Goal: Information Seeking & Learning: Find specific fact

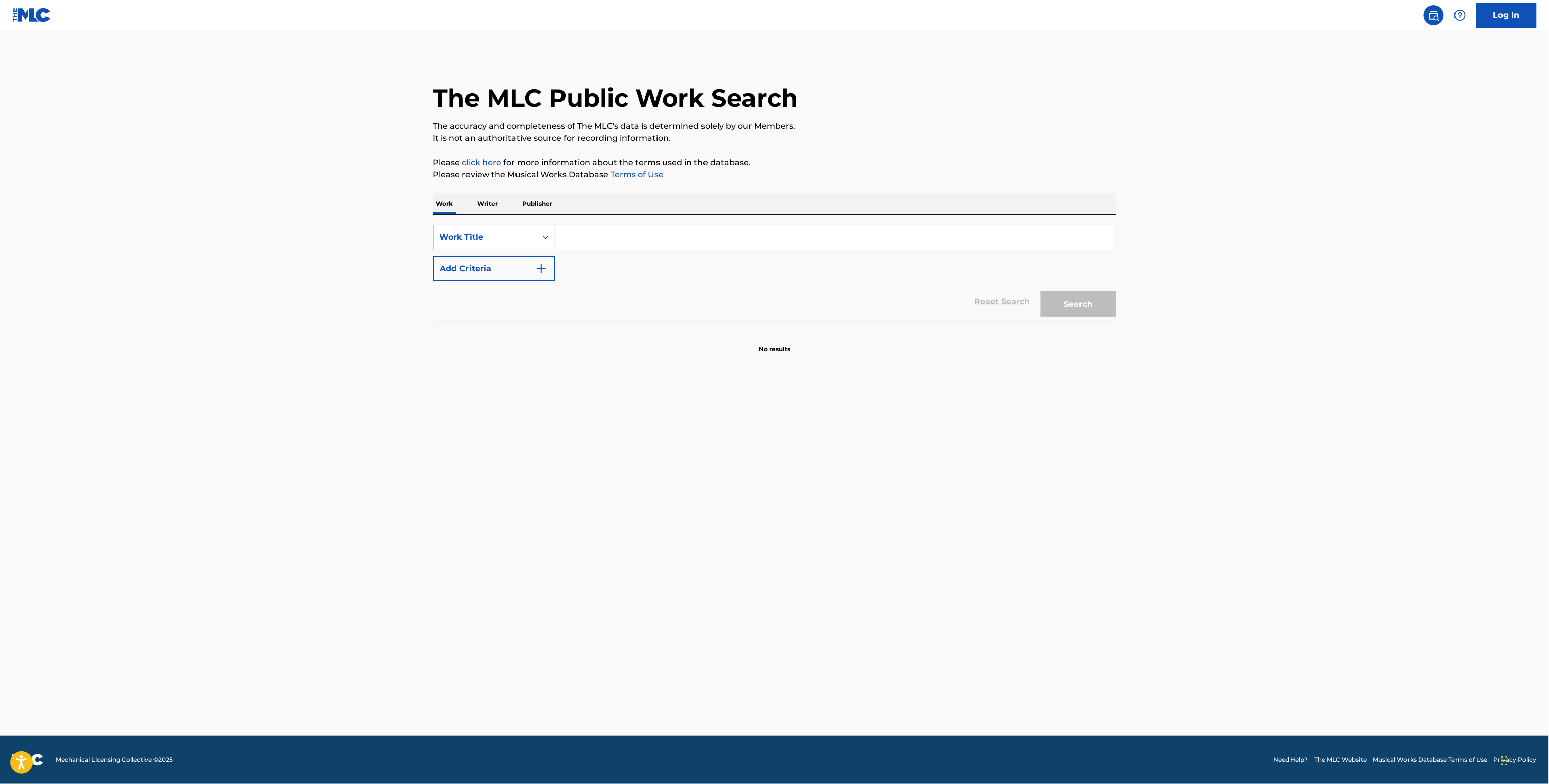
drag, startPoint x: 623, startPoint y: 221, endPoint x: 623, endPoint y: 227, distance: 6.0
click at [623, 225] on div "SearchWithCriteriacf18a1ba-498d-47ae-91d6-22c06717053c Work Title Add Criteria …" at bounding box center [774, 269] width 683 height 107
click at [621, 231] on input "Search Form" at bounding box center [835, 237] width 560 height 24
paste input "Presionados Pressure 9X19"
type input "Presionados Pressure 9X19"
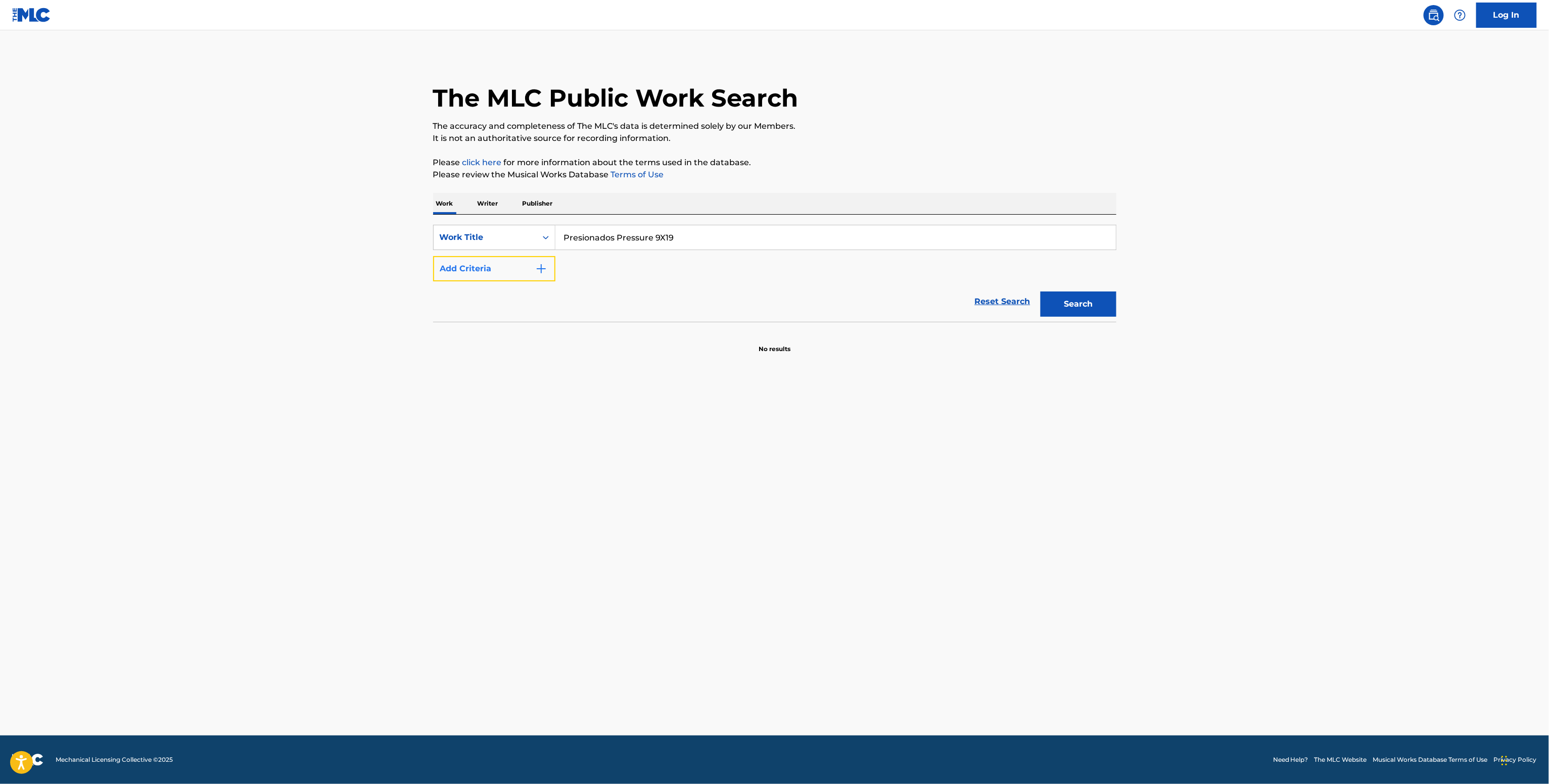
click at [493, 277] on button "Add Criteria" at bounding box center [495, 269] width 123 height 25
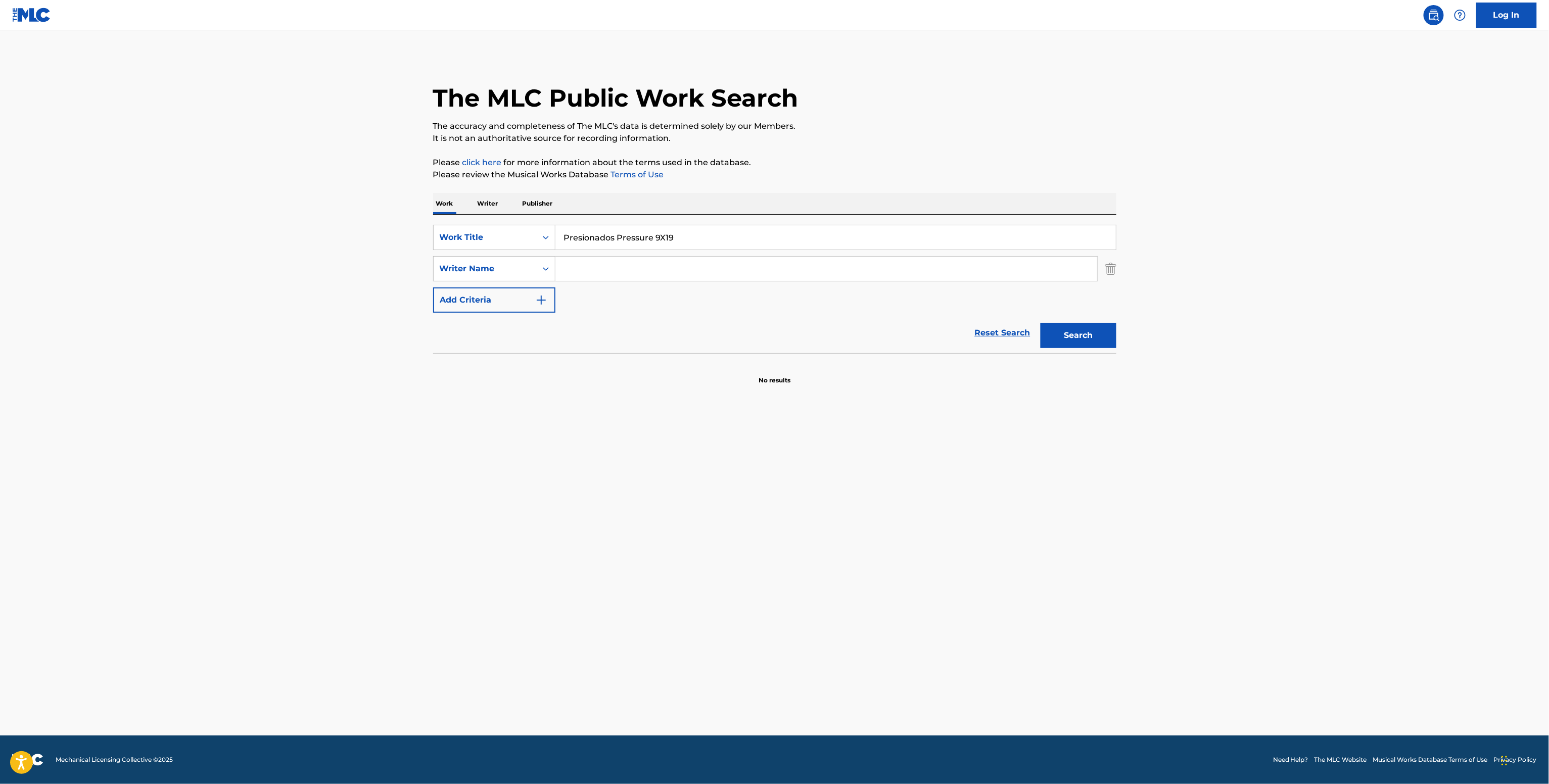
click at [598, 274] on input "Search Form" at bounding box center [825, 269] width 541 height 24
paste input "Jam [PERSON_NAME] [PERSON_NAME]"
type input "Jam [PERSON_NAME] [PERSON_NAME]"
click at [1066, 334] on button "Search" at bounding box center [1078, 335] width 76 height 25
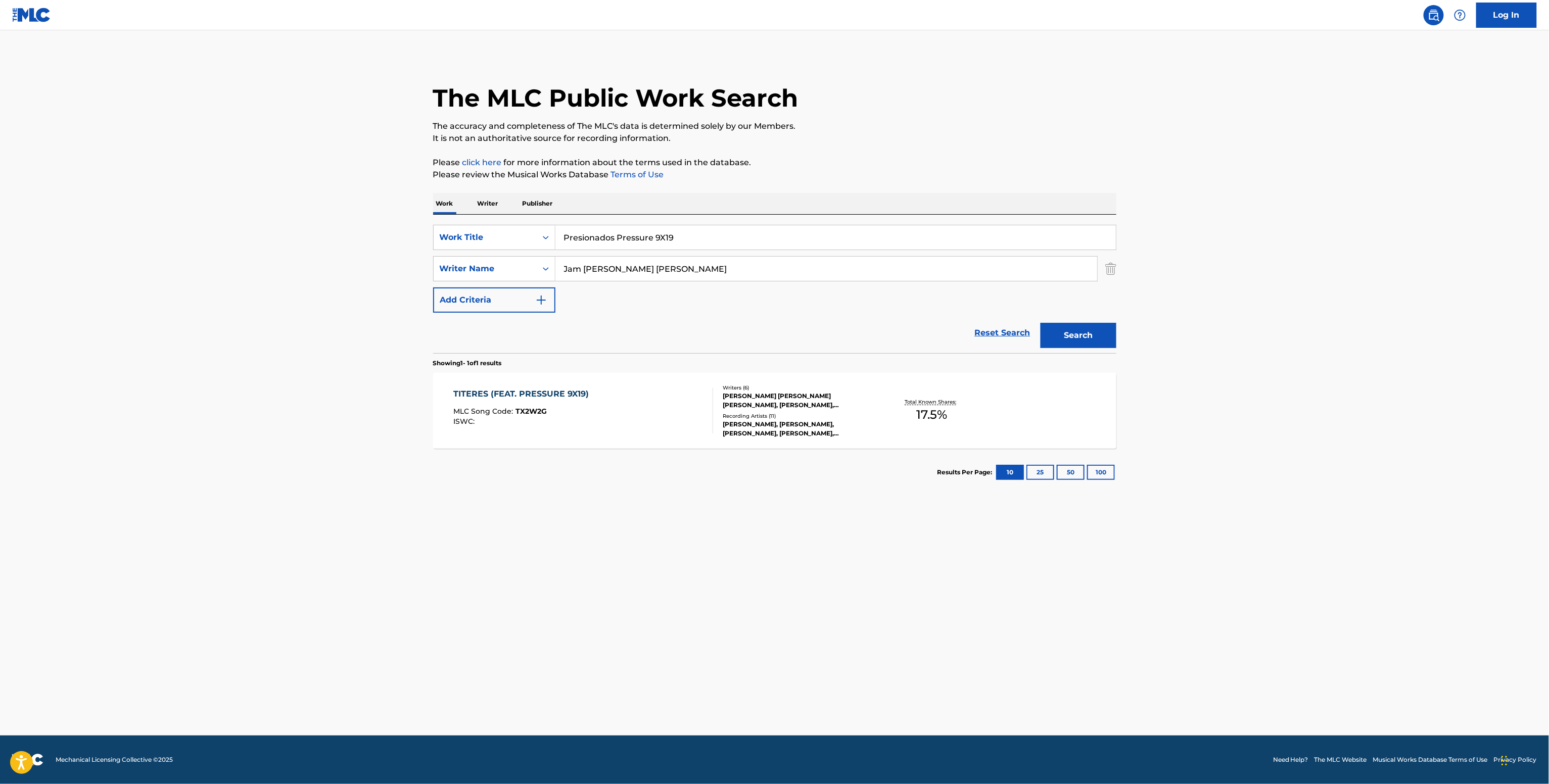
click at [821, 404] on div "[PERSON_NAME] [PERSON_NAME] [PERSON_NAME], [PERSON_NAME], [PERSON_NAME], JAM [P…" at bounding box center [799, 401] width 153 height 18
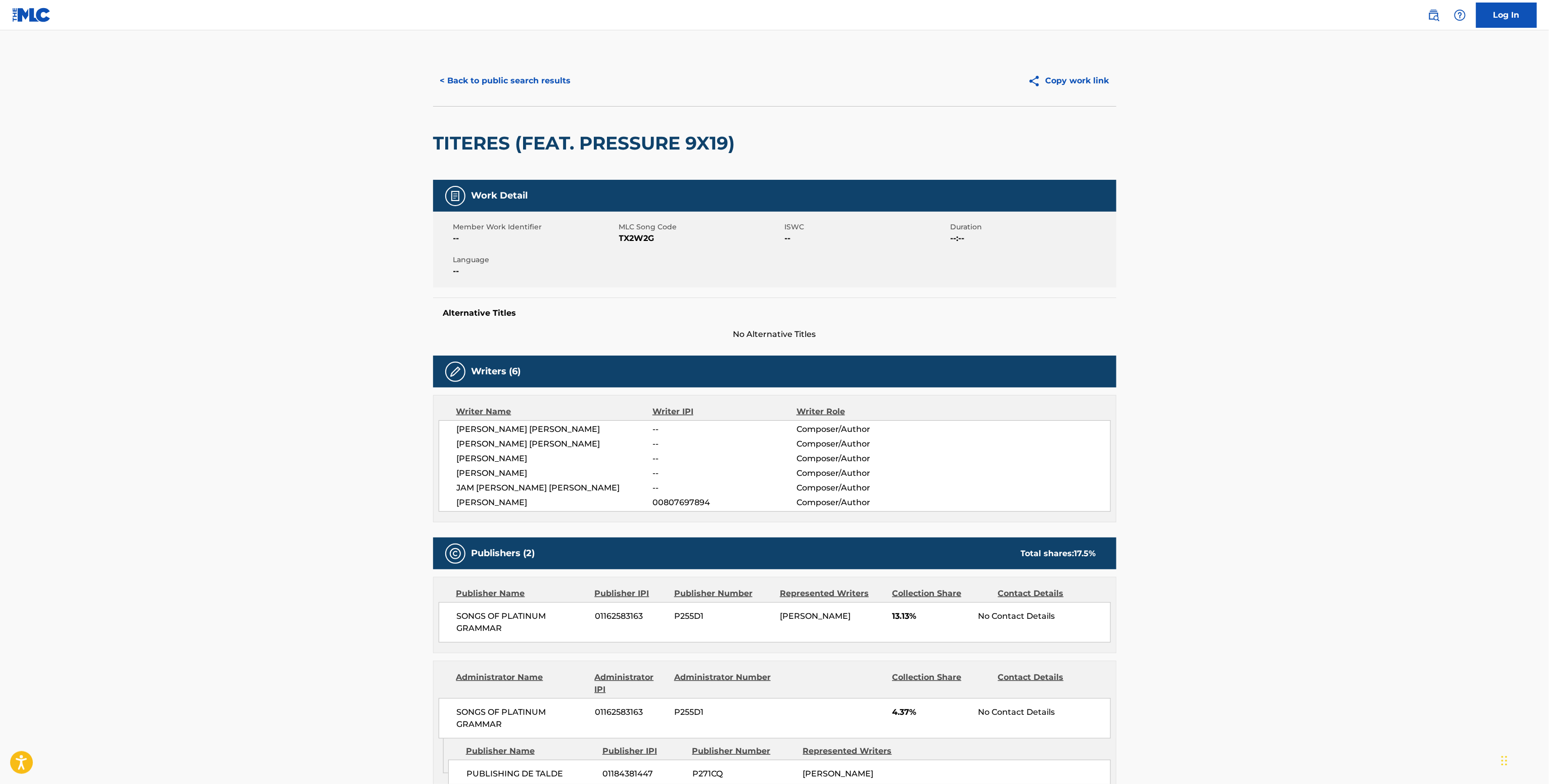
scroll to position [200, 0]
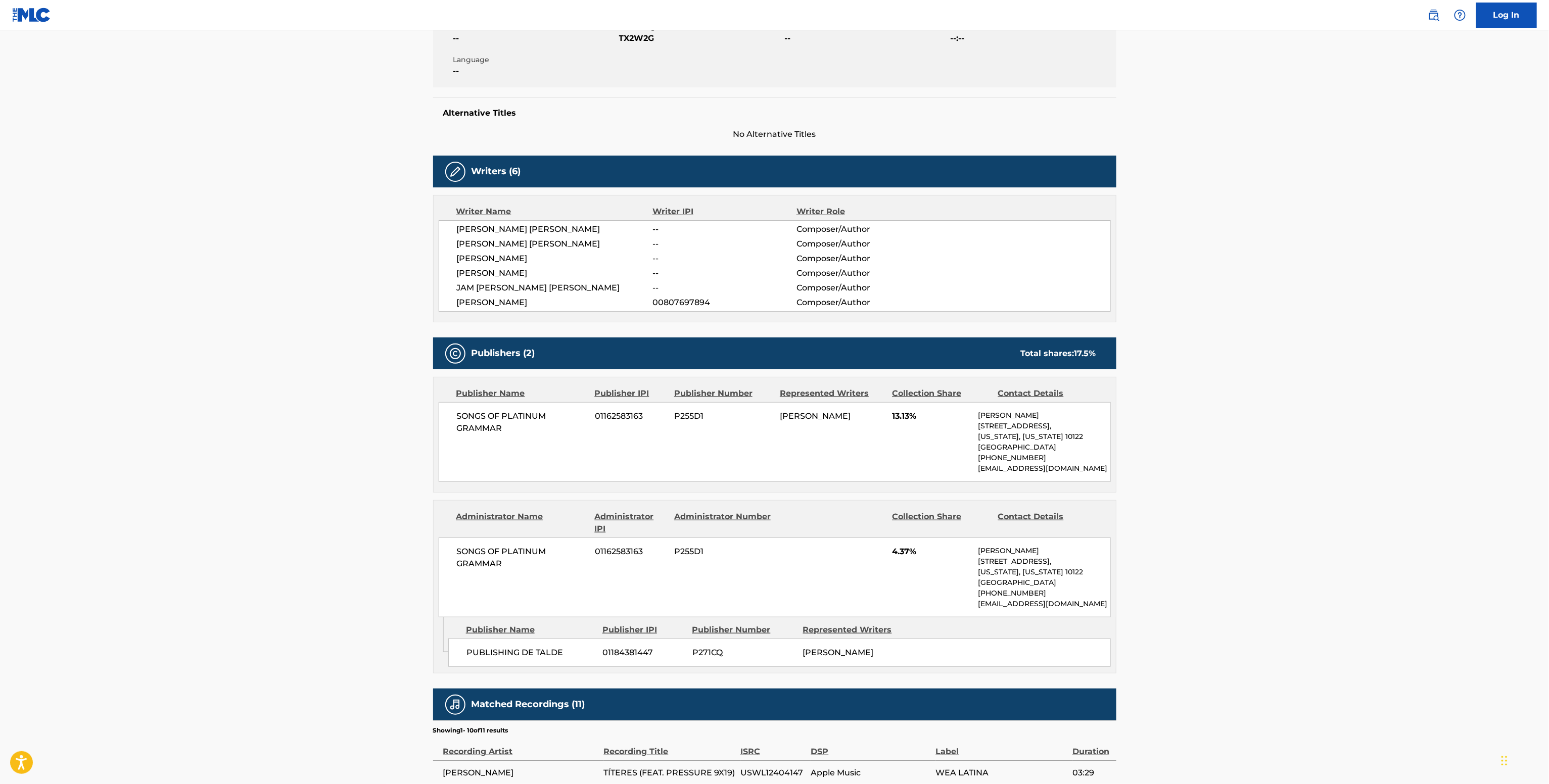
click at [525, 282] on span "JAM DANIEL ORTIZ CARABALLO" at bounding box center [554, 288] width 196 height 12
copy div "JAM DANIEL ORTIZ CARABALLO"
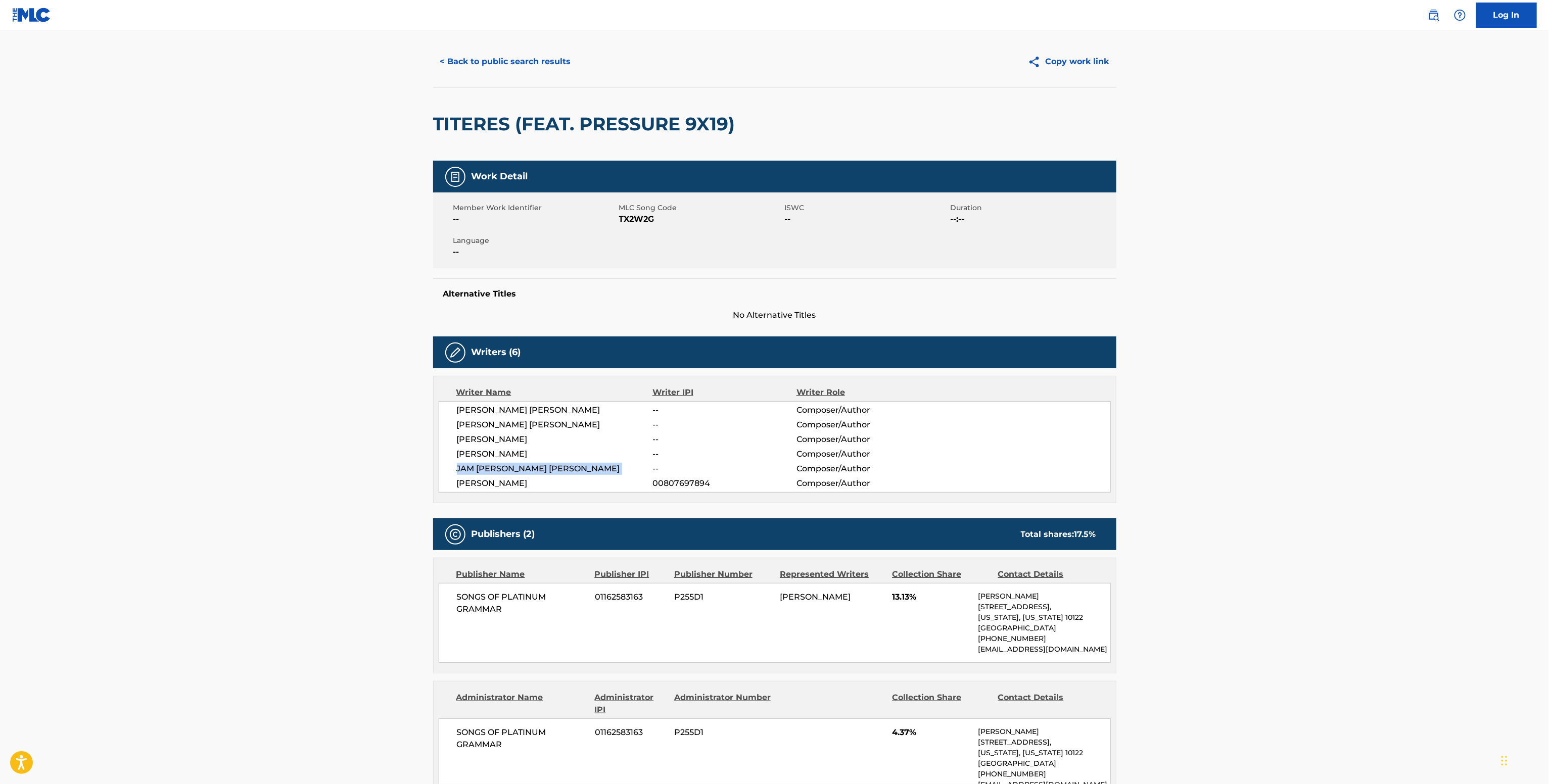
scroll to position [0, 0]
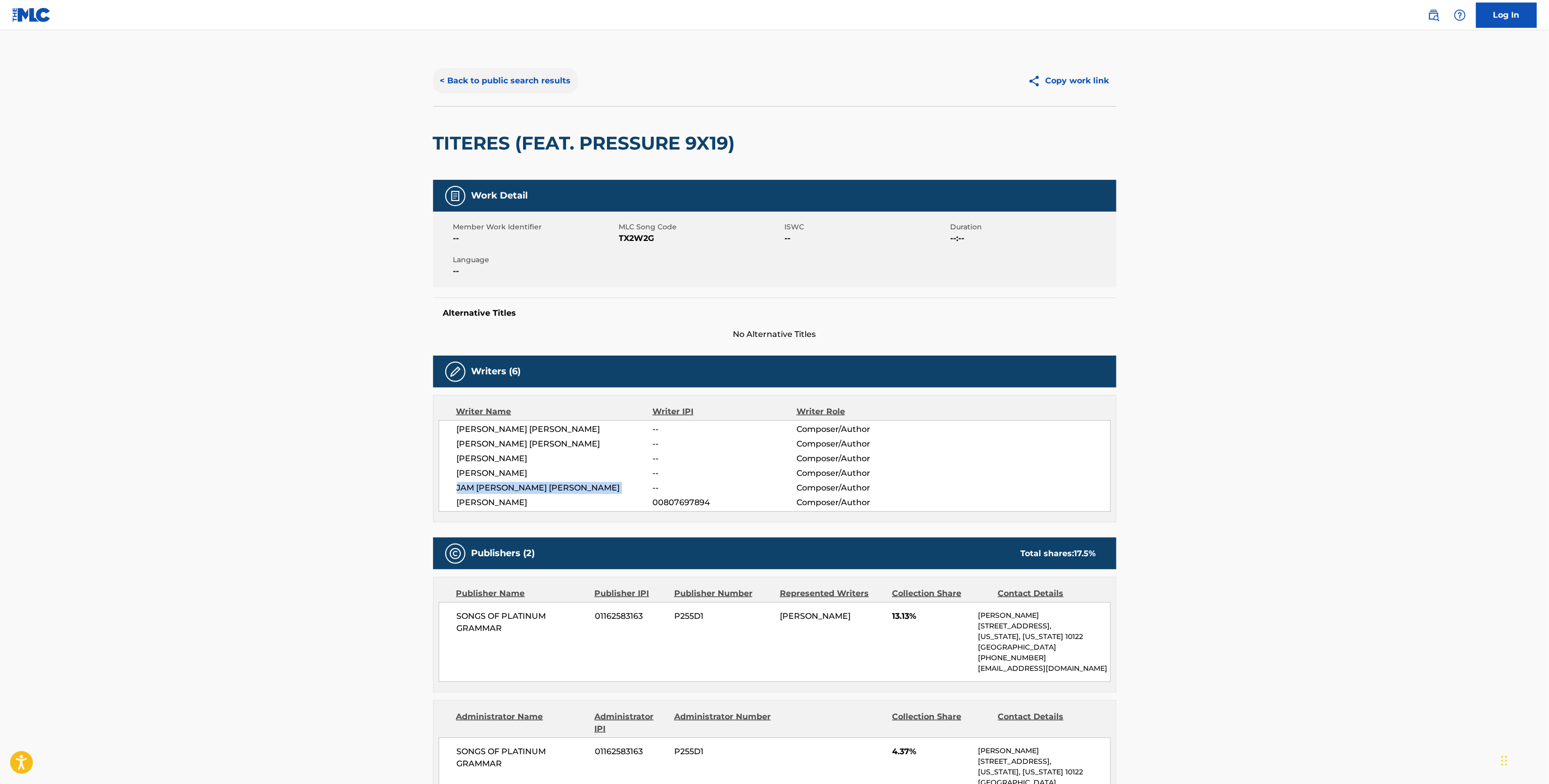
click at [475, 75] on button "< Back to public search results" at bounding box center [506, 80] width 145 height 25
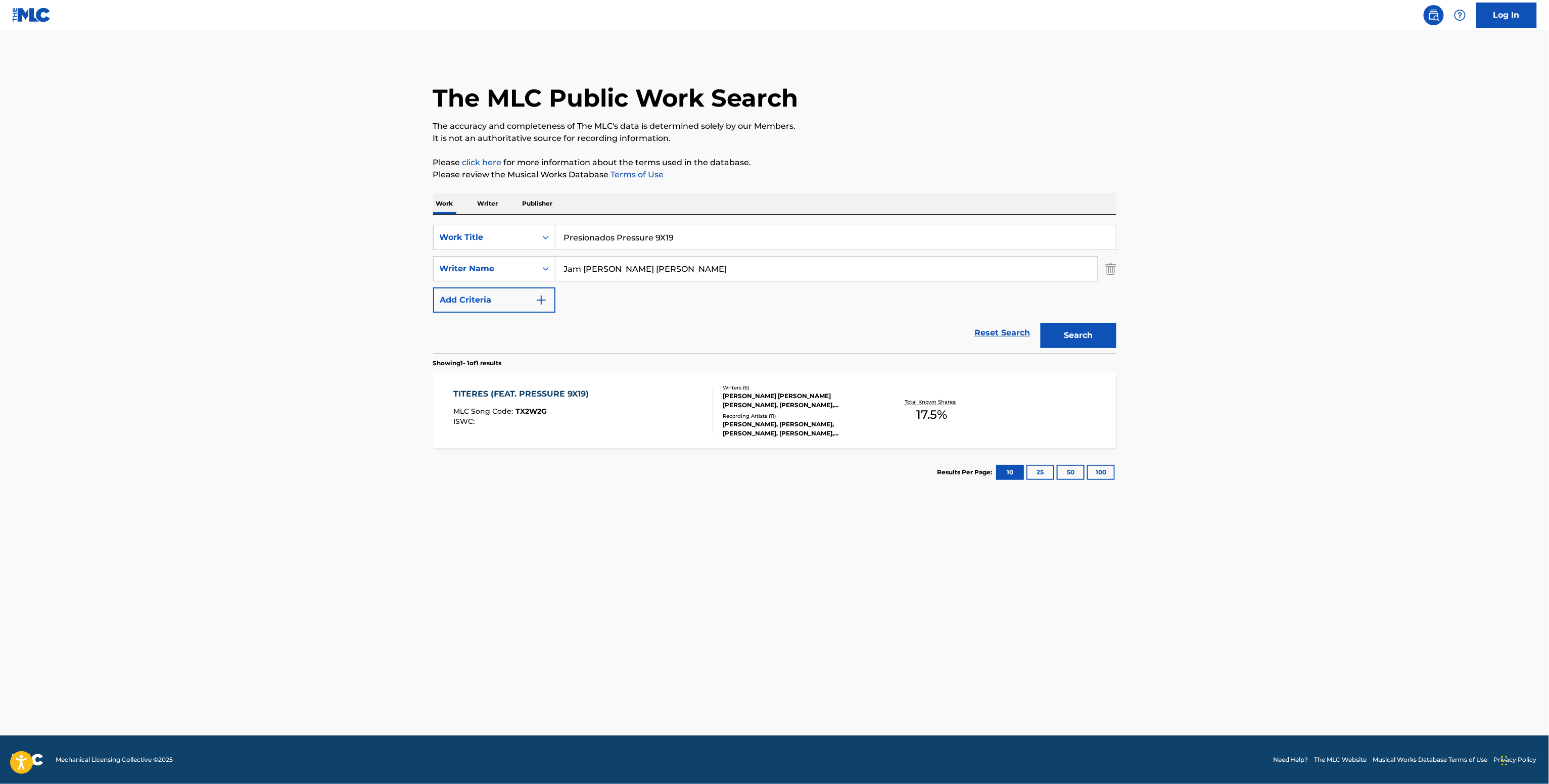
click at [490, 200] on p "Writer" at bounding box center [488, 204] width 27 height 22
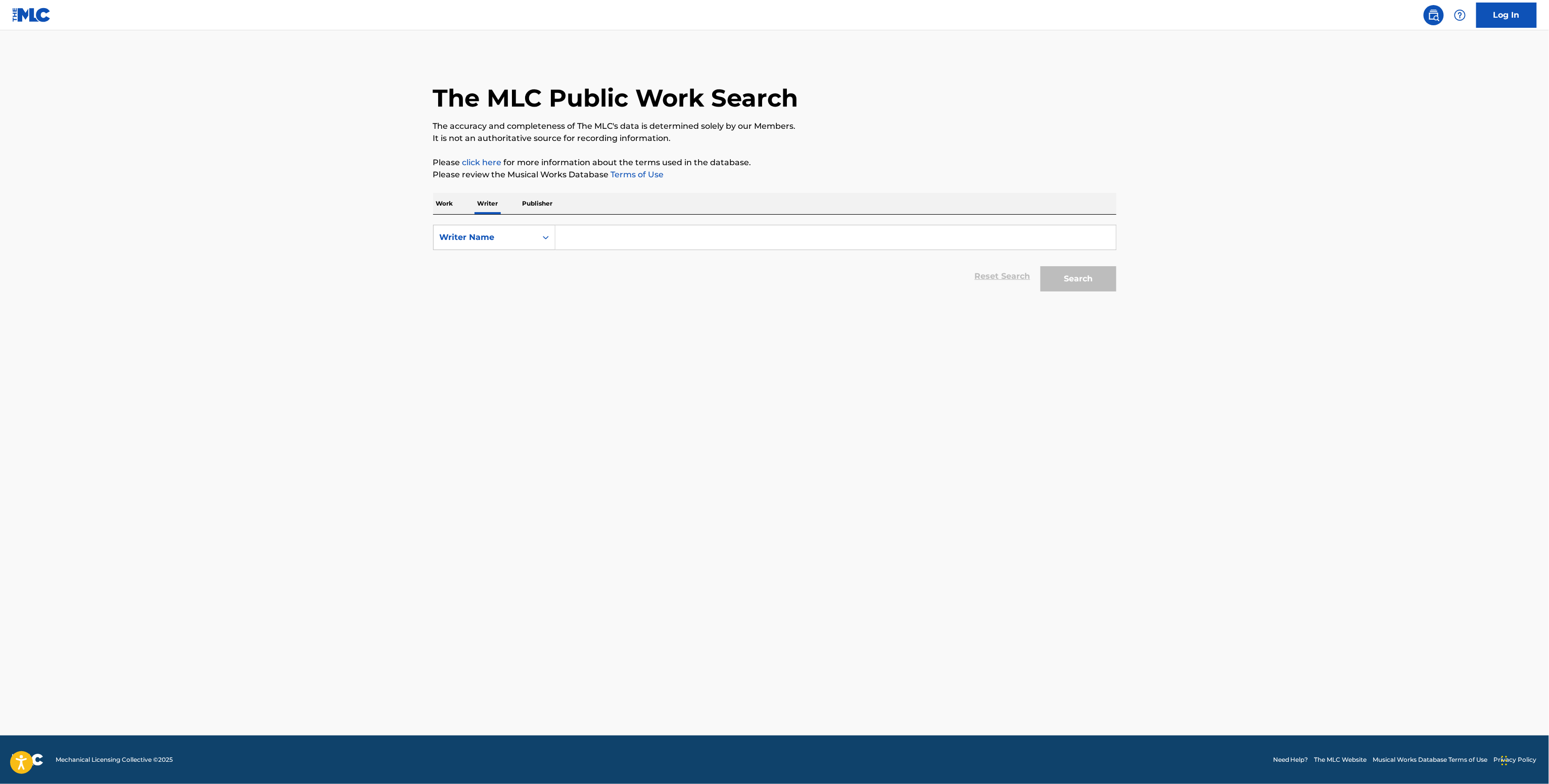
click at [617, 230] on input "Search Form" at bounding box center [835, 237] width 560 height 24
paste input "JAM DANIEL ORTIZ CARABALLO"
type input "JAM DANIEL ORTIZ CARABALLO"
click at [1091, 270] on button "Search" at bounding box center [1078, 278] width 76 height 25
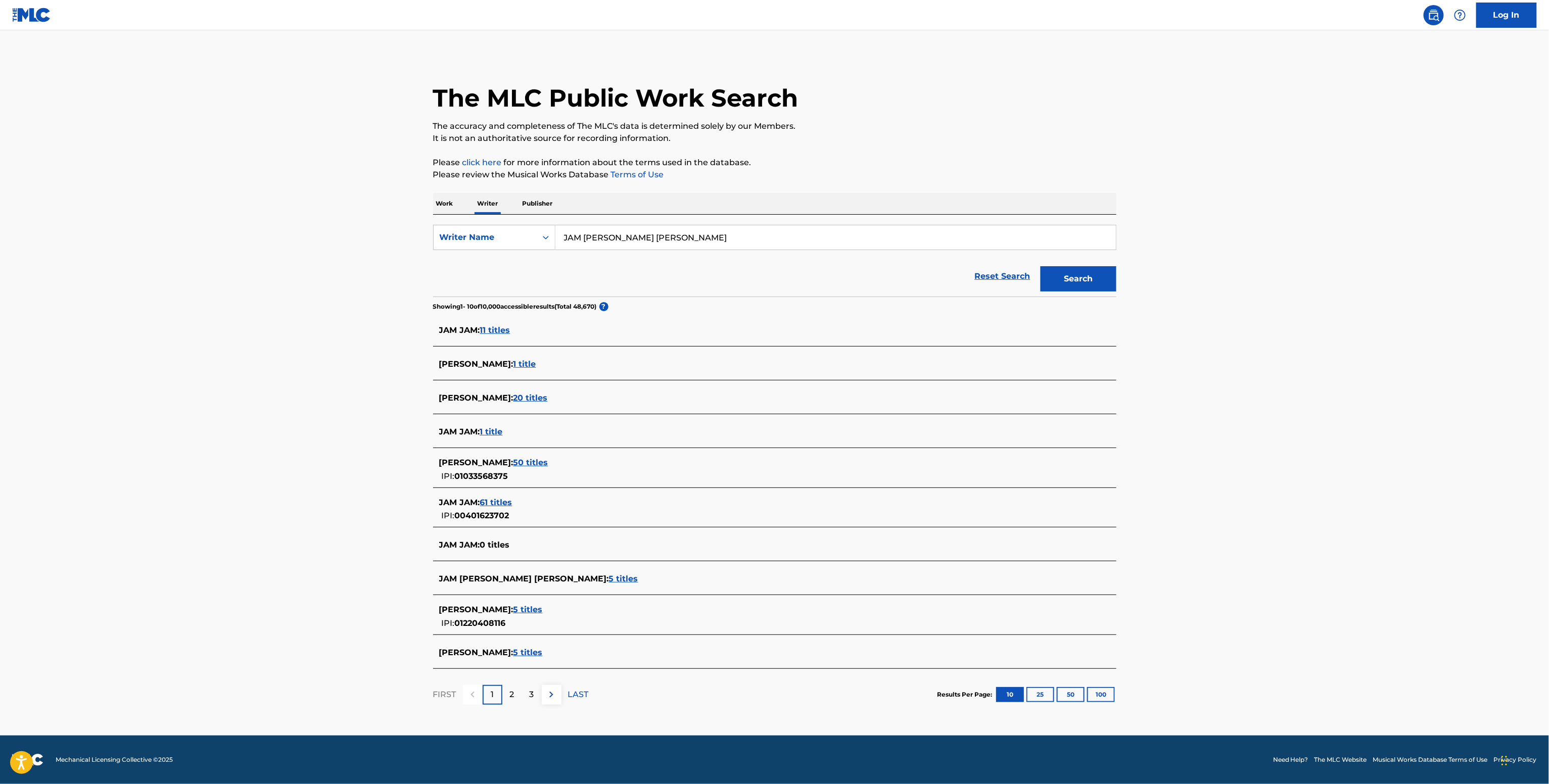
click at [514, 607] on span "JAM ORTIZ CARABALLO :" at bounding box center [477, 610] width 74 height 9
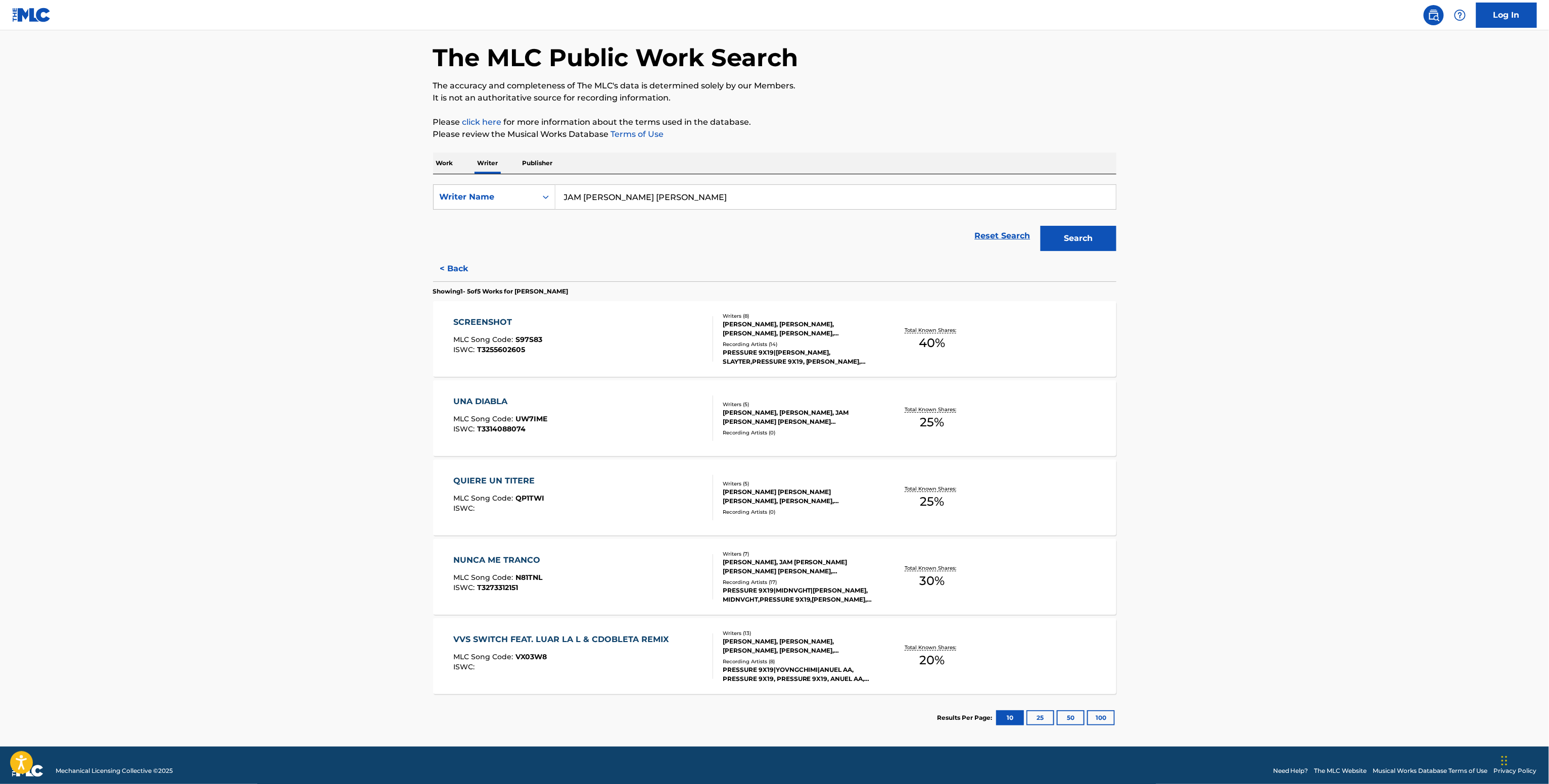
scroll to position [53, 0]
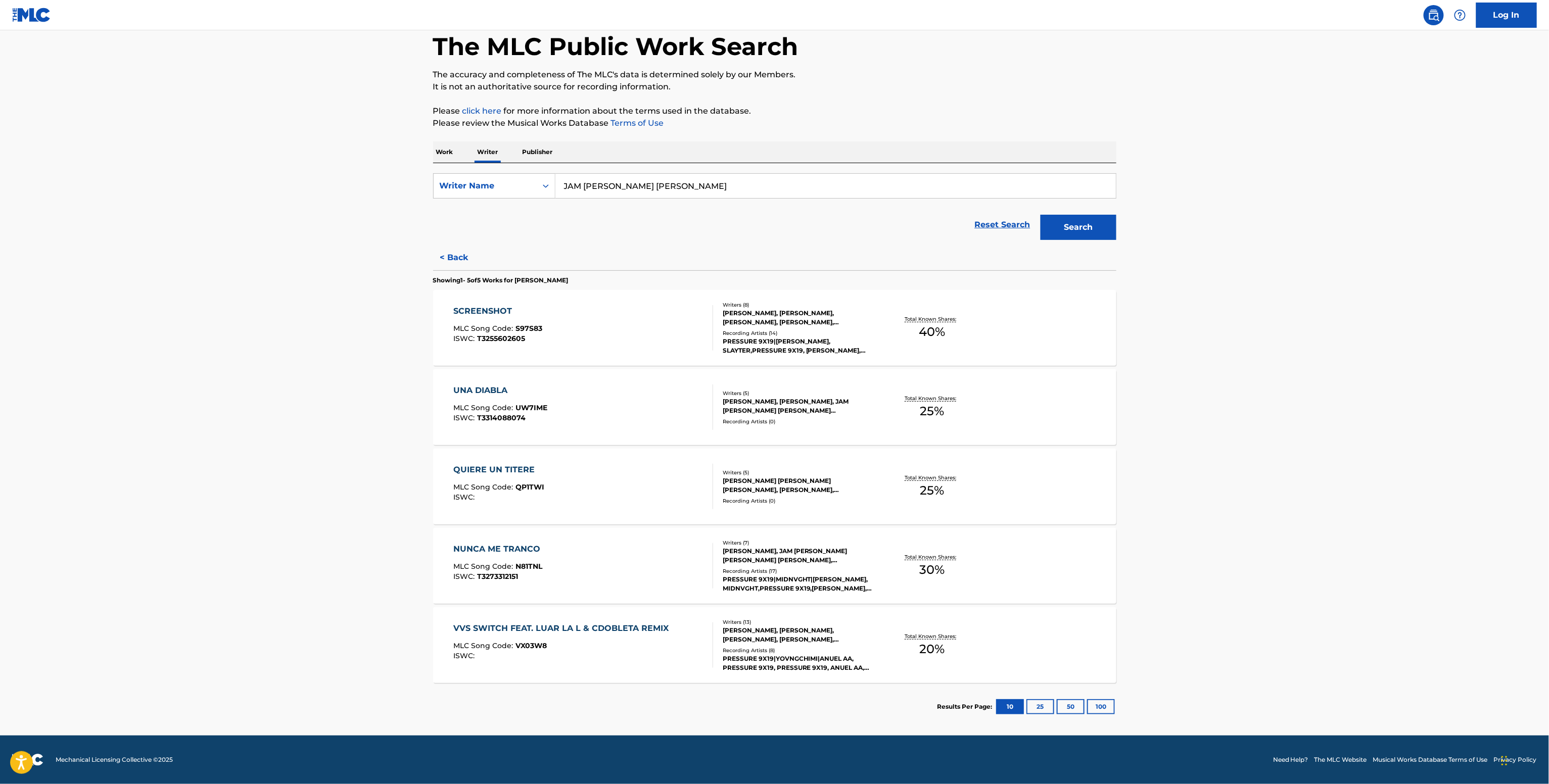
click at [859, 315] on div "DANIEL ANDREW WAHLBERG, JOHN SANTANA, CHRISTOPHER PABON, JAM ORTIZ CARABALLO, A…" at bounding box center [799, 318] width 153 height 18
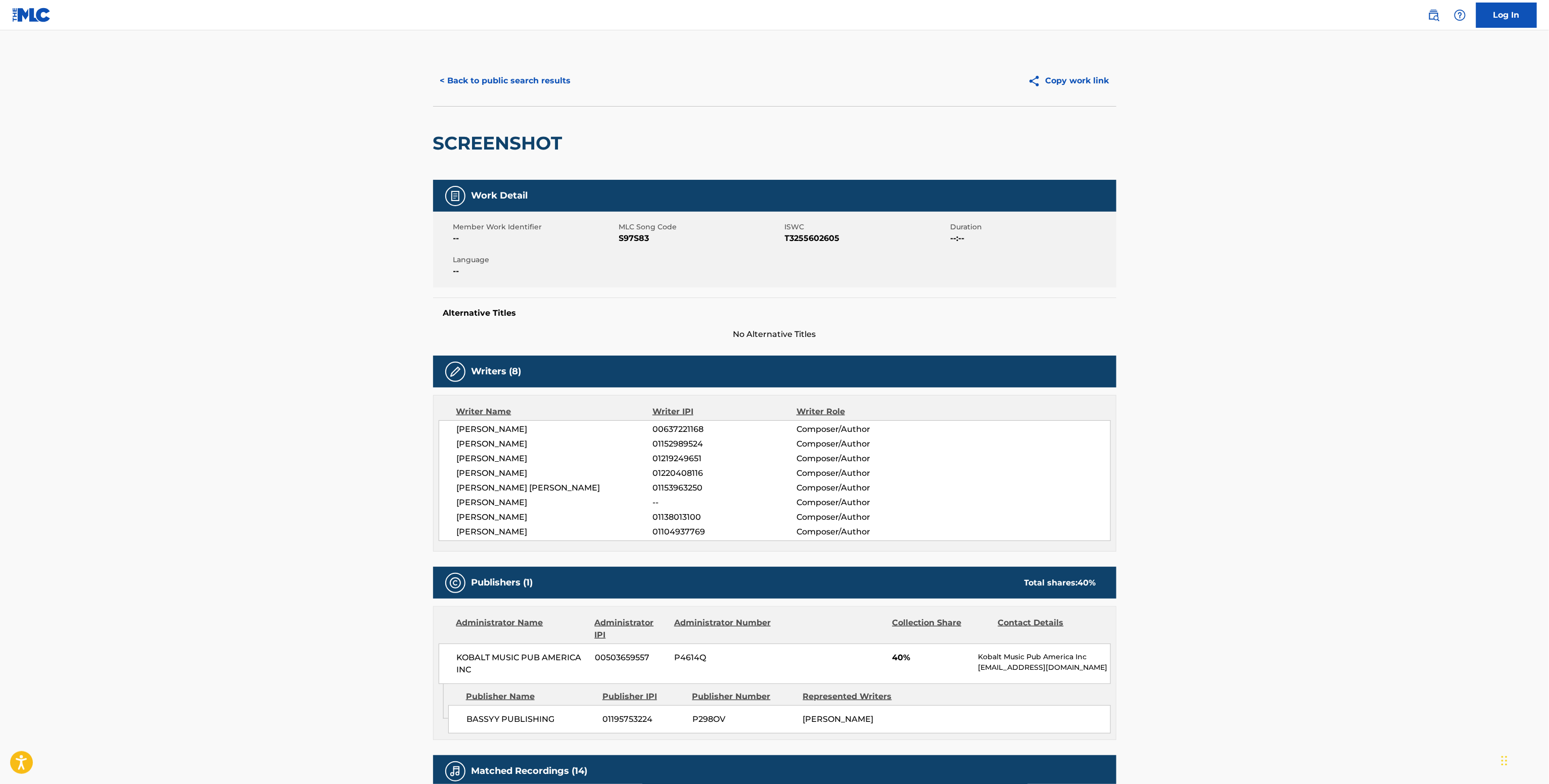
click at [499, 100] on div "< Back to public search results Copy work link" at bounding box center [774, 80] width 683 height 51
click at [508, 87] on button "< Back to public search results" at bounding box center [506, 80] width 145 height 25
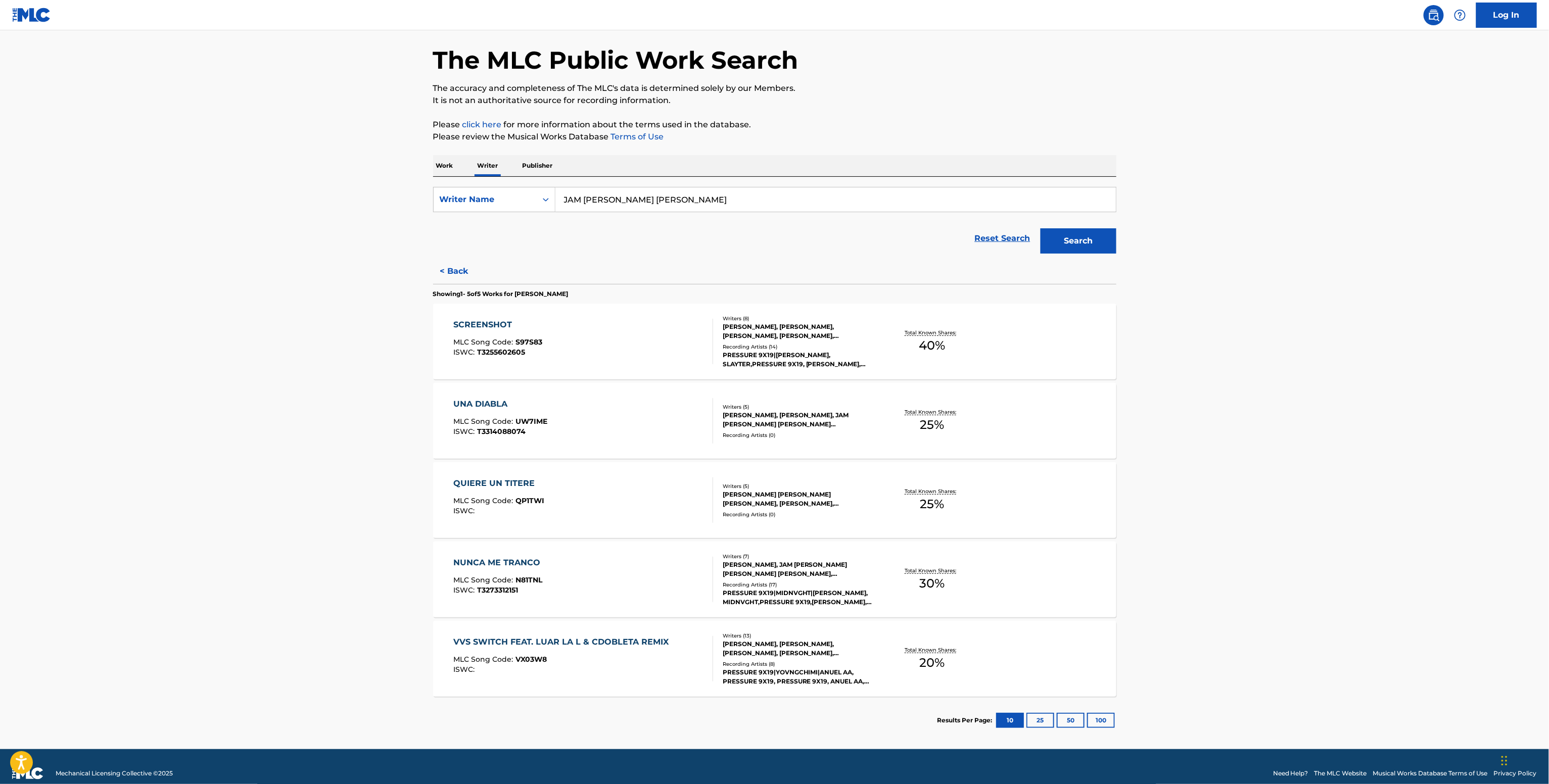
scroll to position [53, 0]
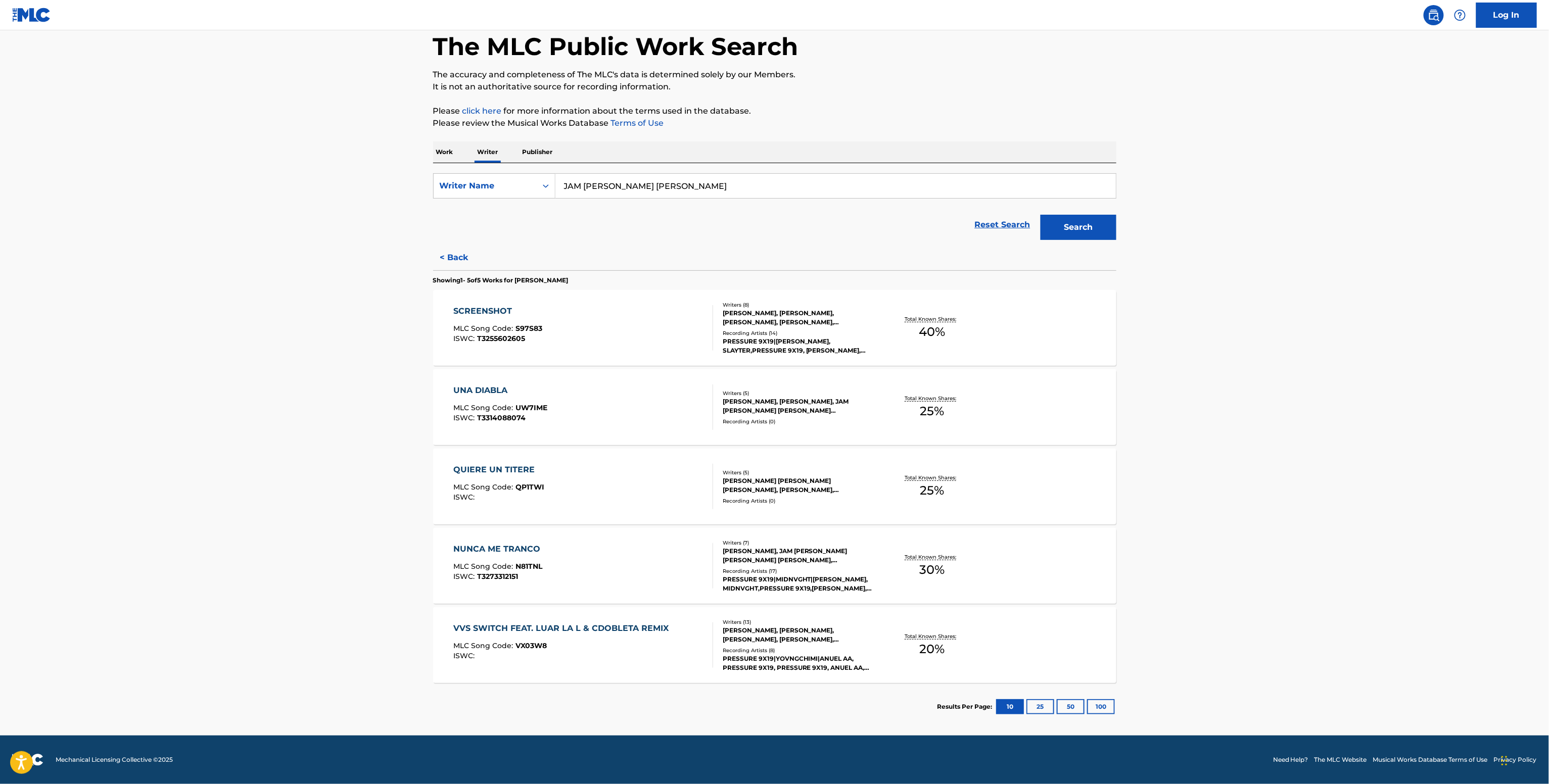
click at [804, 632] on div "DEVIT PEPOSHI, GASPER MANUKIANI, LUIS SANCHEZ, EDWIN FIGUERA, CAMILO SANTIAGO V…" at bounding box center [799, 635] width 153 height 18
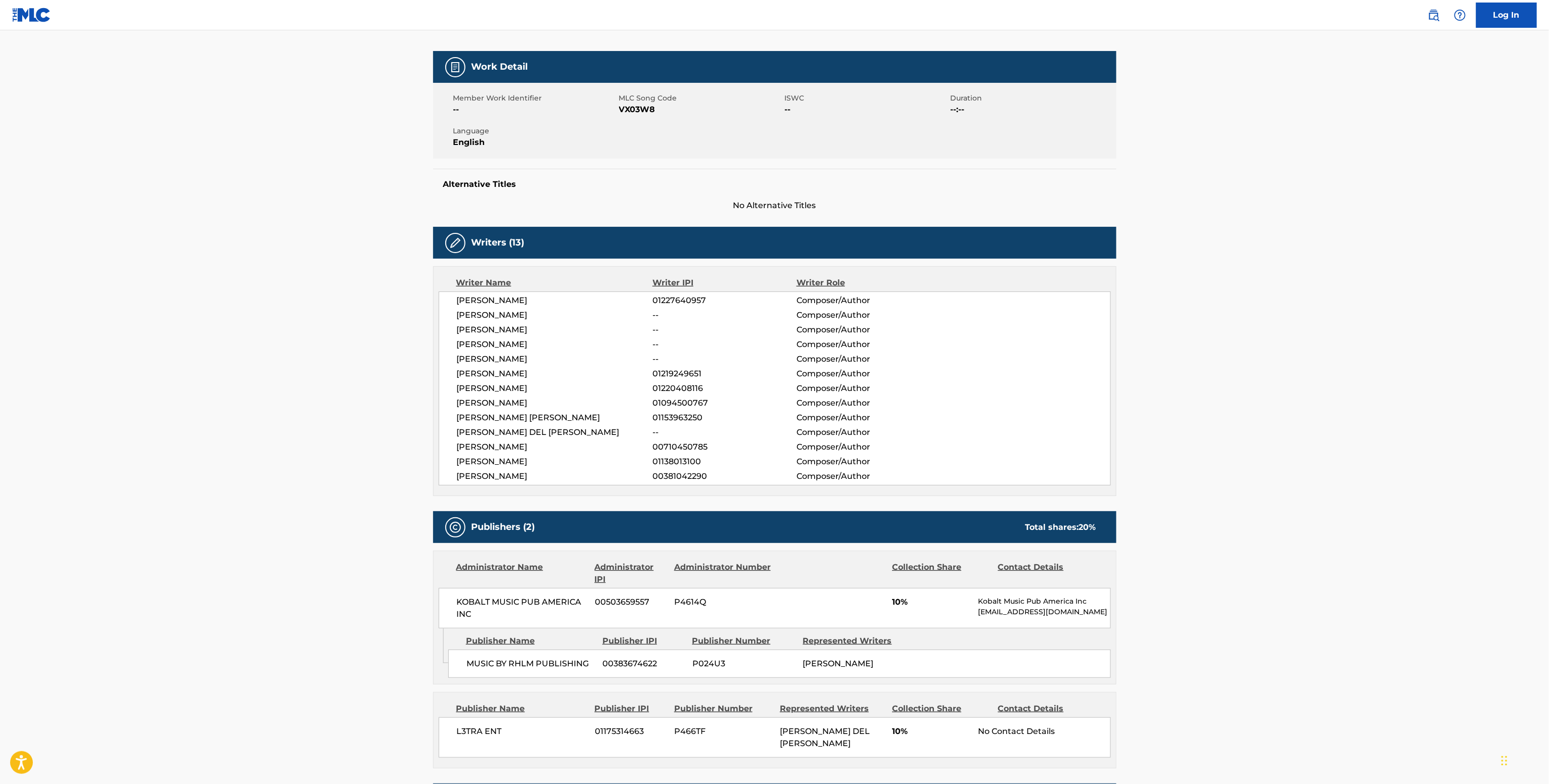
scroll to position [123, 0]
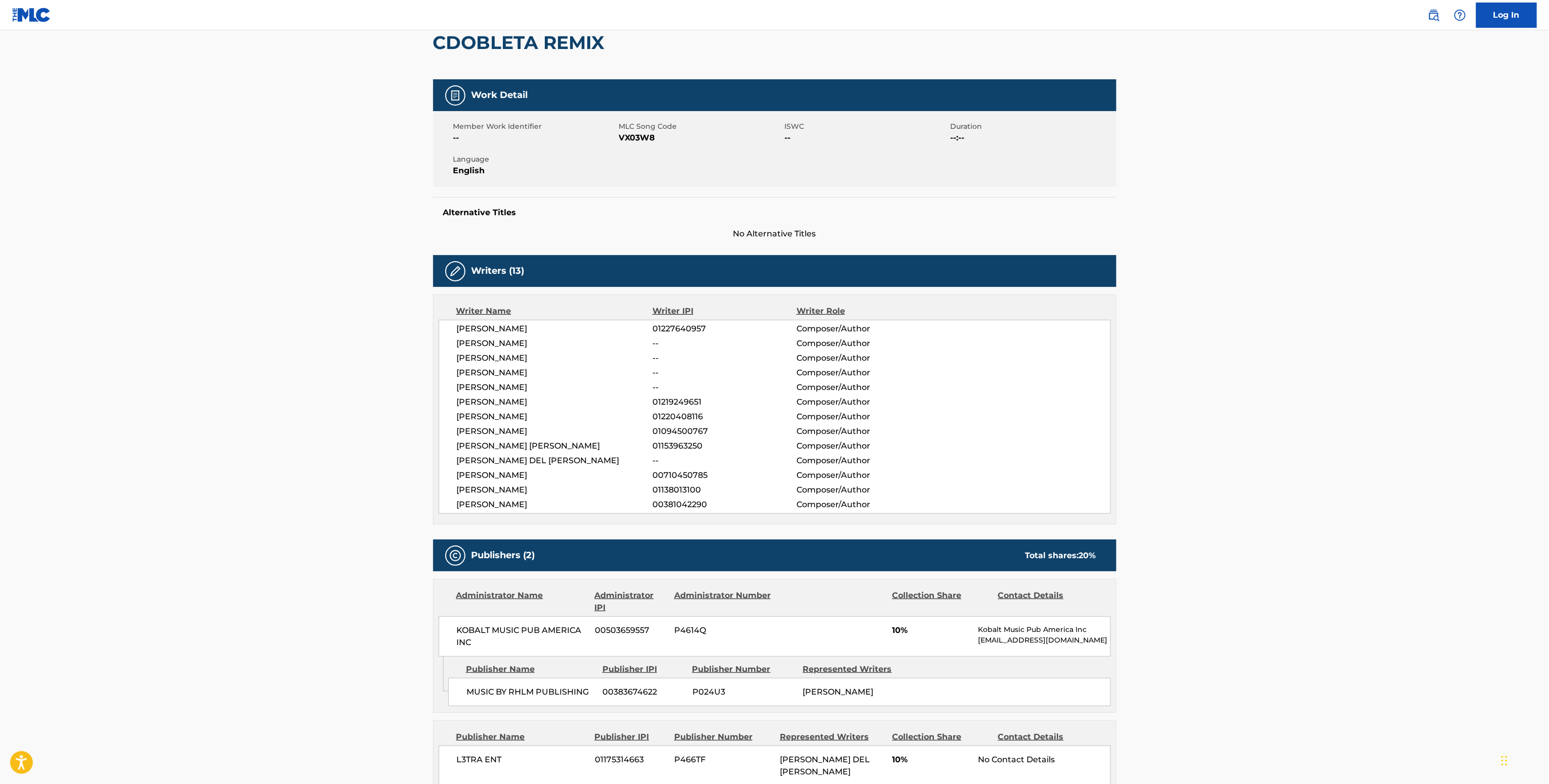
click at [669, 425] on div "DEVIT PEPOSHI 01227640957 Composer/Author GASPER MANUKIANI -- Composer/Author L…" at bounding box center [774, 416] width 672 height 194
click at [665, 415] on span "01220408116" at bounding box center [724, 417] width 143 height 12
copy span "01220408116"
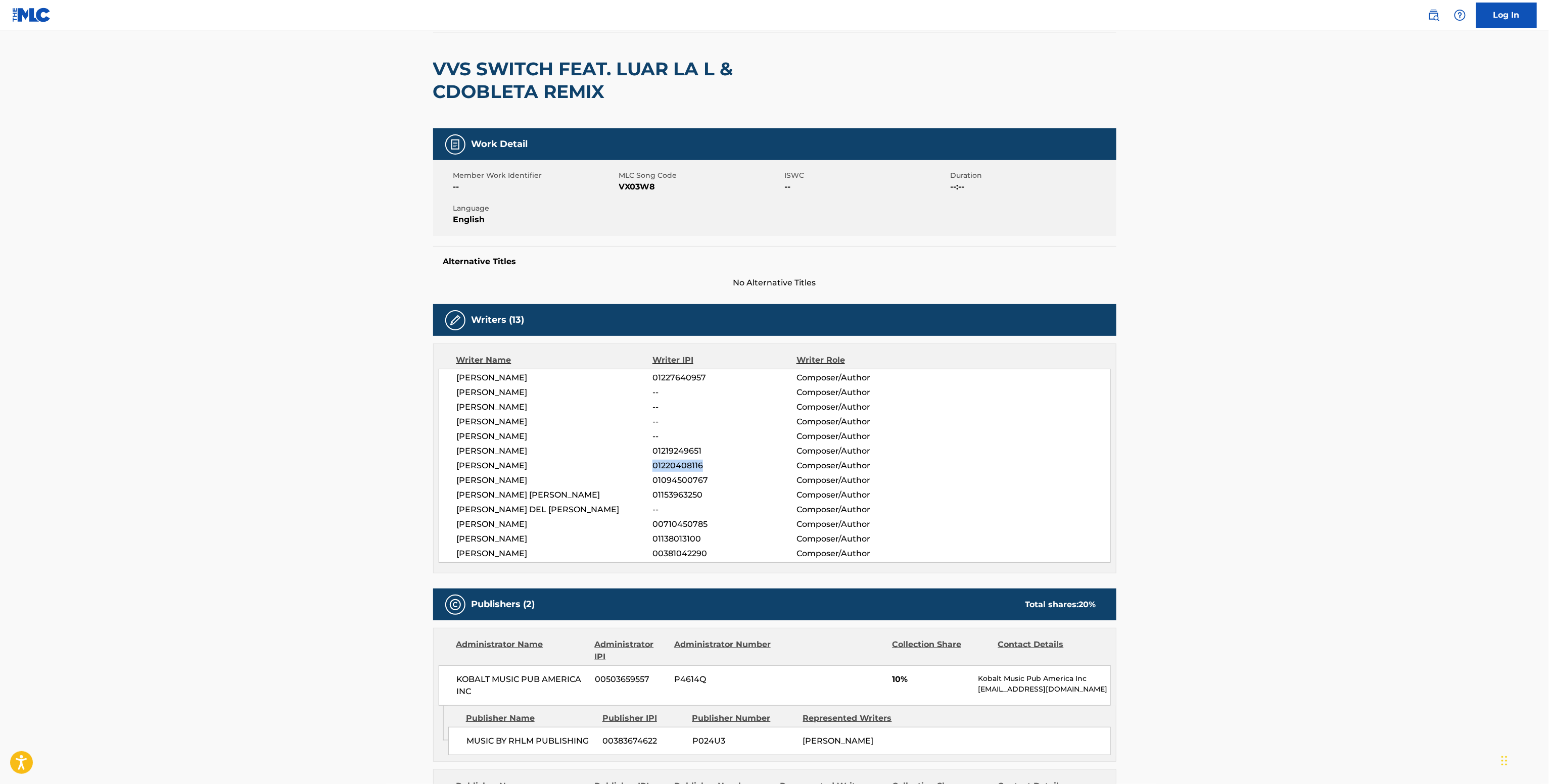
scroll to position [0, 0]
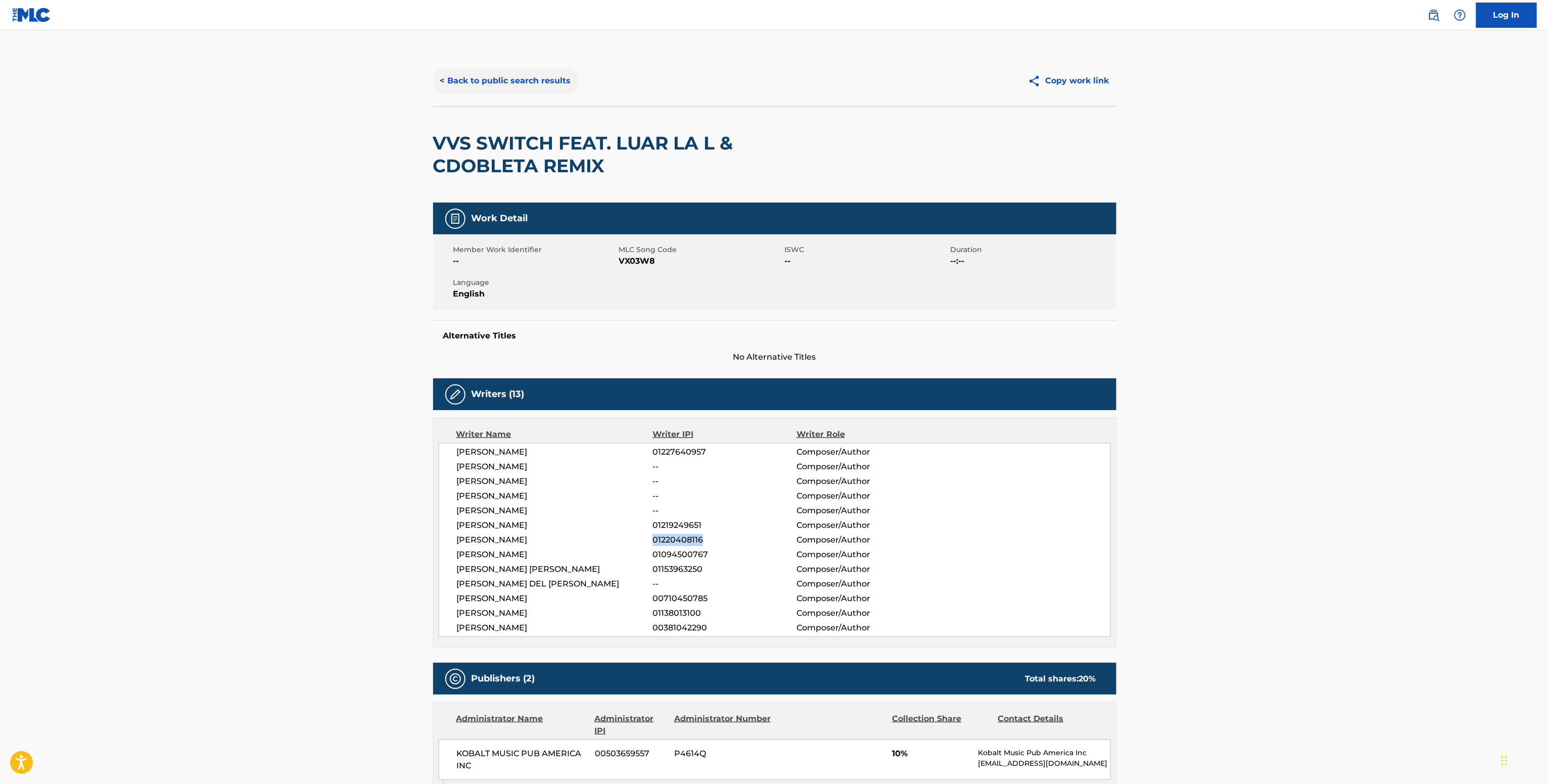
click at [530, 78] on button "< Back to public search results" at bounding box center [506, 80] width 145 height 25
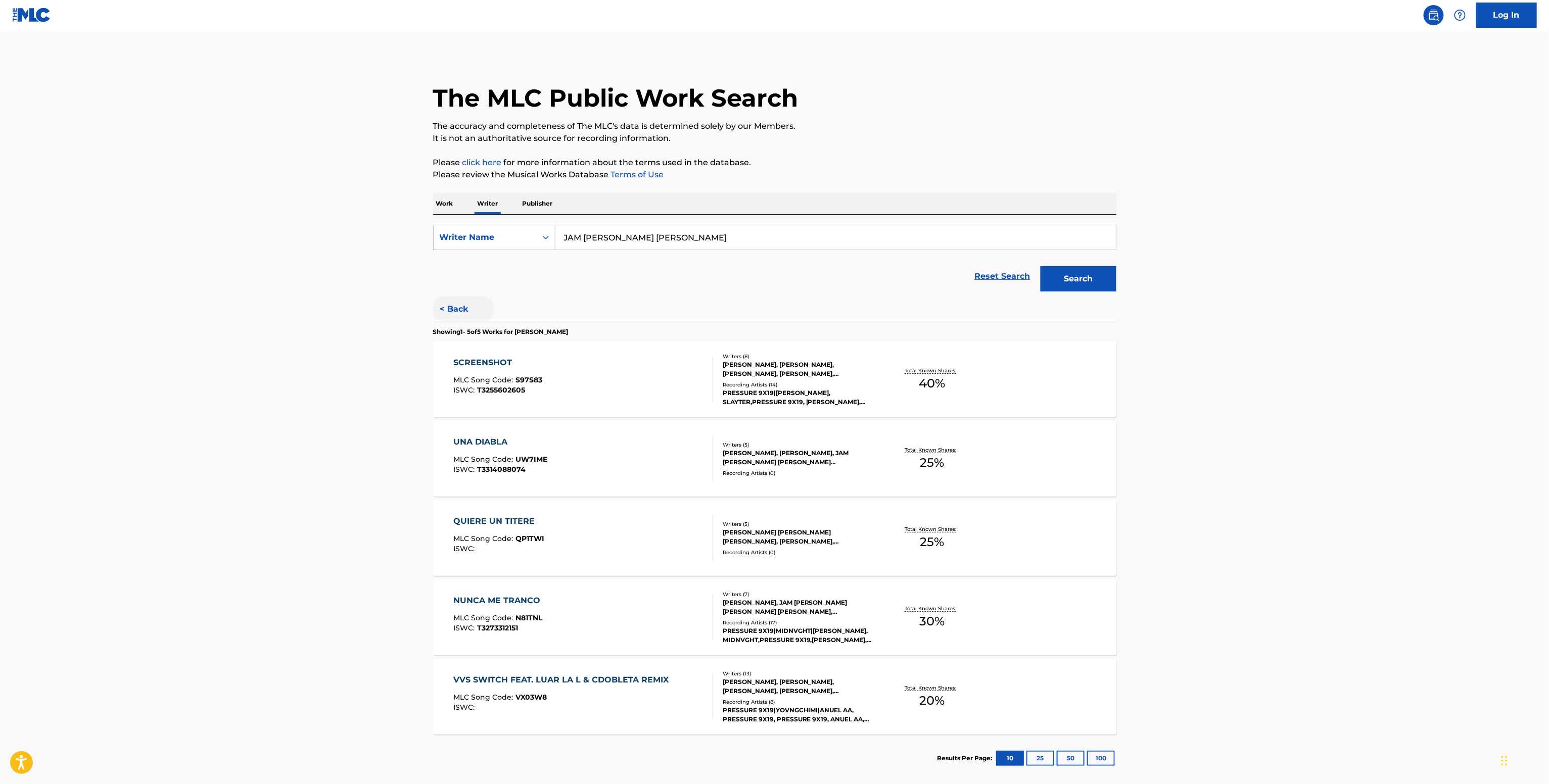
click at [450, 309] on button "< Back" at bounding box center [464, 309] width 60 height 25
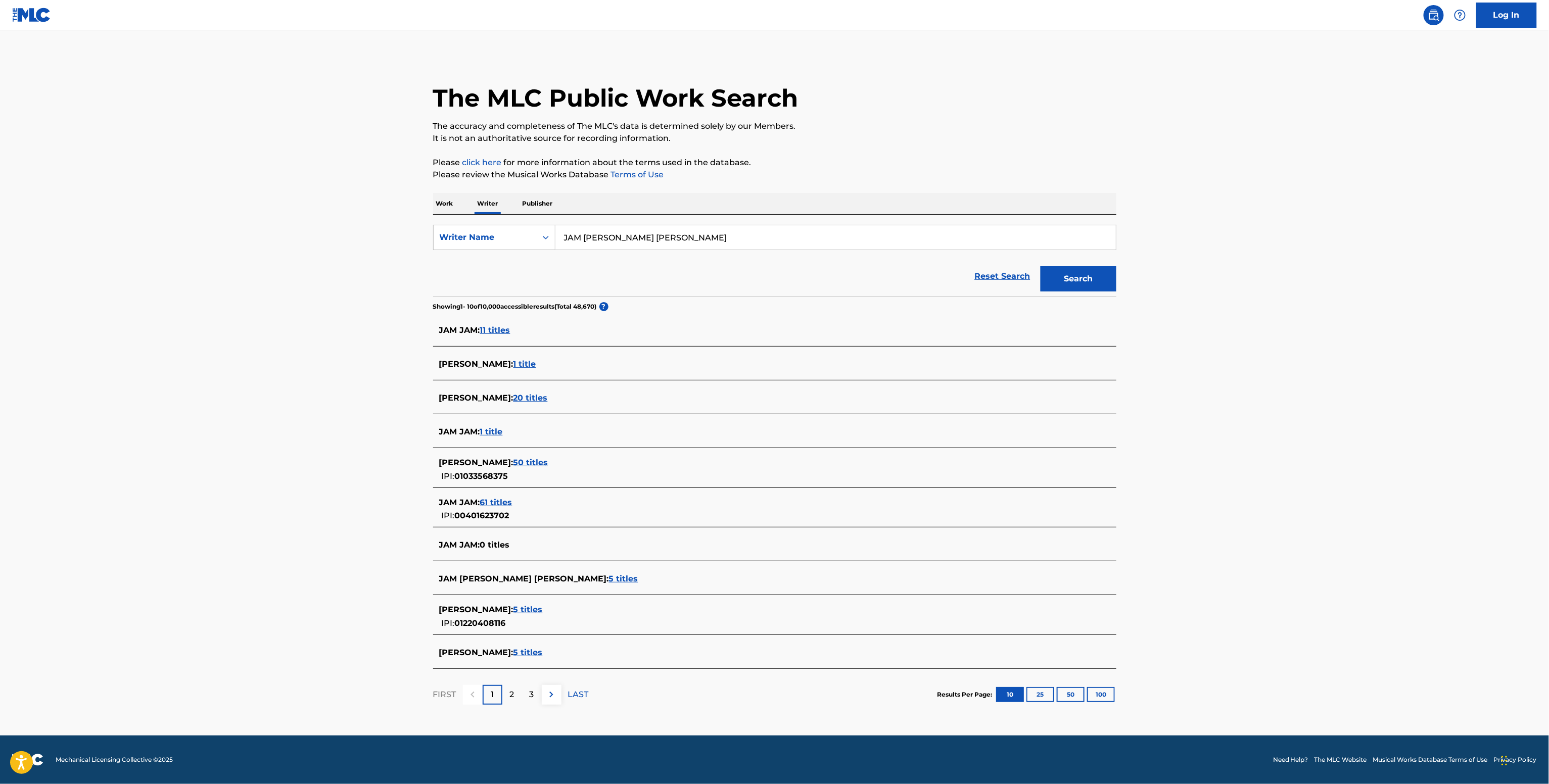
click at [534, 570] on div "JAM DANIEL ORTIZ CARABALLO : 5 titles" at bounding box center [774, 580] width 683 height 24
click at [579, 575] on span "JAM DANIEL ORTIZ CARABALLO :" at bounding box center [524, 579] width 170 height 9
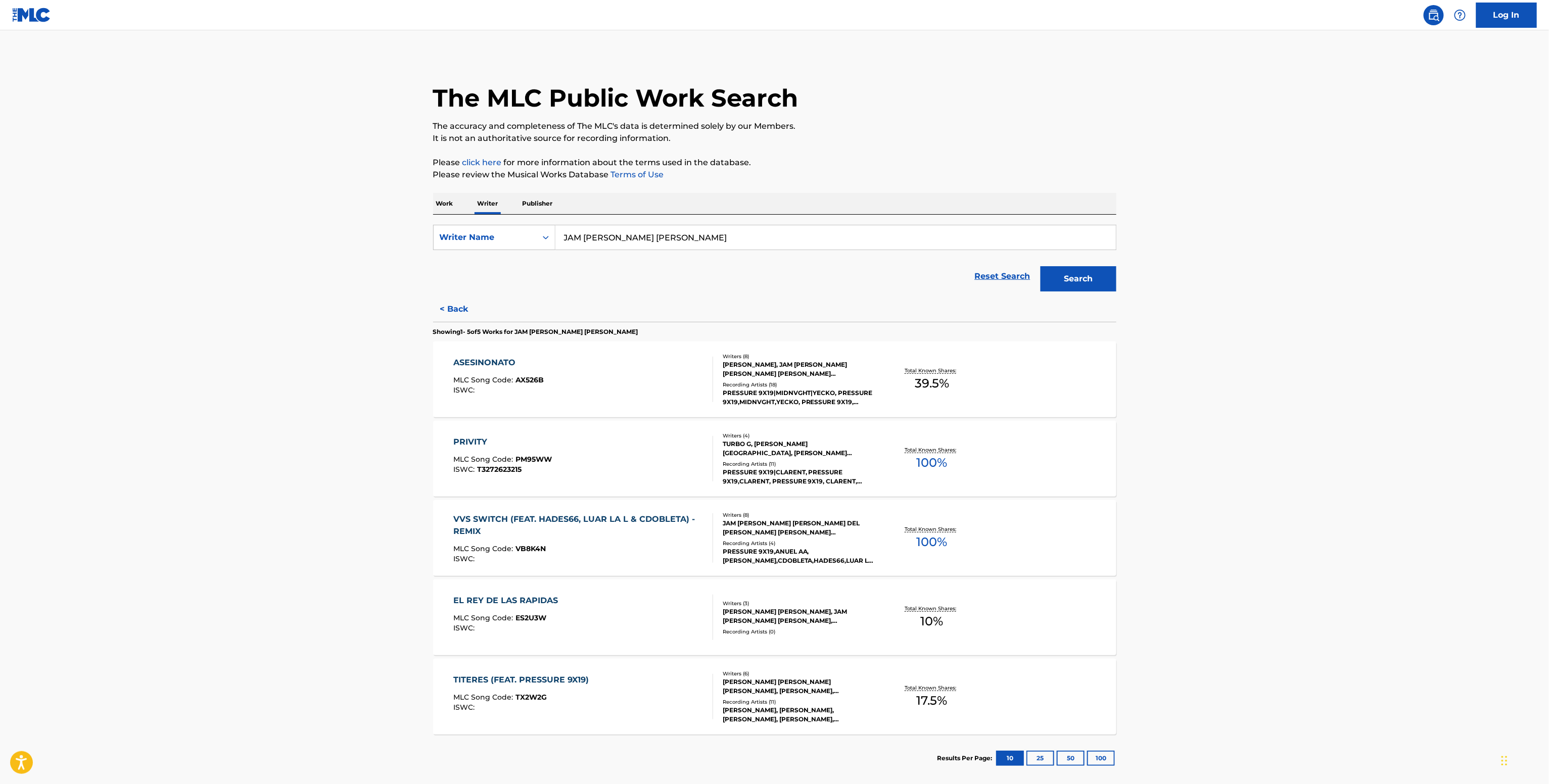
click at [851, 455] on div "TURBO G, FABIÁN CARTAGENA, ABDALLAH NAWAR AHMAD, JAM DANIEL ORTIZ CARABALLO" at bounding box center [799, 448] width 153 height 18
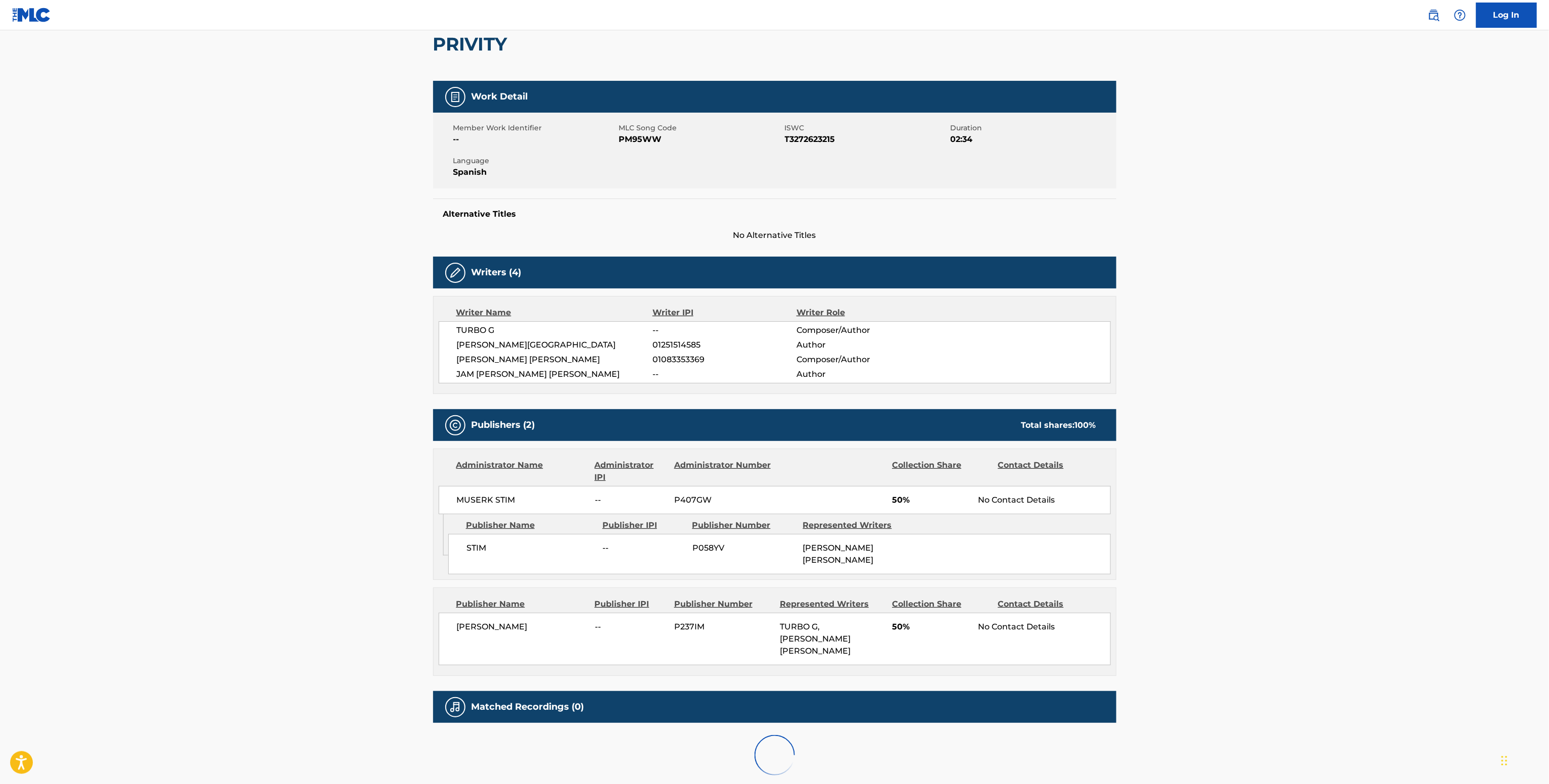
scroll to position [159, 0]
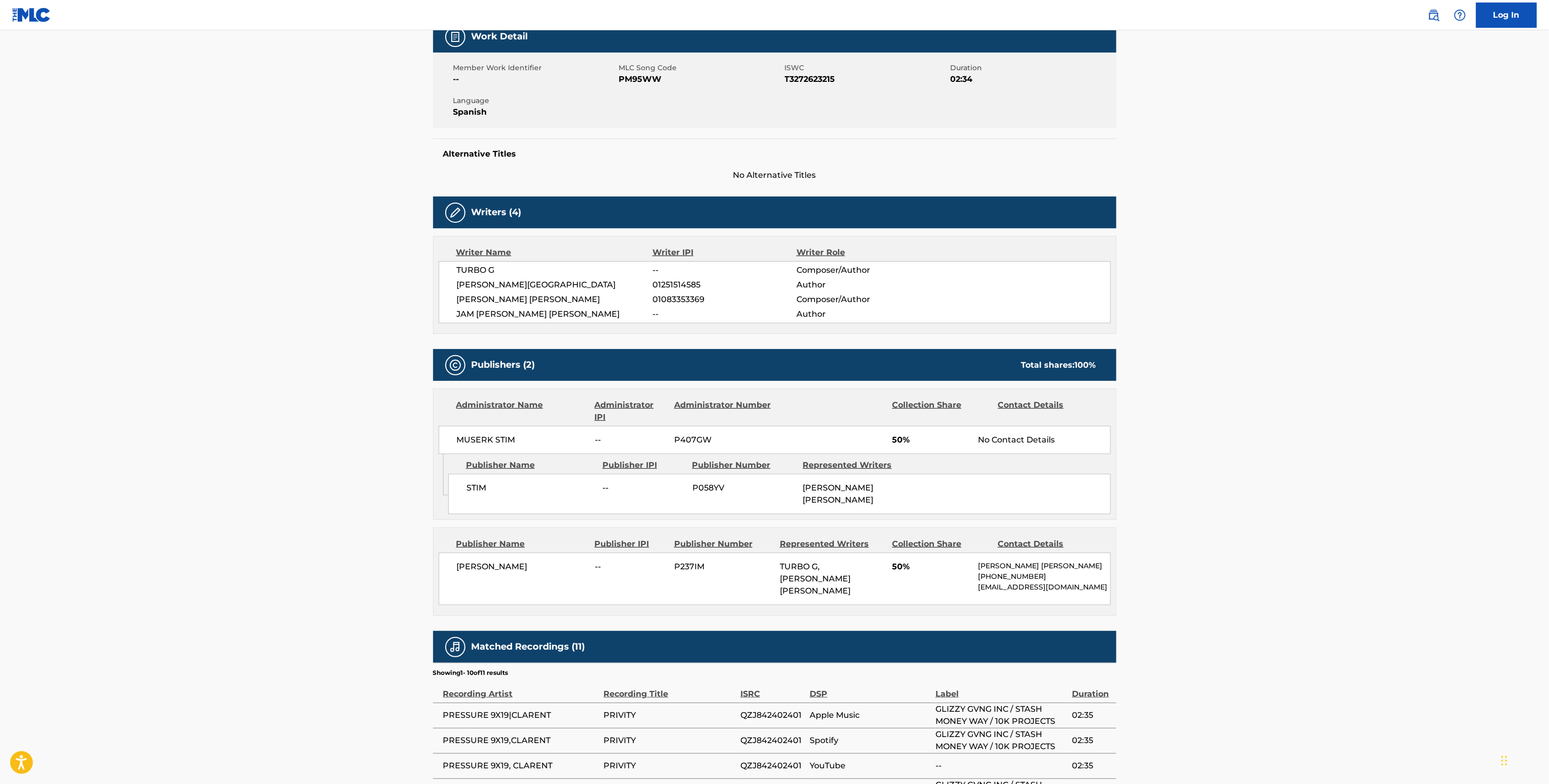
click at [509, 446] on span "MUSERK STIM" at bounding box center [522, 440] width 131 height 12
copy div "MUSERK STIM"
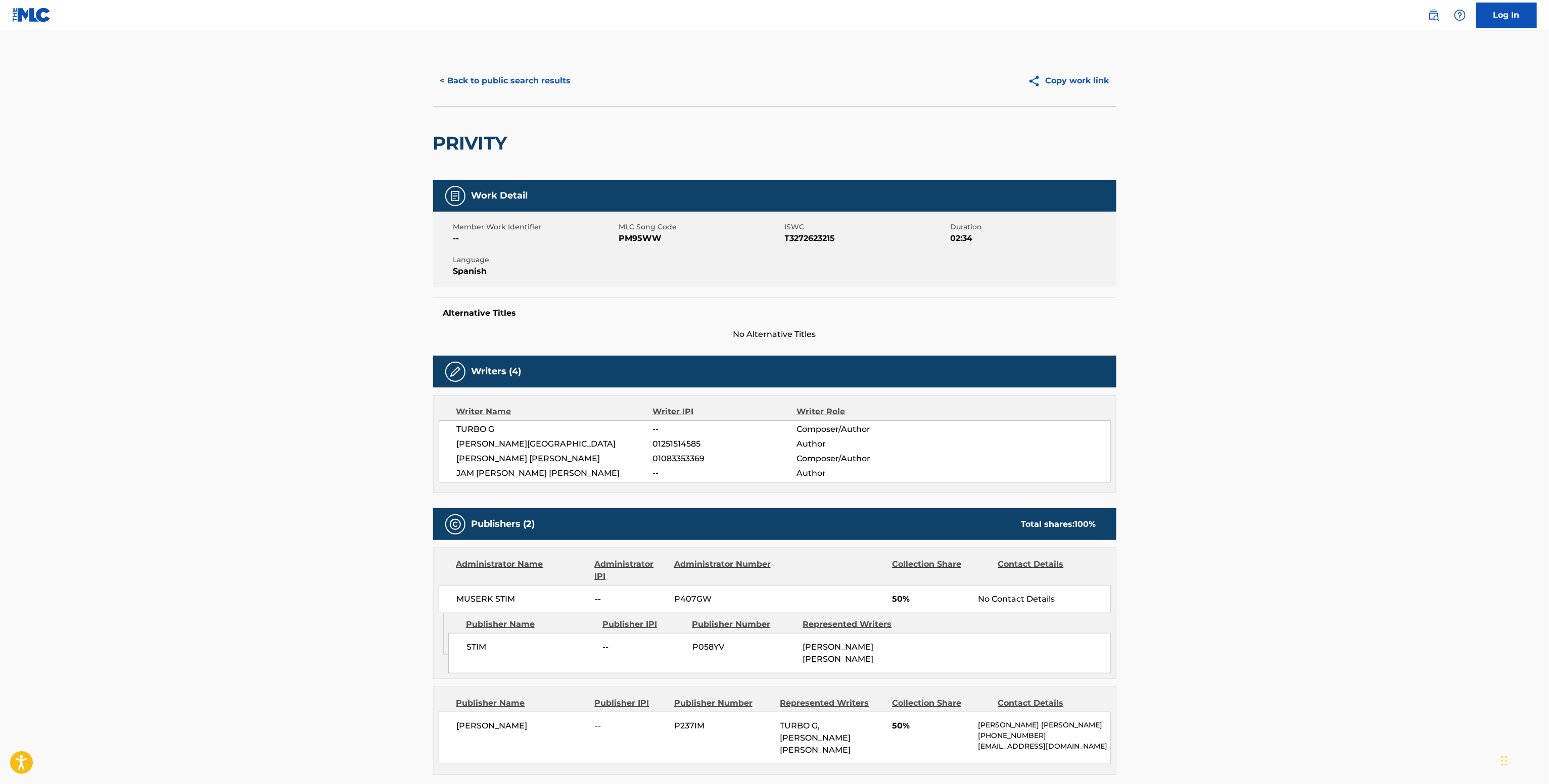
click at [639, 244] on span "PM95WW" at bounding box center [700, 238] width 163 height 12
copy span "PM95WW"
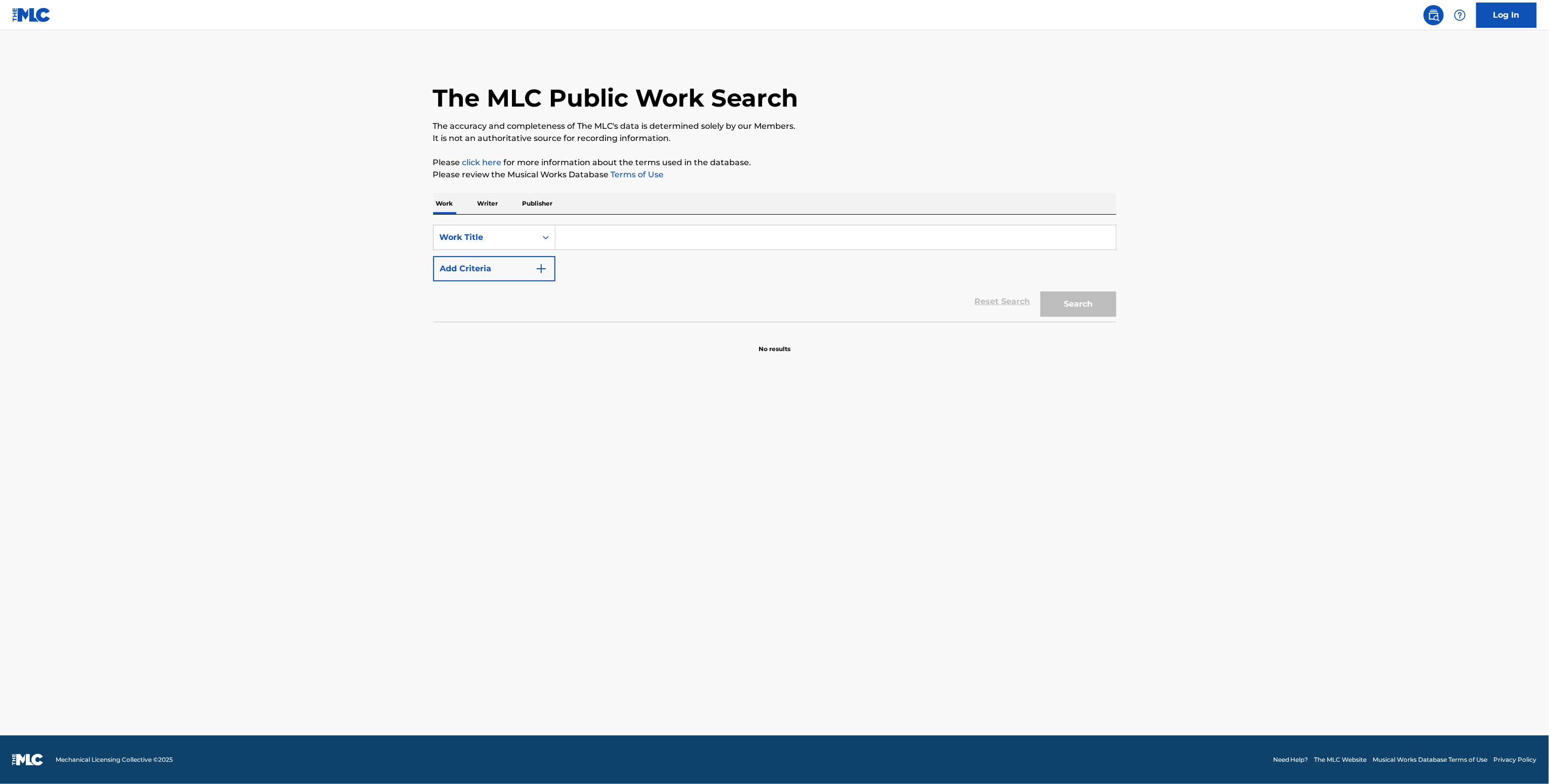
drag, startPoint x: 605, startPoint y: 245, endPoint x: 607, endPoint y: 233, distance: 12.2
click at [606, 243] on input "Search Form" at bounding box center [835, 237] width 560 height 24
paste input "DICE QUE QUIERE VERME Marca MP"
type input "DICE QUE QUIERE VERME Marca MP"
click at [517, 272] on button "Add Criteria" at bounding box center [495, 269] width 123 height 25
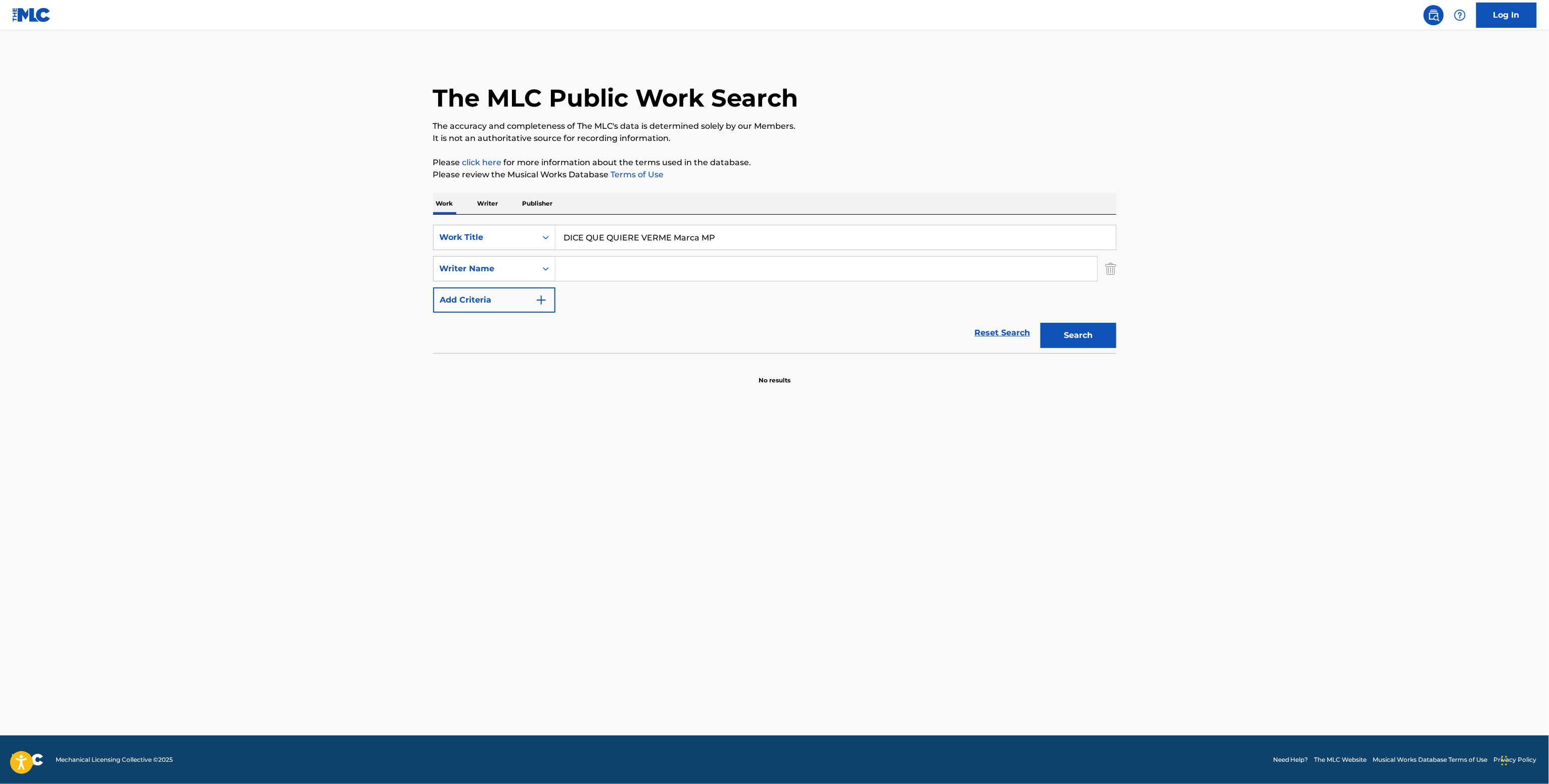
click at [579, 276] on input "Search Form" at bounding box center [825, 269] width 541 height 24
paste input "Angel Flores Felix"
type input "Angel Flores Felix"
click at [1079, 325] on button "Search" at bounding box center [1078, 335] width 76 height 25
click at [491, 212] on p "Writer" at bounding box center [488, 204] width 27 height 22
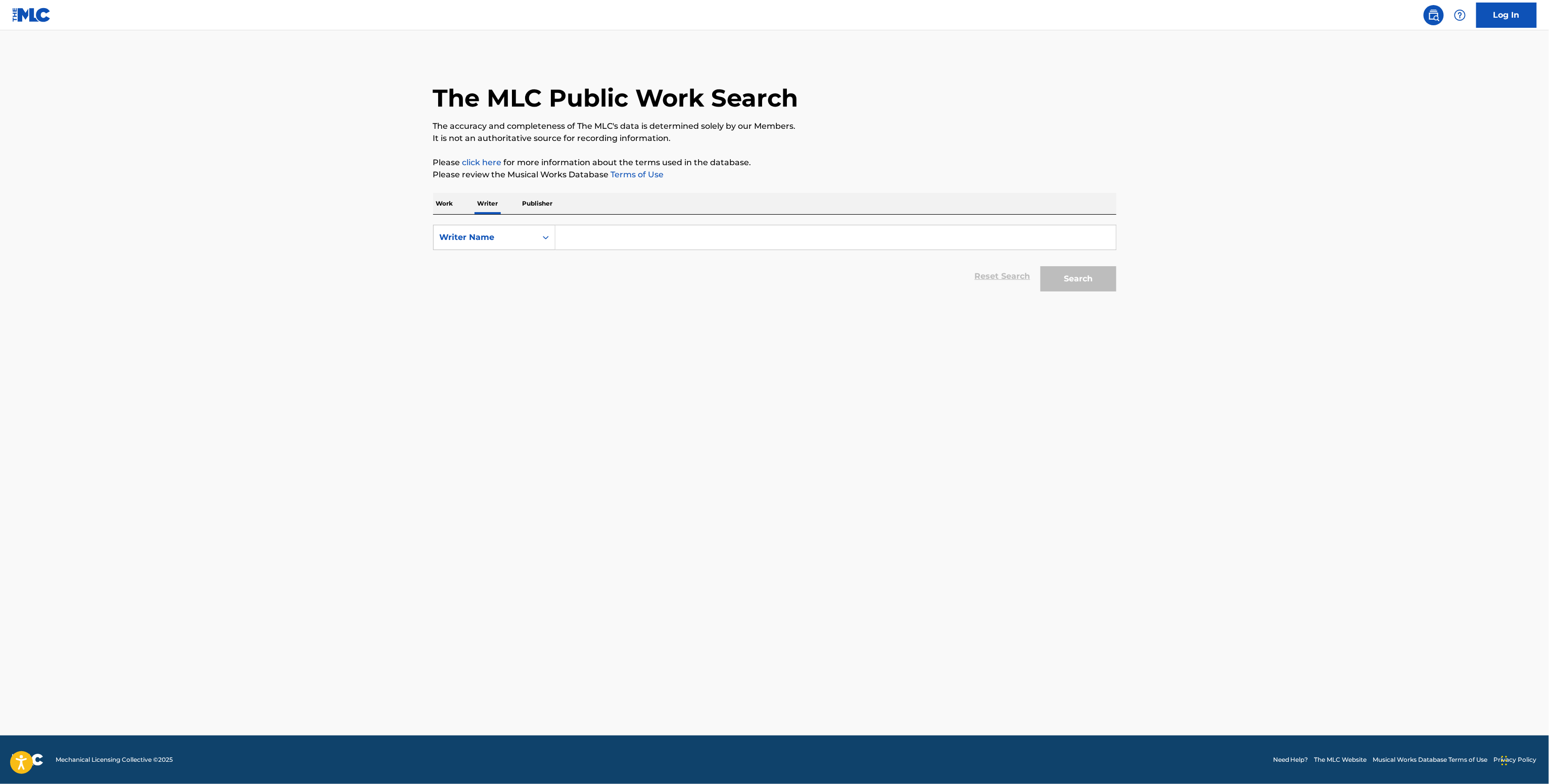
click at [566, 236] on input "Search Form" at bounding box center [835, 237] width 560 height 24
paste input "Angel Flores Felix"
type input "Angel Flores Felix"
click at [1101, 275] on button "Search" at bounding box center [1078, 278] width 76 height 25
click at [603, 236] on input "Search Form" at bounding box center [835, 237] width 560 height 24
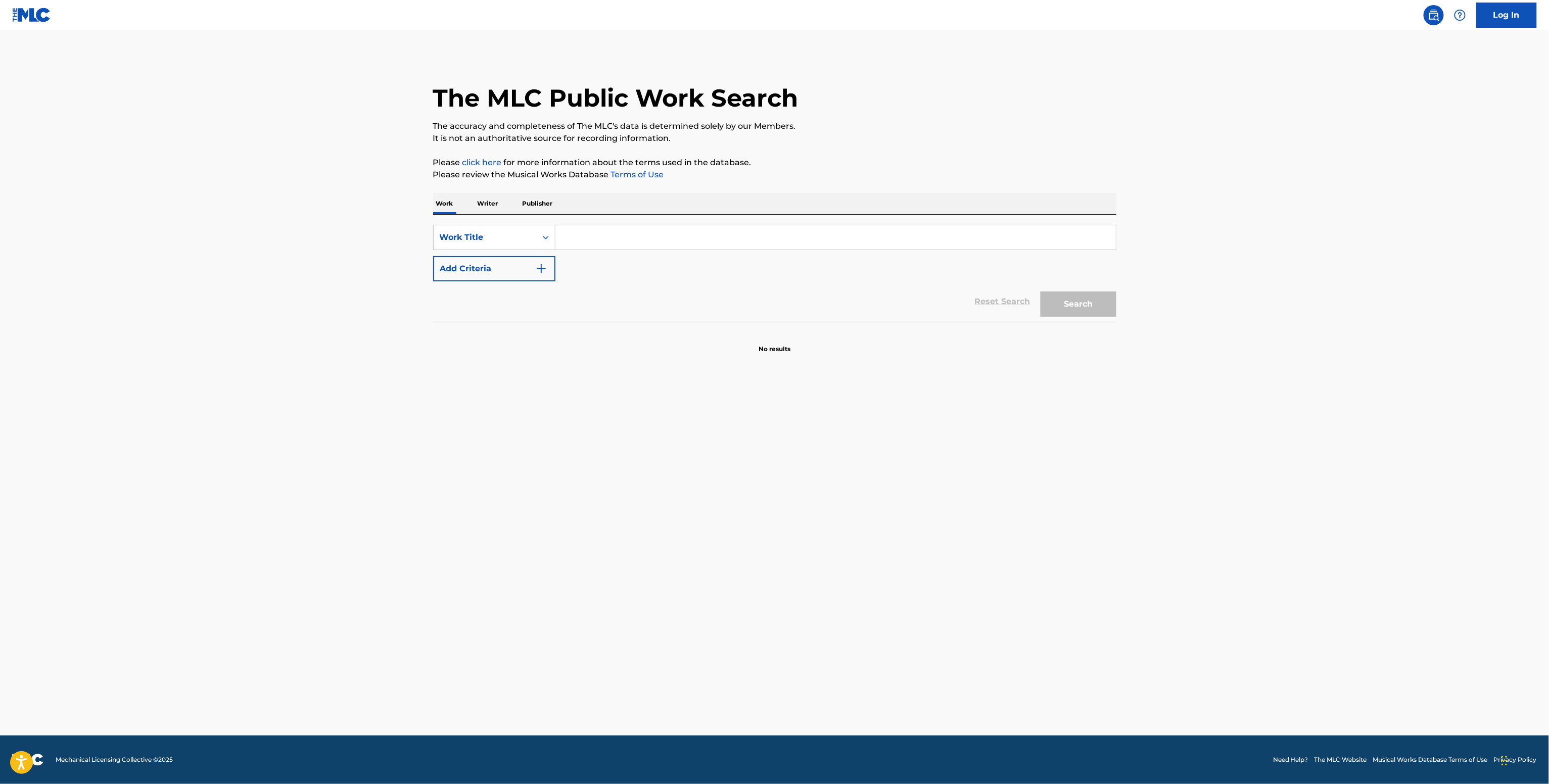
paste input "Salmo 34 Katherine Cordero"
type input "Salmo 34 Katherine Cordero"
click at [510, 274] on button "Add Criteria" at bounding box center [495, 269] width 123 height 25
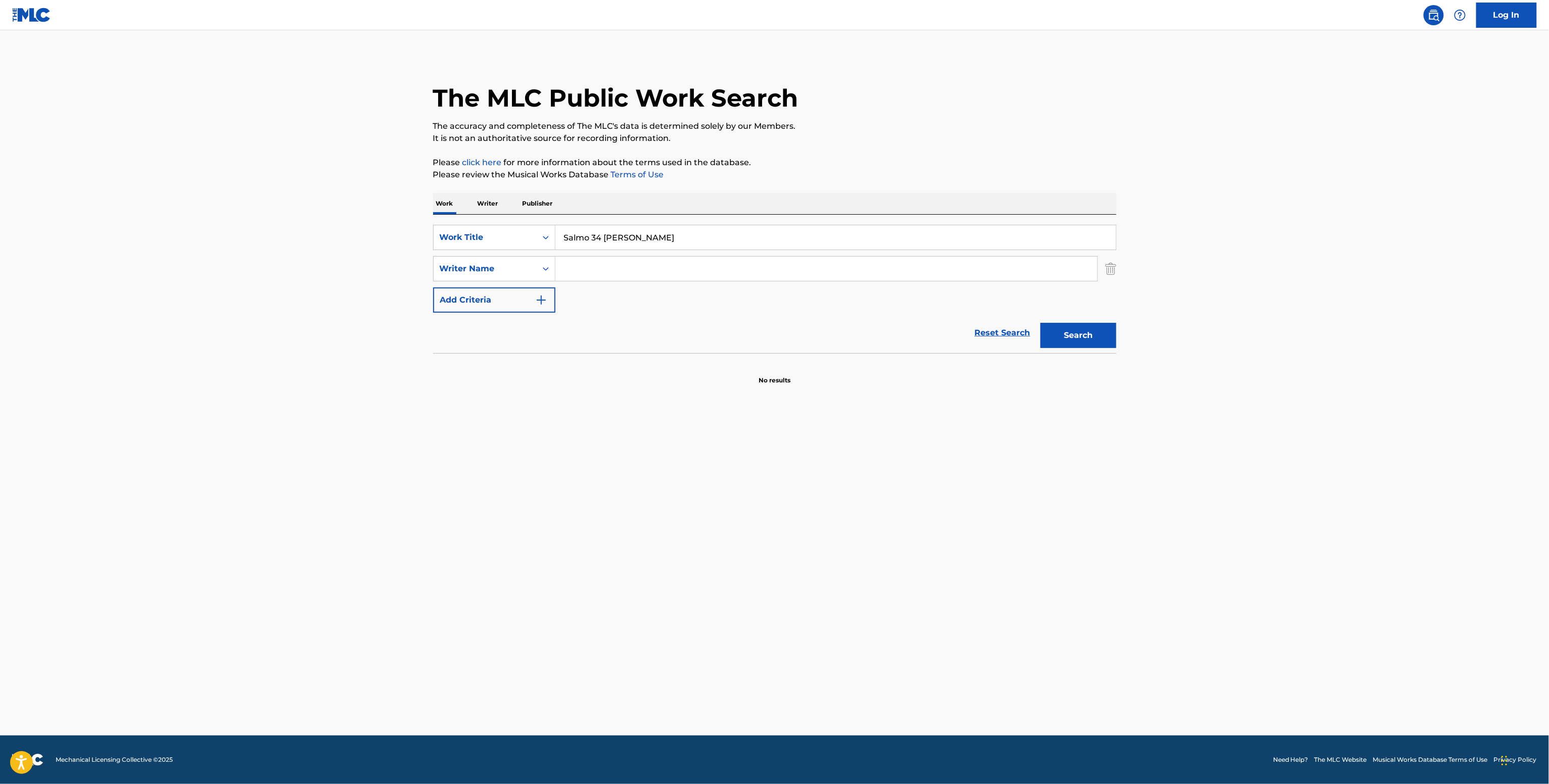
click at [611, 257] on div "Search Form" at bounding box center [826, 269] width 542 height 25
click at [610, 272] on input "Search Form" at bounding box center [825, 269] width 541 height 24
paste input "Cordero Mcadam Katherine"
type input "Cordero Mcadam Katherine"
click at [1100, 337] on button "Search" at bounding box center [1078, 335] width 76 height 25
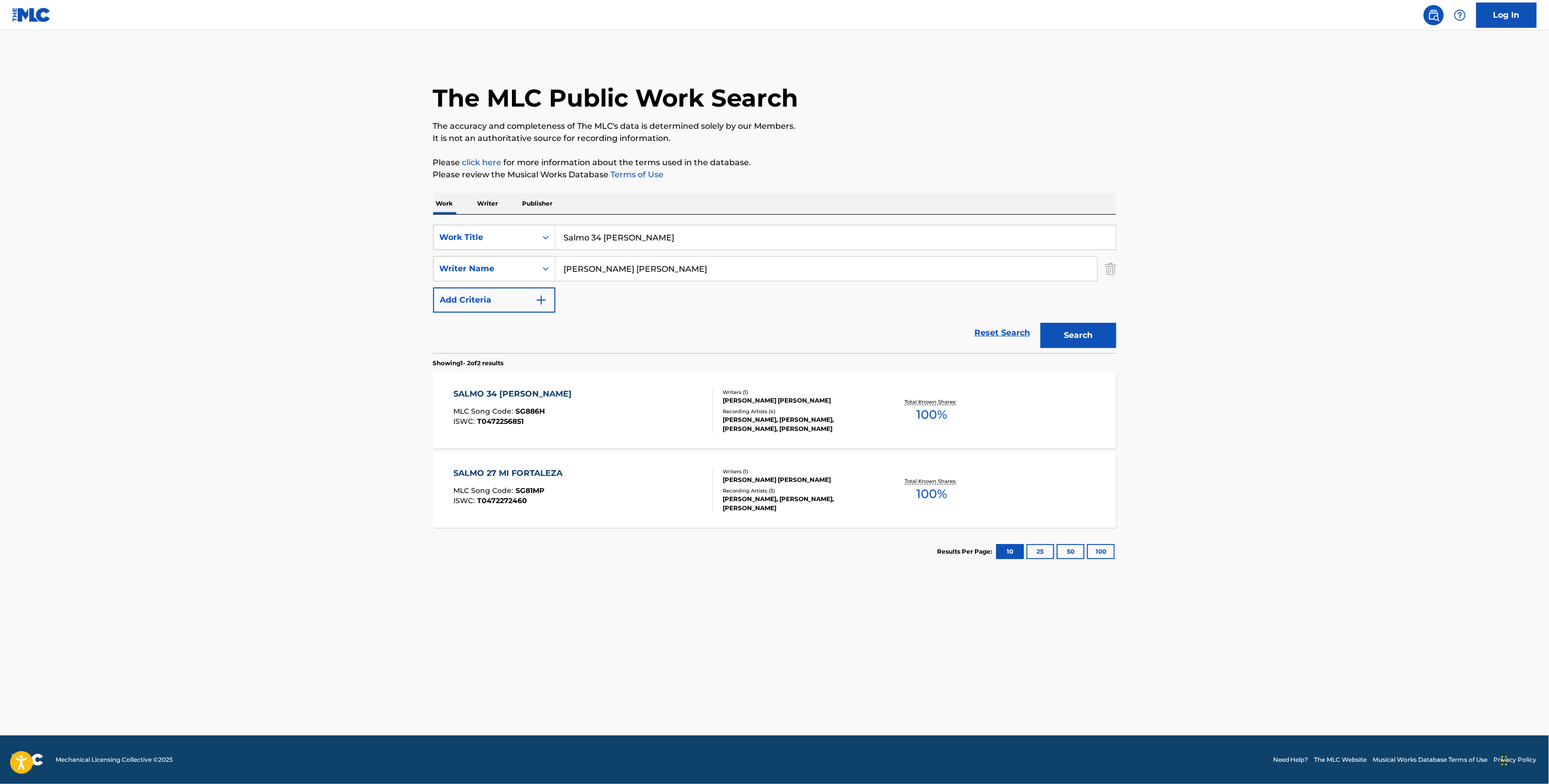
click at [794, 404] on div "CORDERO MCADAM KATHERINE" at bounding box center [799, 401] width 153 height 9
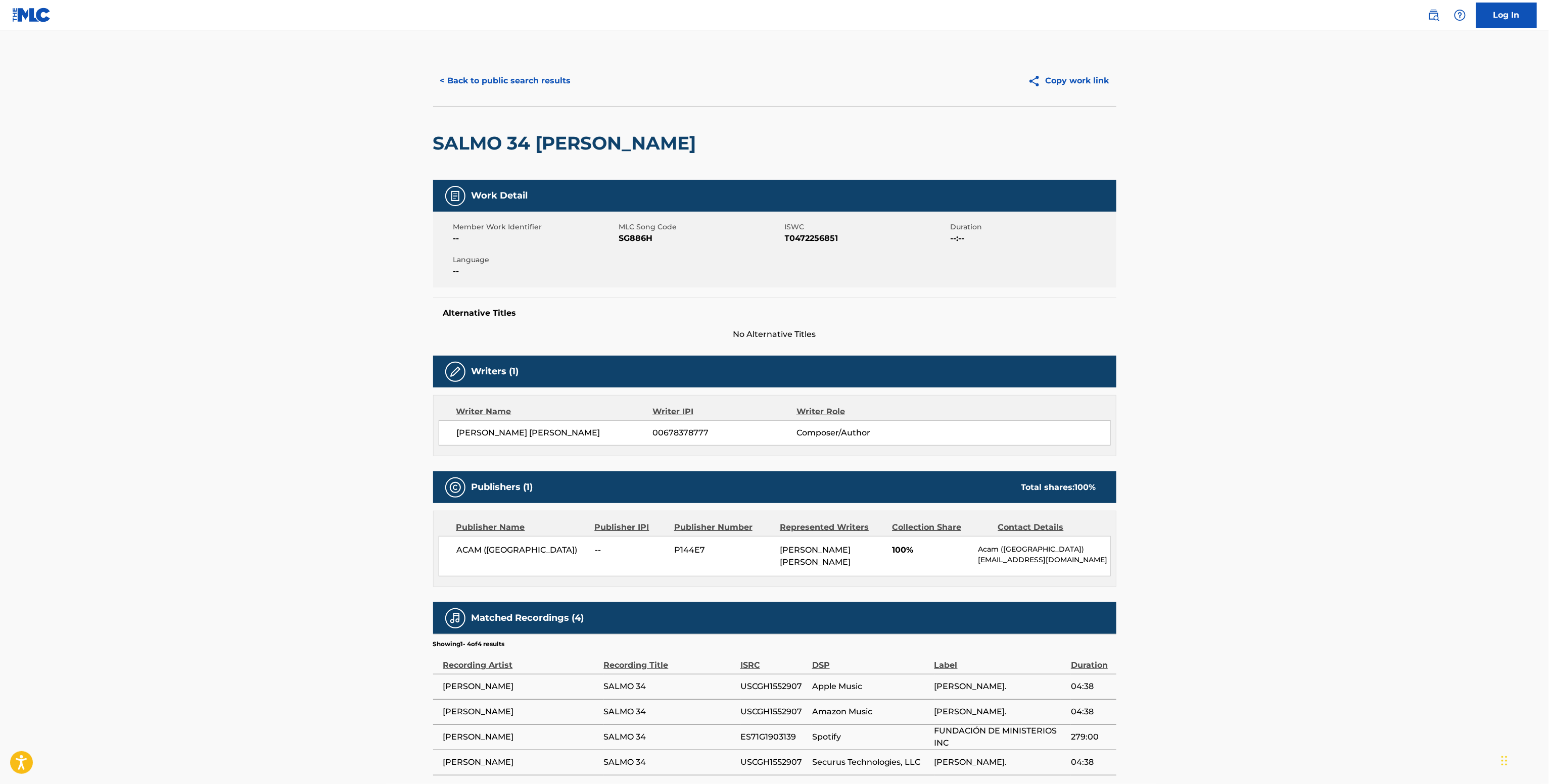
click at [692, 440] on div "CORDERO MCADAM KATHERINE 00678378777 Composer/Author" at bounding box center [774, 433] width 672 height 25
drag, startPoint x: 692, startPoint y: 440, endPoint x: 692, endPoint y: 434, distance: 6.0
click at [692, 440] on div "CORDERO MCADAM KATHERINE 00678378777 Composer/Author" at bounding box center [774, 433] width 672 height 25
copy span "00678378777"
click at [812, 235] on span "T0472256851" at bounding box center [866, 238] width 163 height 12
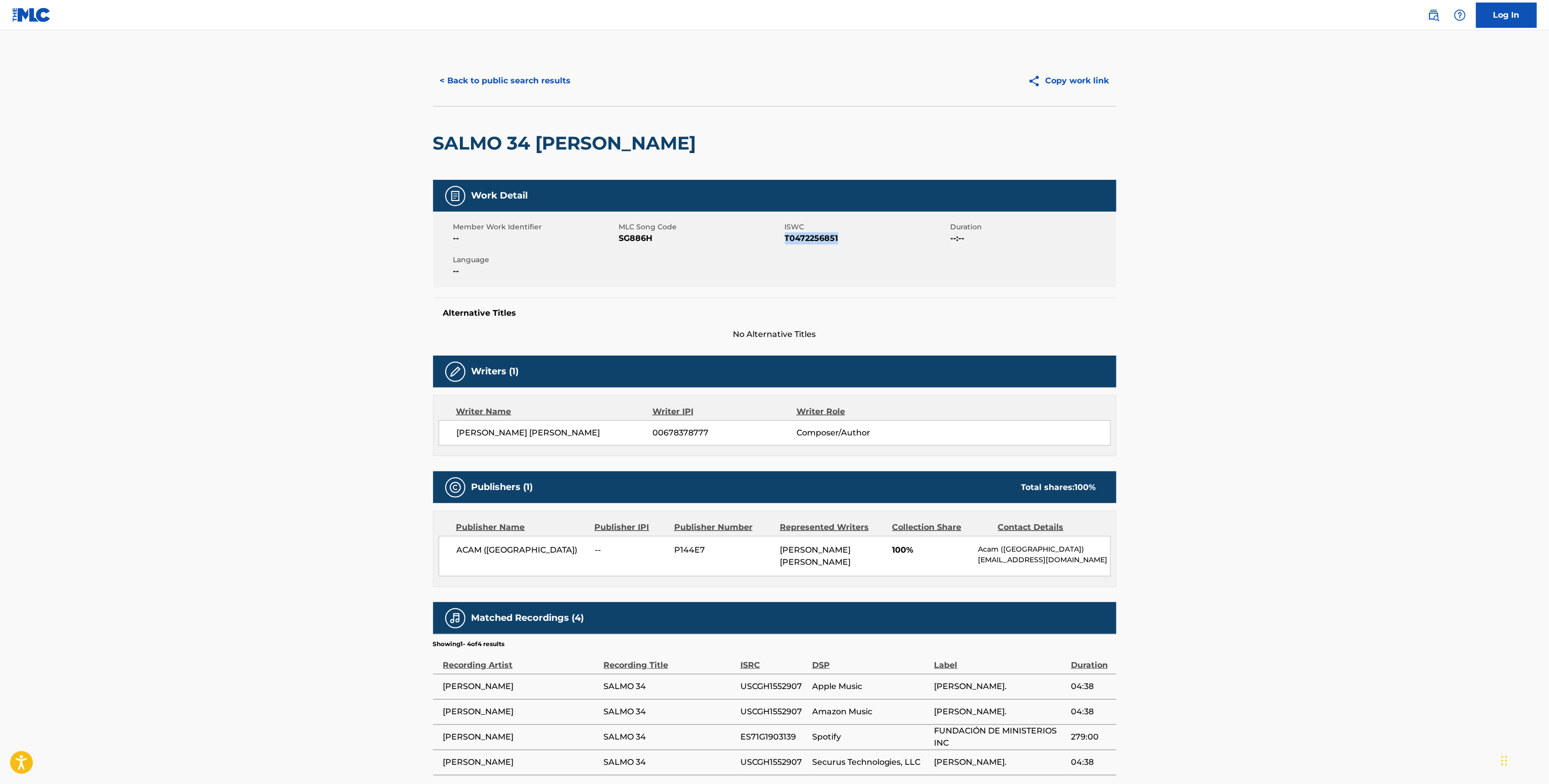
click at [812, 235] on span "T0472256851" at bounding box center [866, 238] width 163 height 12
copy span "T0472256851"
drag, startPoint x: 477, startPoint y: 557, endPoint x: 485, endPoint y: 557, distance: 8.0
click at [485, 557] on div "ACAM (COSTA RICA) -- P144E7 CORDERO MCADAM KATHERINE 100% Acam (Costa Rica) hbe…" at bounding box center [774, 556] width 672 height 41
copy span "ACAM"
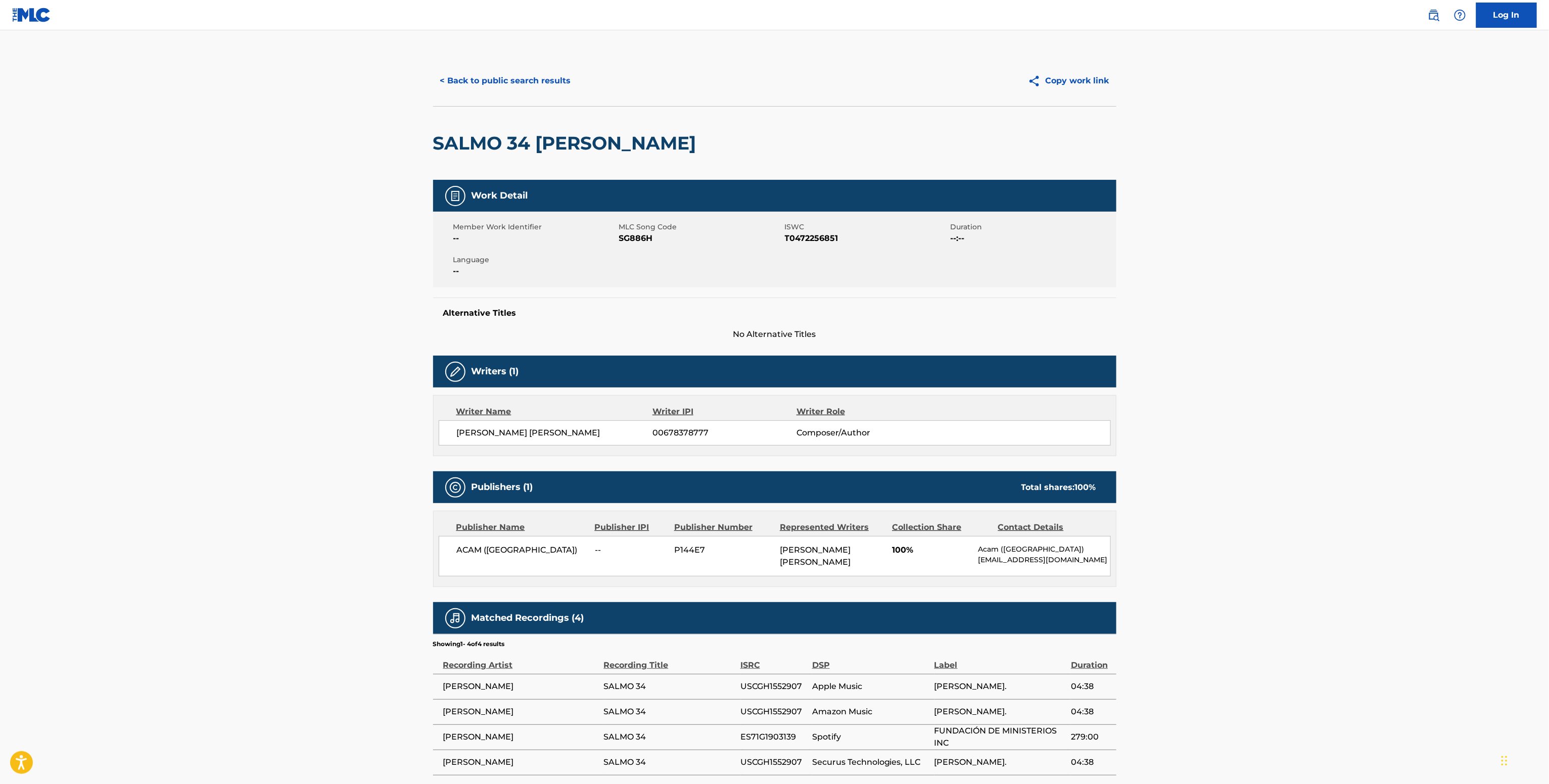
click at [499, 555] on span "ACAM (COSTA RICA)" at bounding box center [522, 550] width 131 height 12
click at [500, 556] on span "ACAM (COSTA RICA)" at bounding box center [522, 550] width 131 height 12
click at [502, 556] on span "ACAM (COSTA RICA)" at bounding box center [522, 550] width 131 height 12
click at [523, 549] on span "ACAM (COSTA RICA)" at bounding box center [522, 550] width 131 height 12
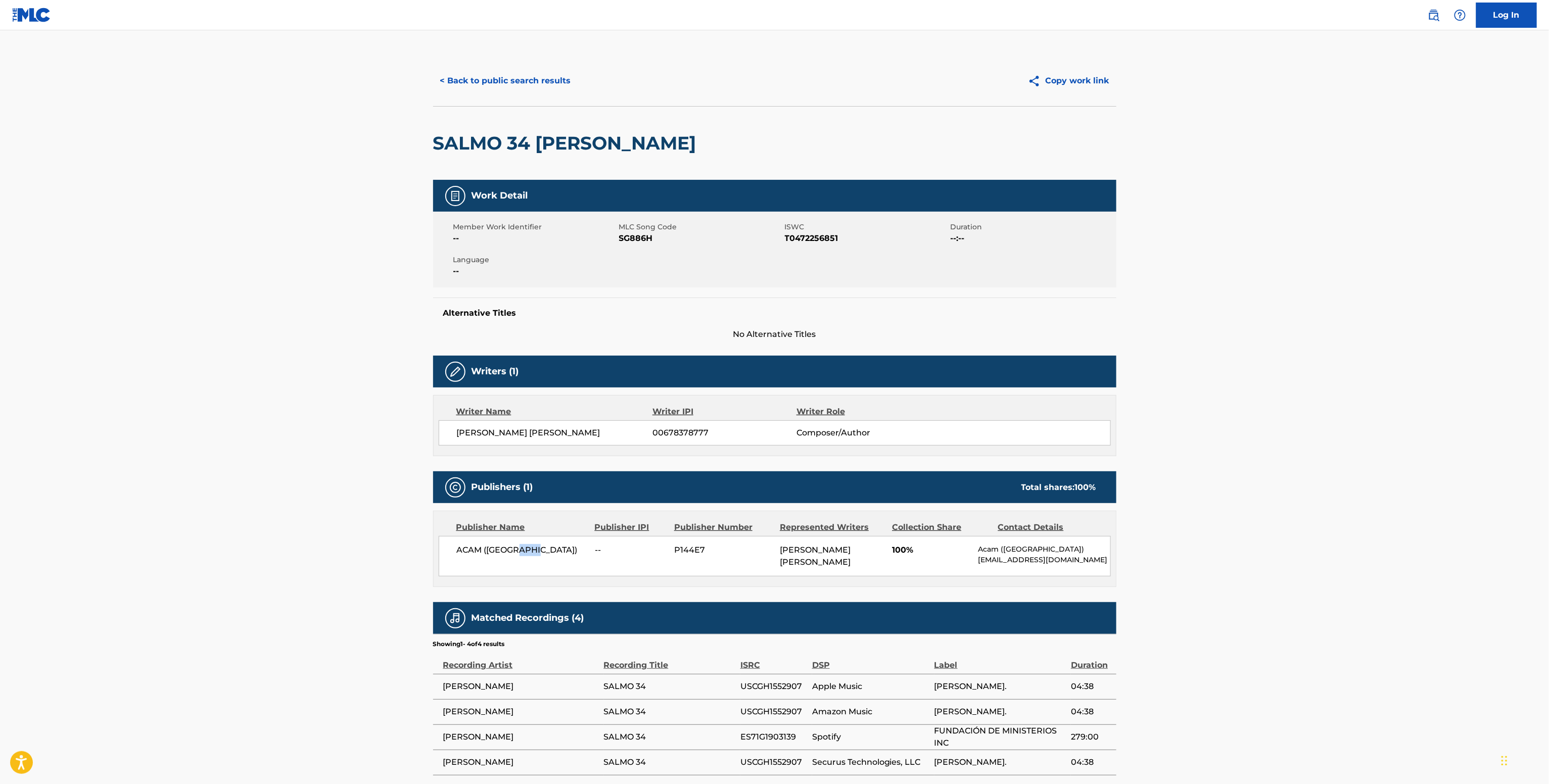
click at [523, 549] on span "ACAM (COSTA RICA)" at bounding box center [522, 550] width 131 height 12
copy div "ACAM (COSTA RICA)"
click at [824, 242] on span "T0472256851" at bounding box center [866, 238] width 163 height 12
click at [825, 242] on span "T0472256851" at bounding box center [866, 238] width 163 height 12
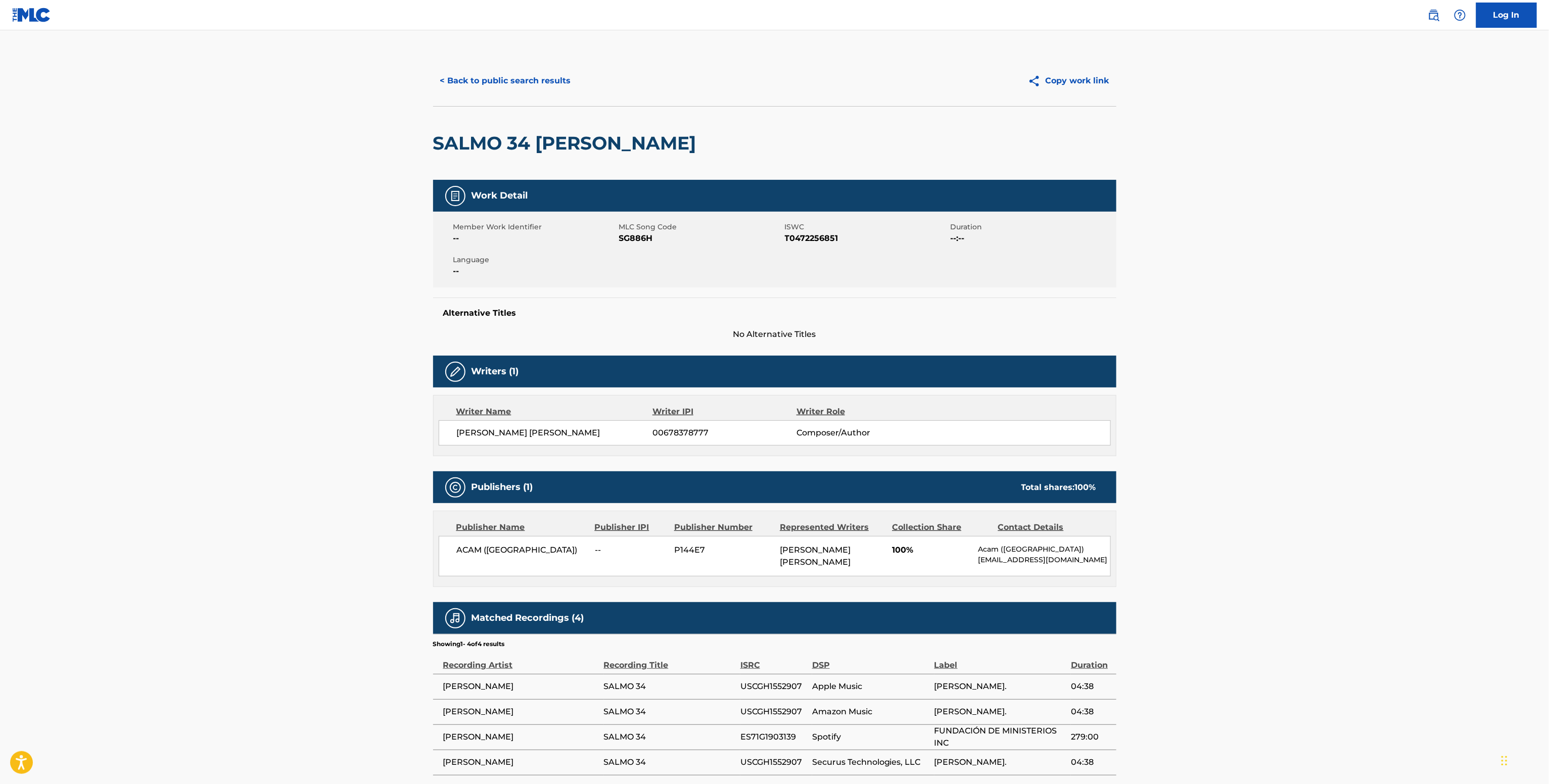
click at [641, 238] on span "SG886H" at bounding box center [700, 238] width 163 height 12
click at [644, 240] on span "SG886H" at bounding box center [700, 238] width 163 height 12
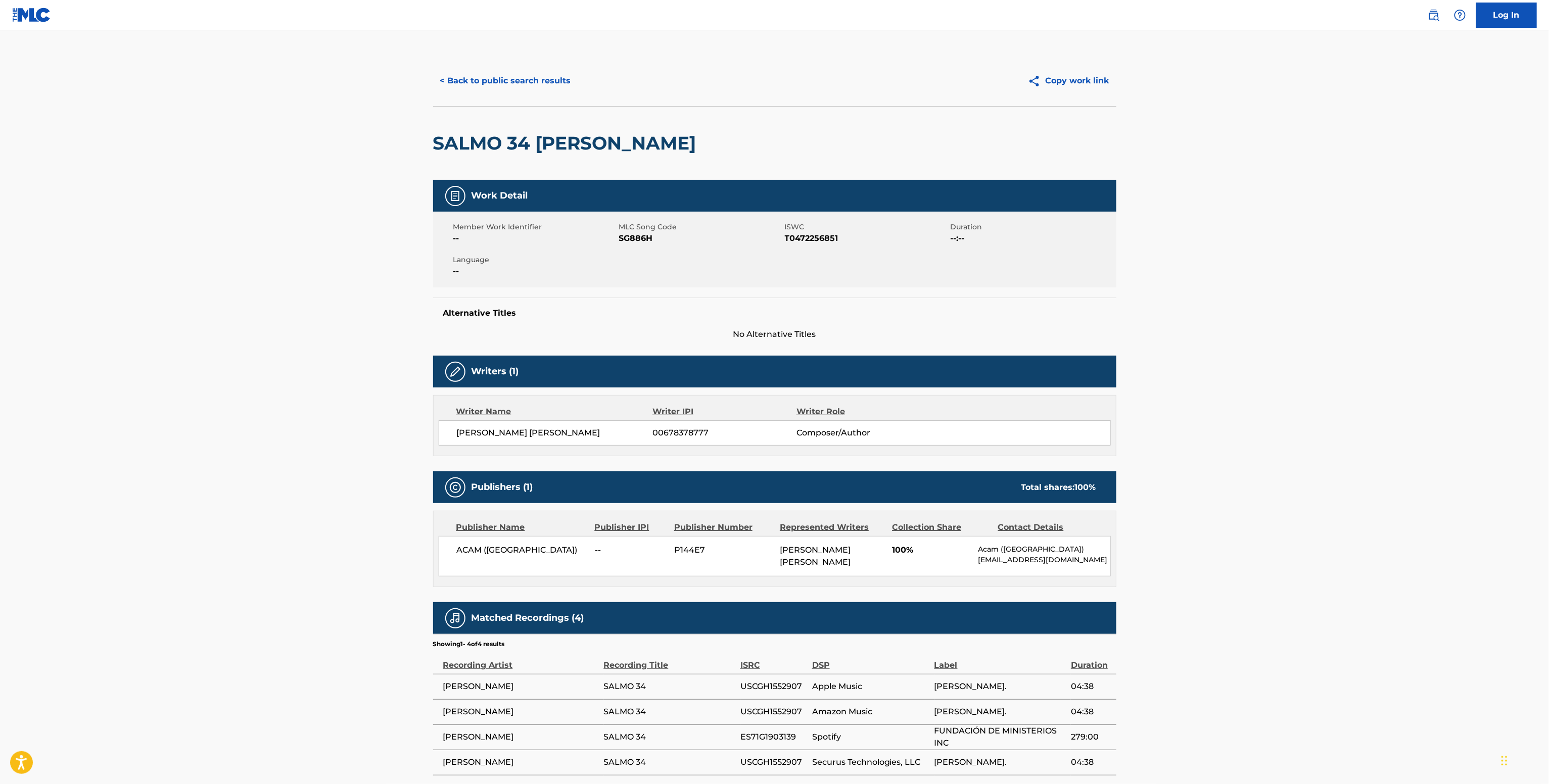
click at [822, 235] on span "T0472256851" at bounding box center [866, 238] width 163 height 12
copy span "T0472256851"
click at [1239, 212] on main "< Back to public search results Copy work link SALMO 34 KATHERINE Work Detail M…" at bounding box center [774, 410] width 1549 height 761
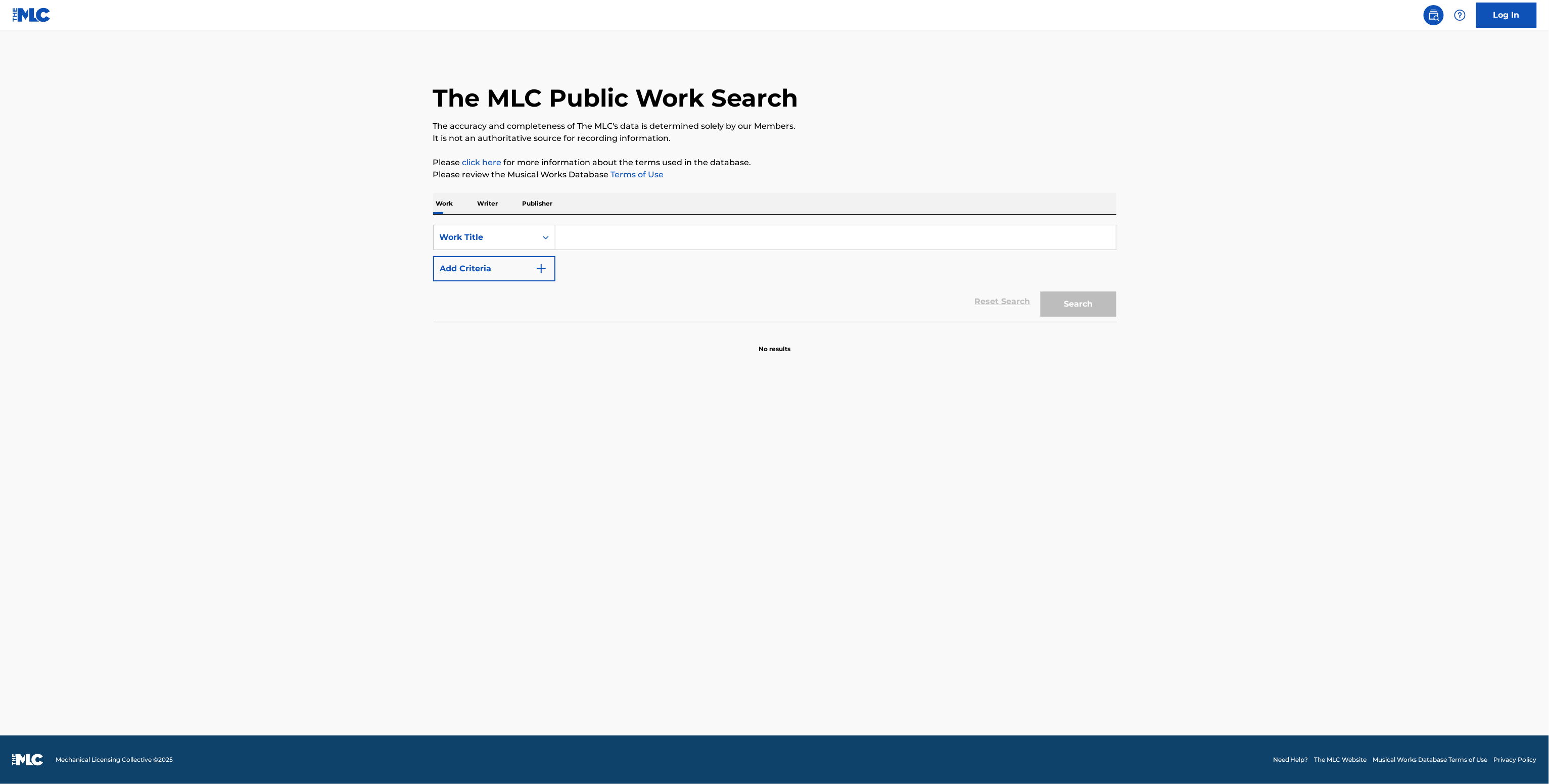
drag, startPoint x: 0, startPoint y: 0, endPoint x: 770, endPoint y: 387, distance: 861.8
click at [783, 405] on main "The MLC Public Work Search The accuracy and completeness of The MLC's data is d…" at bounding box center [774, 383] width 1549 height 705
click at [596, 245] on input "Search Form" at bounding box center [835, 237] width 560 height 24
paste input "Conozco a un Hombre de Poder Julio Elias"
type input "Conozco a un Hombre de Poder Julio Elias"
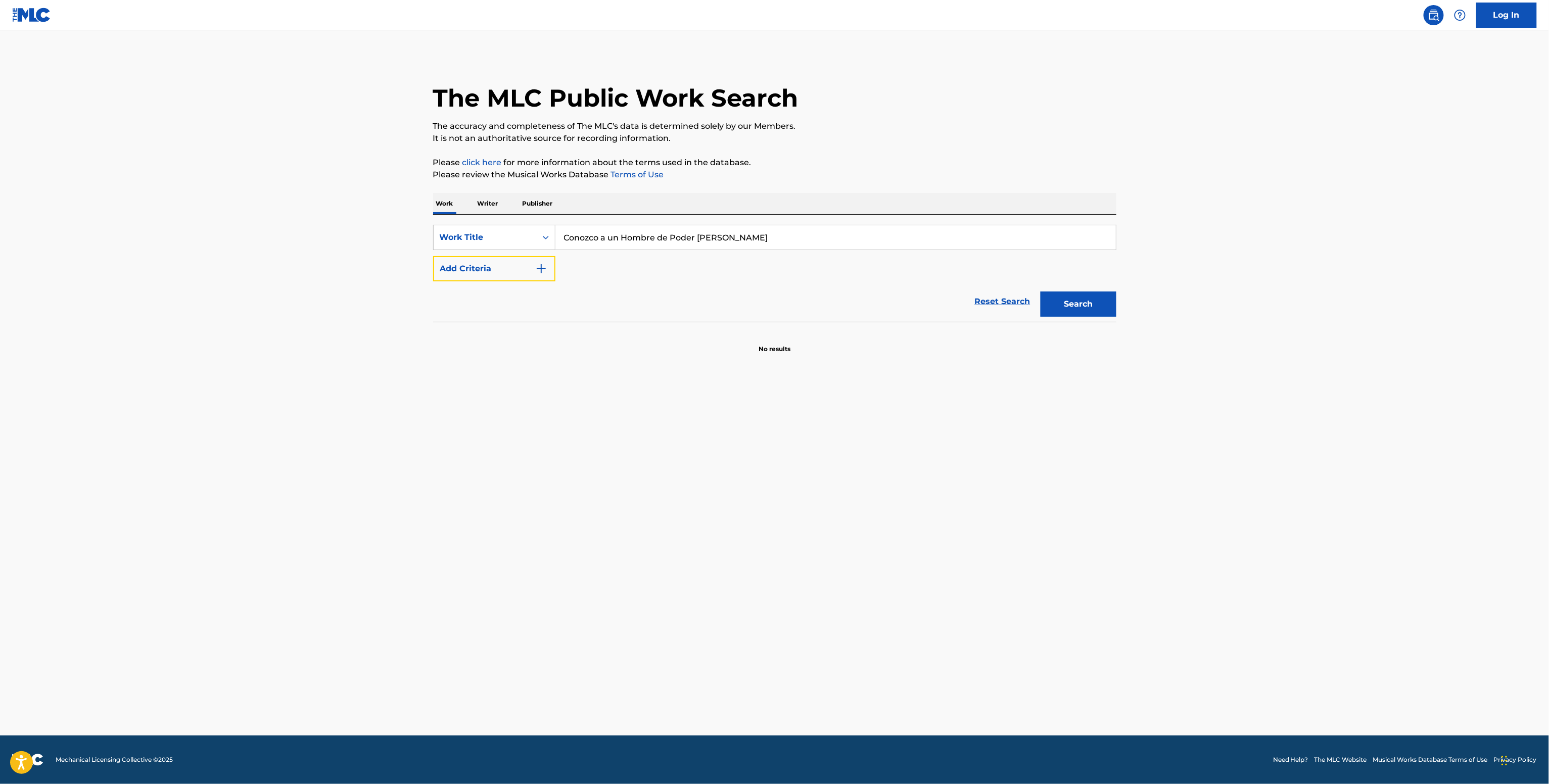
drag, startPoint x: 547, startPoint y: 271, endPoint x: 591, endPoint y: 255, distance: 46.8
click at [545, 270] on img "Search Form" at bounding box center [541, 269] width 12 height 12
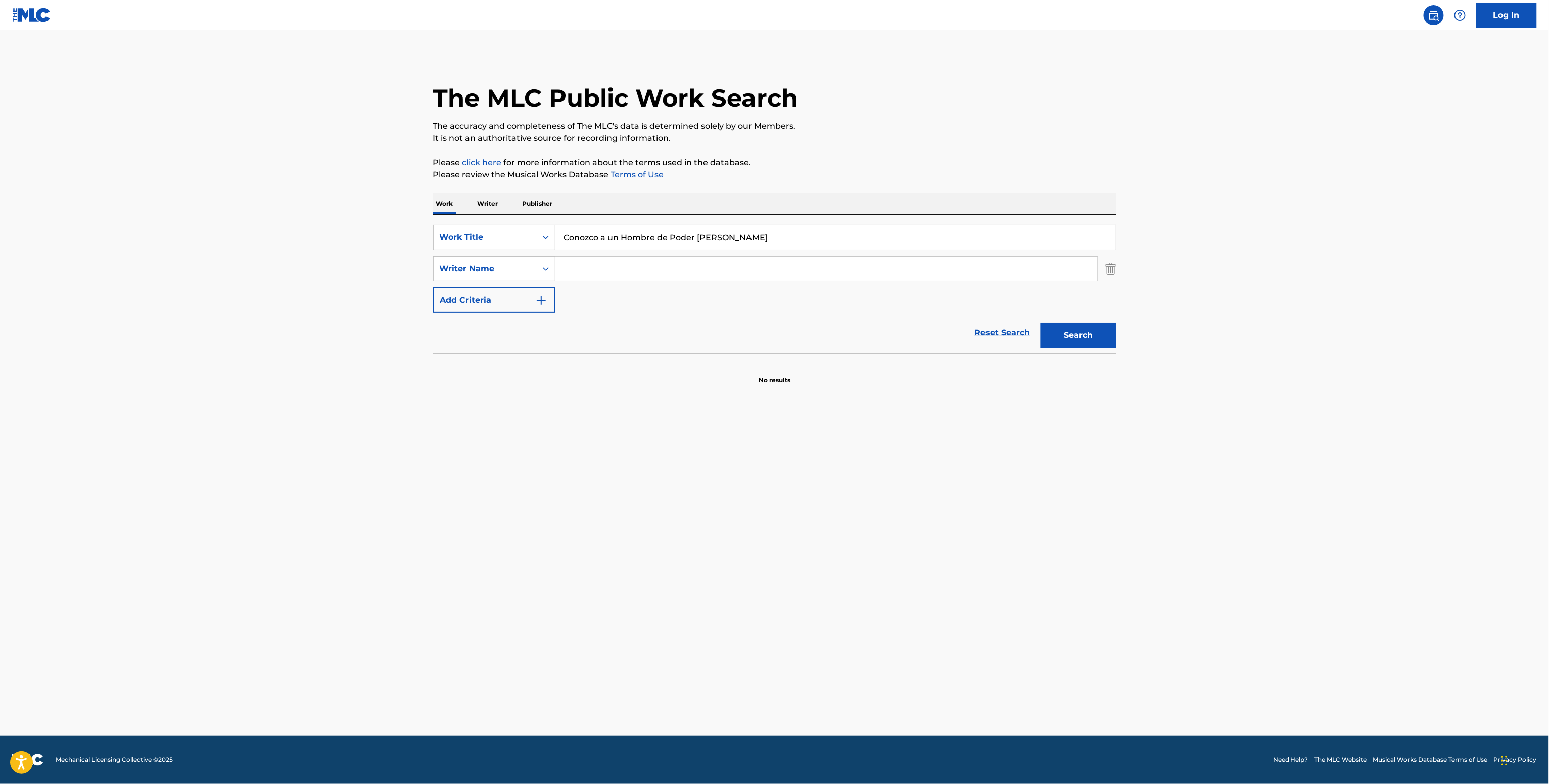
click at [595, 255] on div "SearchWithCriteria34f69fa9-5027-443f-9127-657f21e3c1a6 Work Title Conozco a un …" at bounding box center [774, 269] width 683 height 88
click at [607, 256] on div "Search Form" at bounding box center [826, 269] width 542 height 25
click at [618, 282] on div "SearchWithCriteria34f69fa9-5027-443f-9127-657f21e3c1a6 Work Title Conozco a un …" at bounding box center [774, 269] width 683 height 88
paste input "Julio Elias"
drag, startPoint x: 616, startPoint y: 272, endPoint x: 611, endPoint y: 260, distance: 13.0
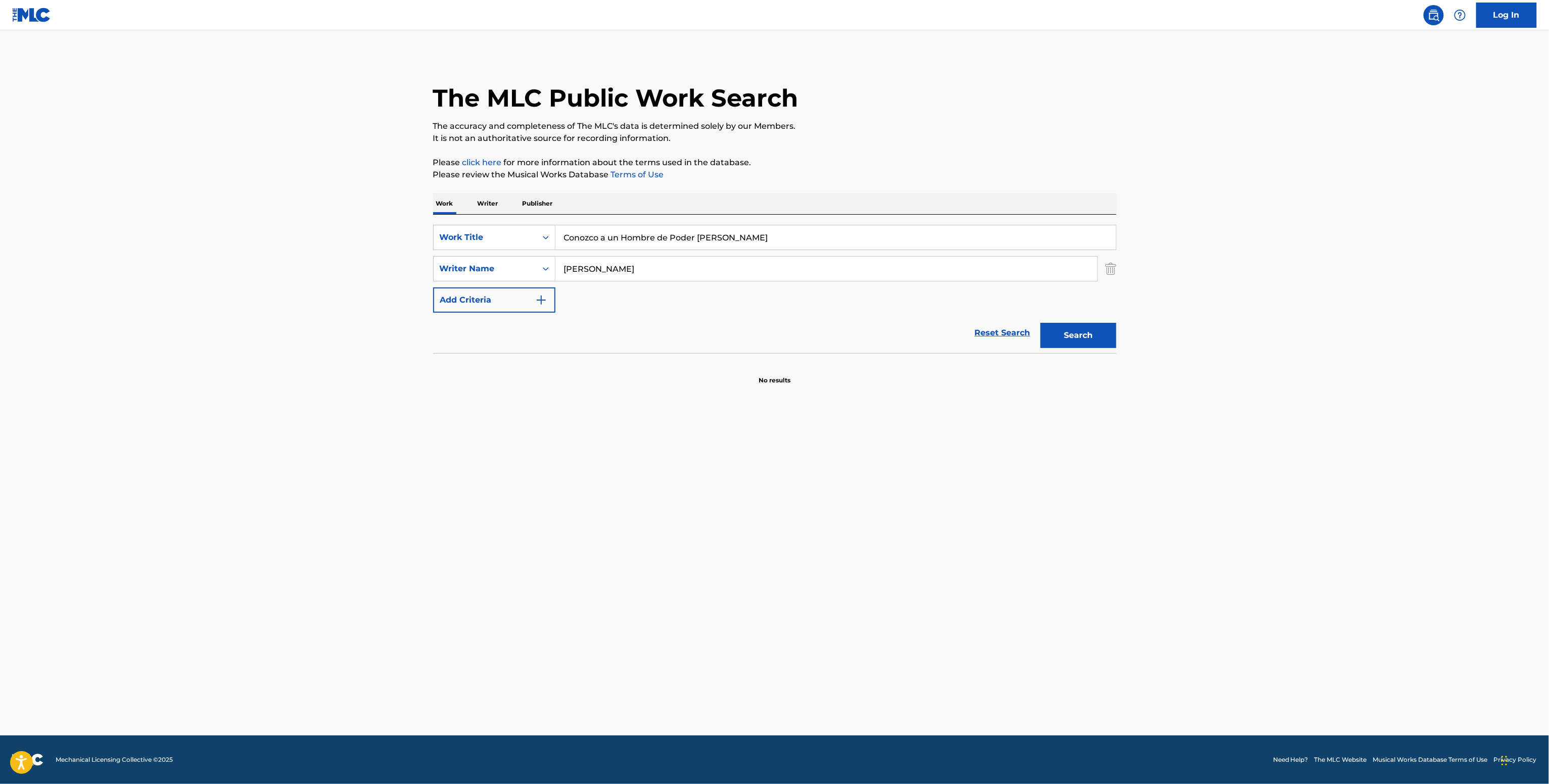
click at [614, 268] on input "Julio Elias" at bounding box center [825, 269] width 541 height 24
type input "Julio Elias"
click at [1102, 340] on button "Search" at bounding box center [1078, 335] width 76 height 25
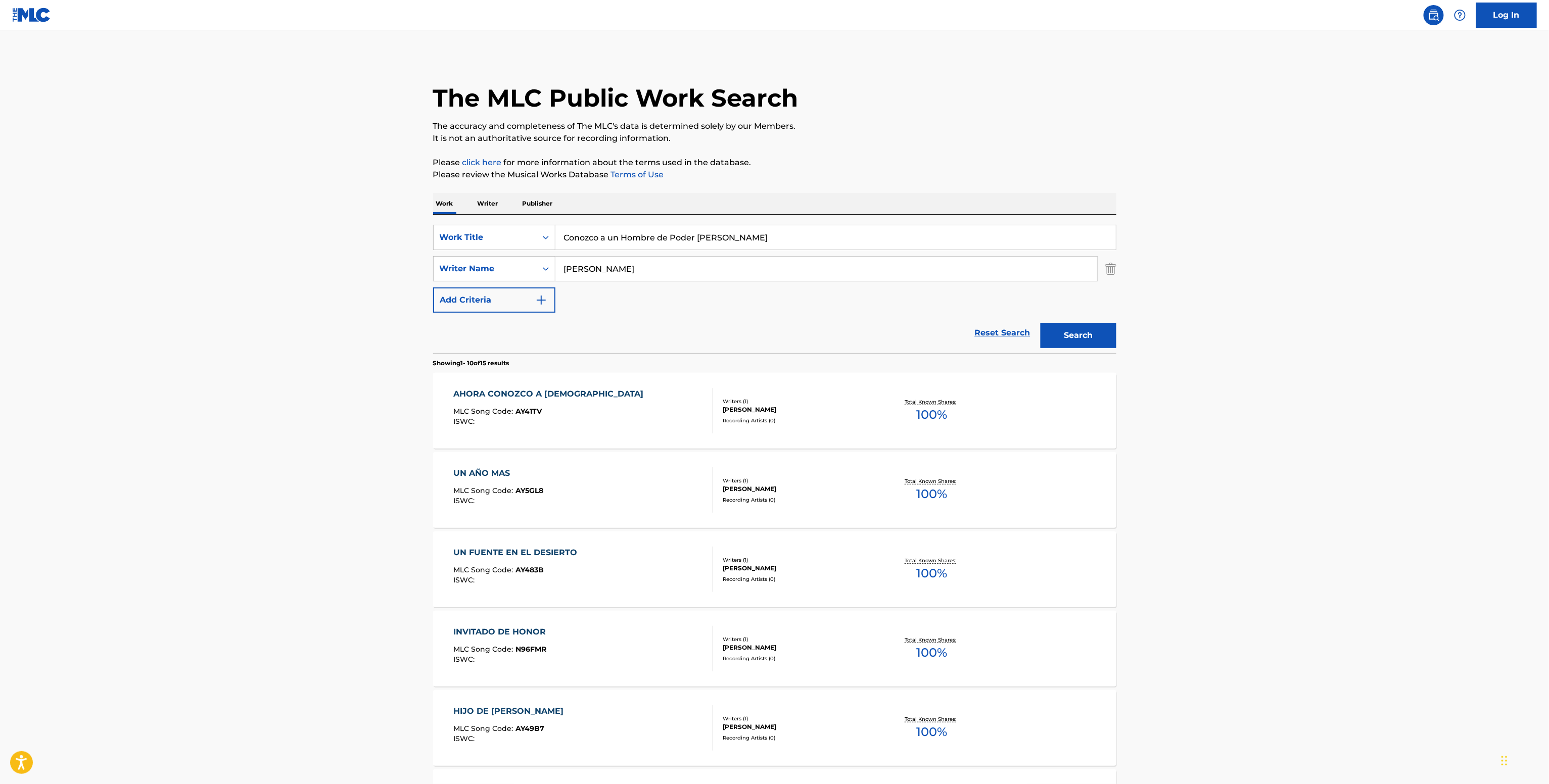
click at [748, 410] on div "JULIO ELIAS" at bounding box center [799, 409] width 153 height 9
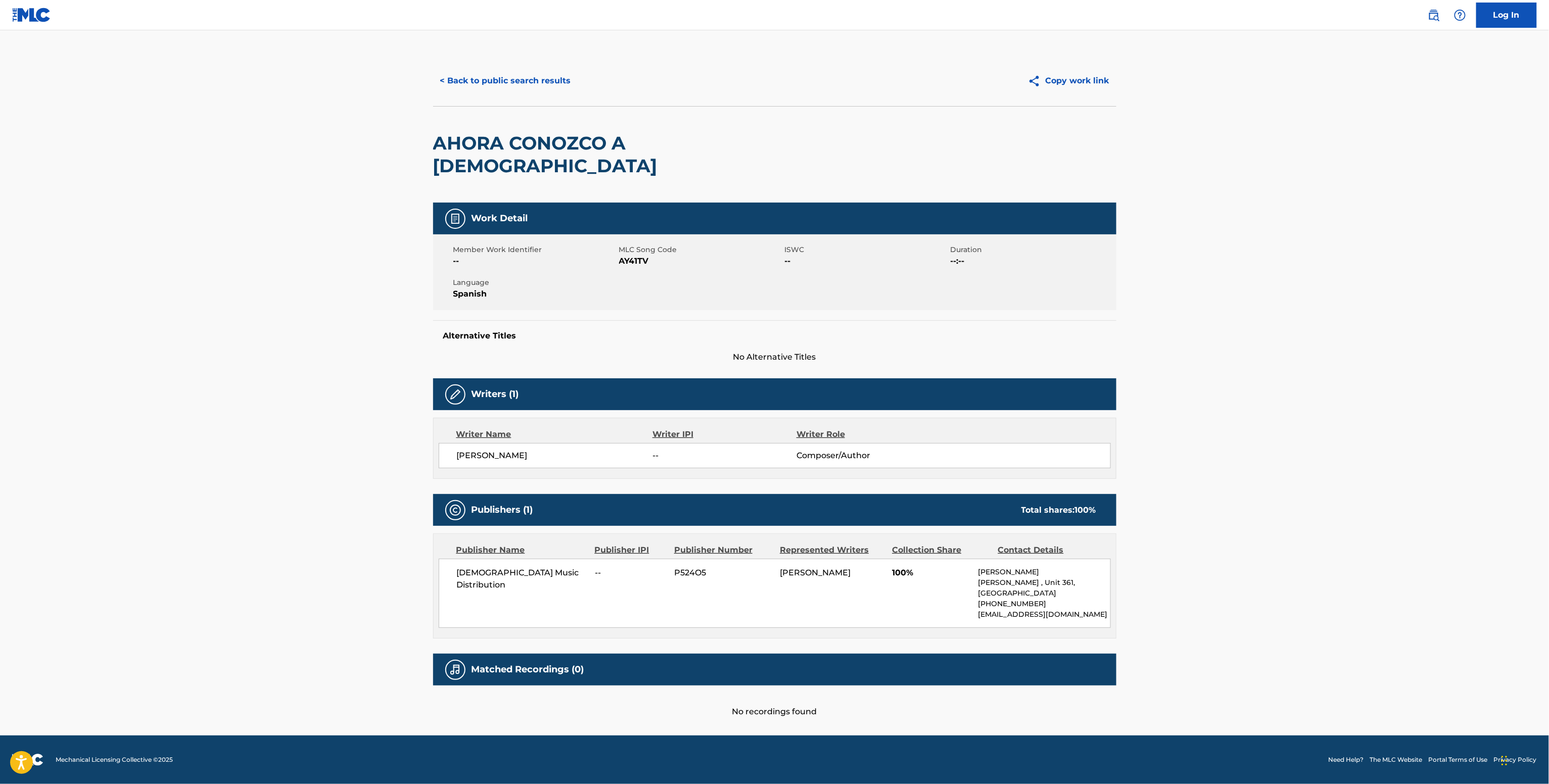
click at [520, 559] on div "Gospel Music Distribution -- P524O5 JULIO ELIAS 100% VITOR LOPEZ MATAMOROS , Un…" at bounding box center [774, 593] width 672 height 69
click at [526, 78] on button "< Back to public search results" at bounding box center [506, 80] width 145 height 25
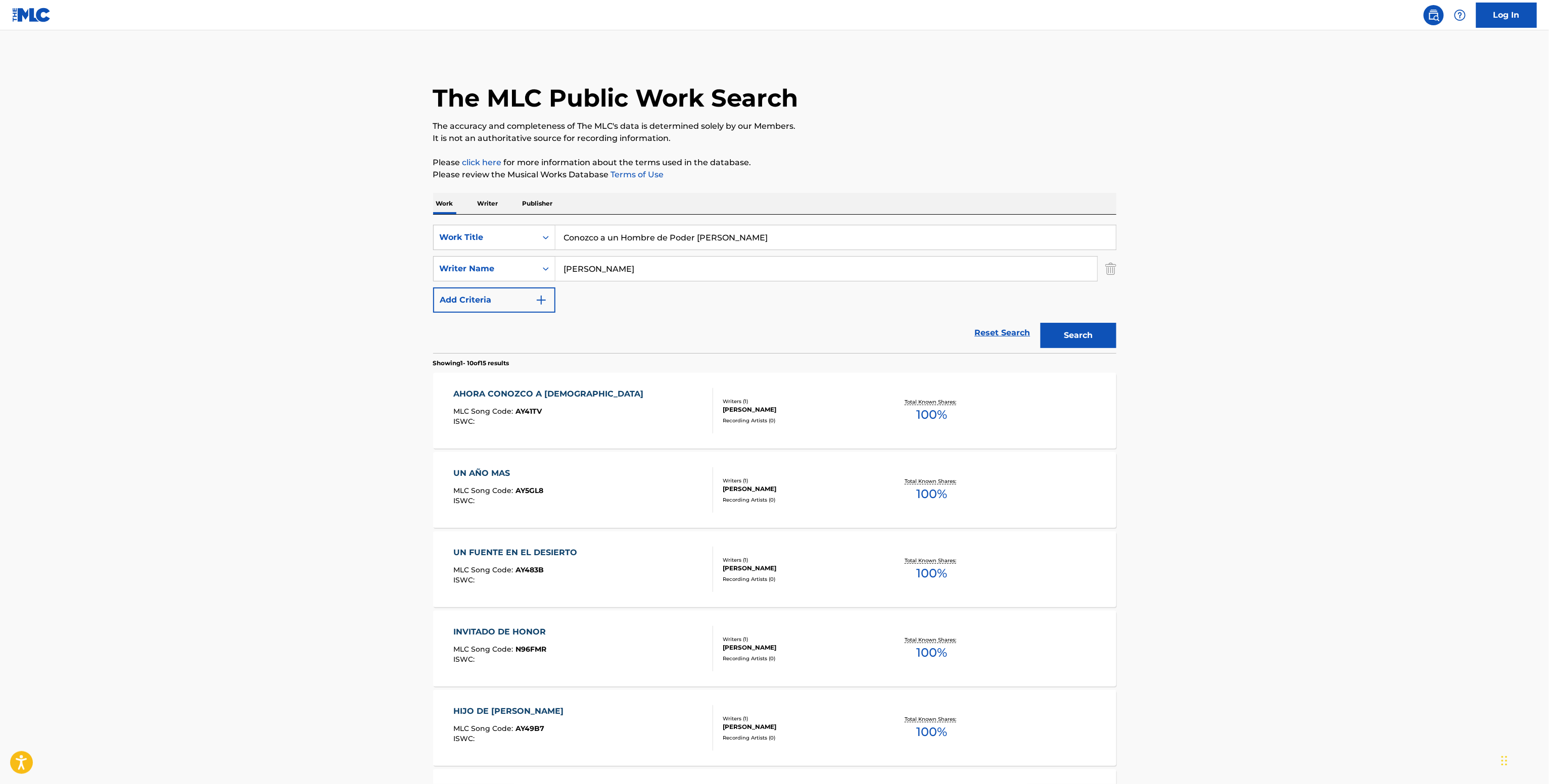
click at [820, 549] on div "UN FUENTE EN EL DESIERTO MLC Song Code : AY483B ISWC : Writers ( 1 ) JULIO ELIA…" at bounding box center [774, 570] width 683 height 76
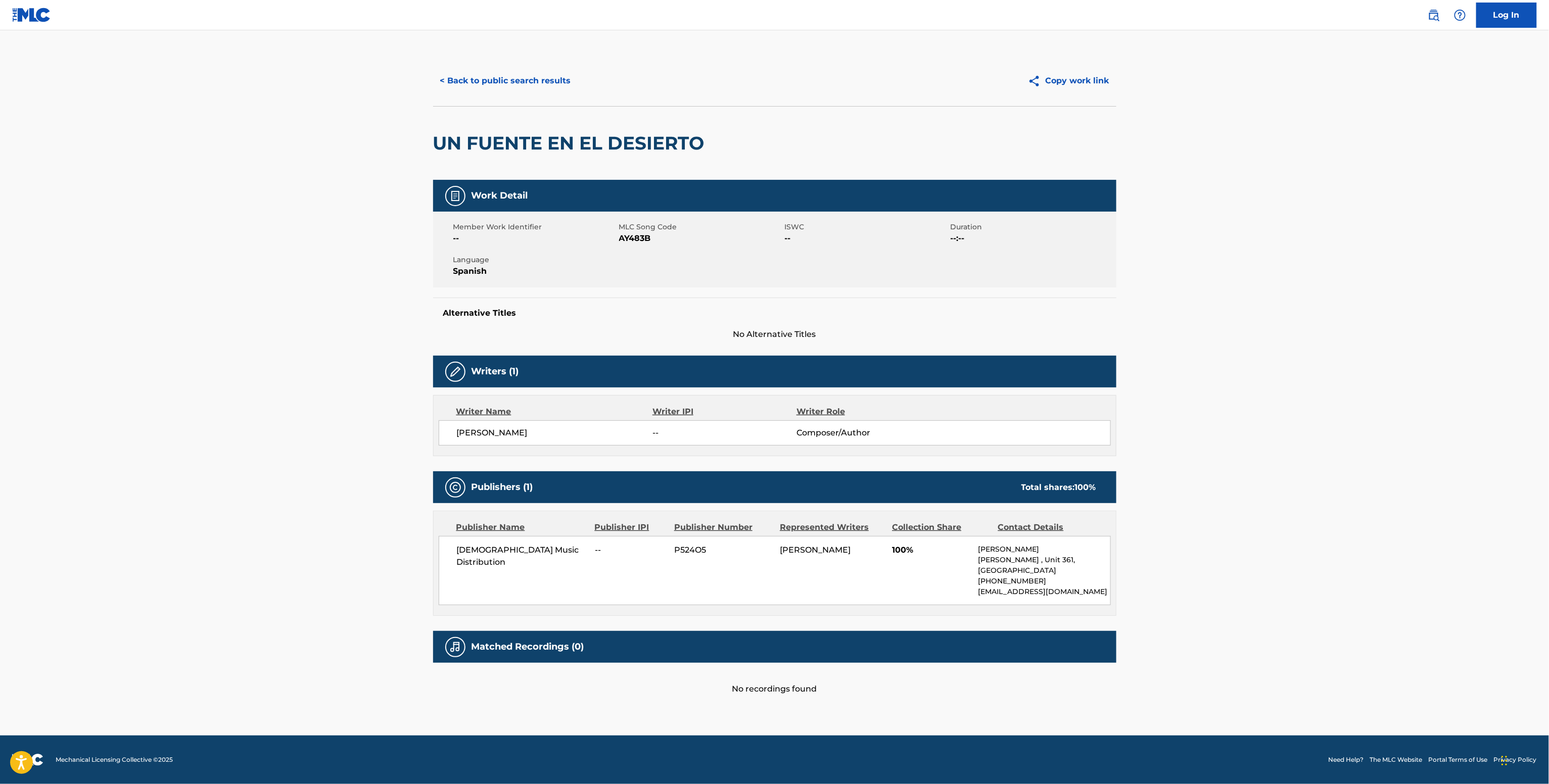
click at [471, 434] on span "JULIO ELIAS" at bounding box center [554, 433] width 196 height 12
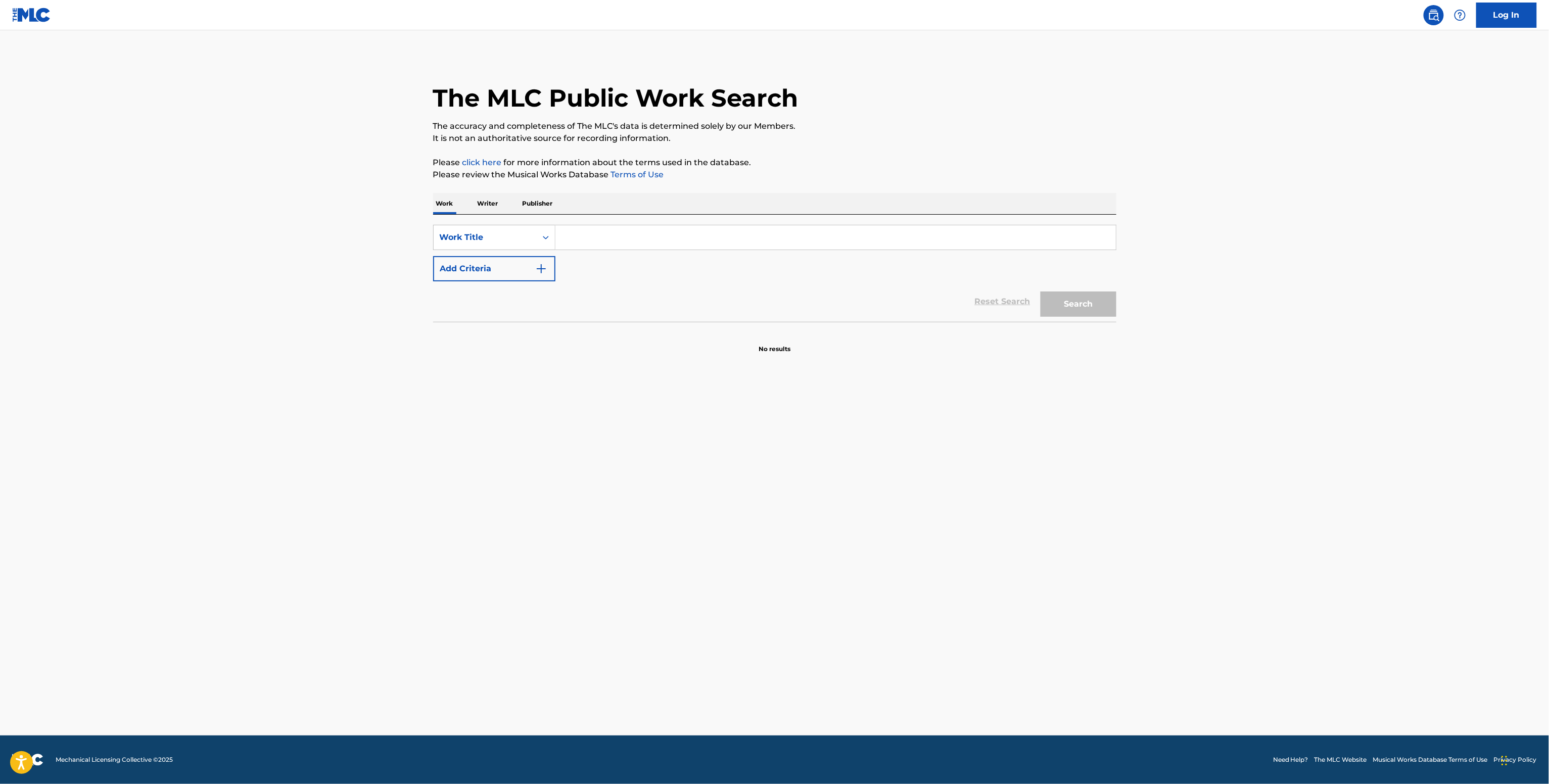
drag, startPoint x: 655, startPoint y: 248, endPoint x: 648, endPoint y: 239, distance: 11.4
click at [653, 244] on input "Search Form" at bounding box center [835, 237] width 560 height 24
click at [648, 239] on input "Search Form" at bounding box center [835, 237] width 560 height 24
paste input "MY MAN BunnaB feat. Niya3x"
type input "MY MAN BunnaB feat. Niya3x"
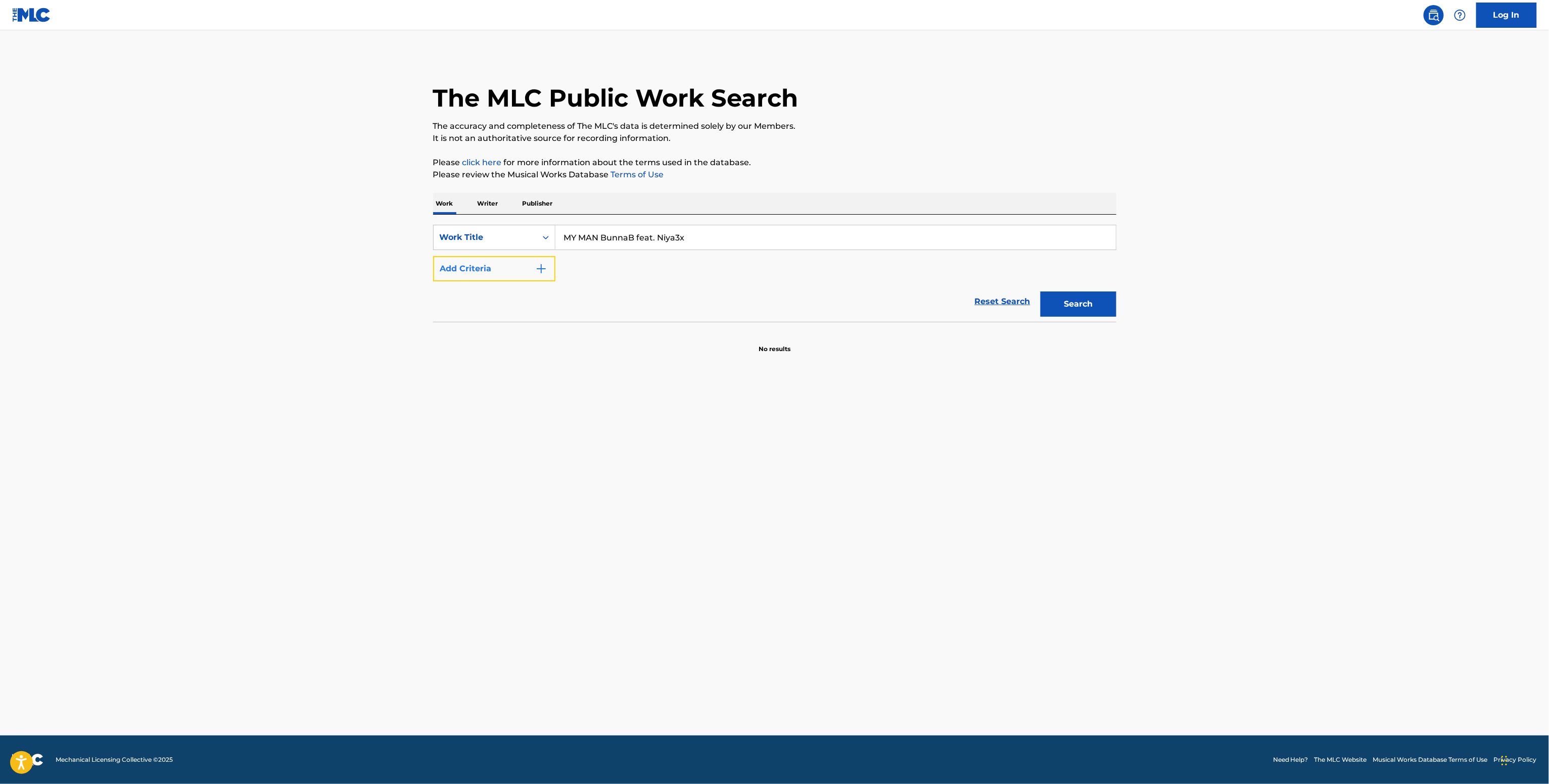
click at [547, 272] on button "Add Criteria" at bounding box center [495, 269] width 123 height 25
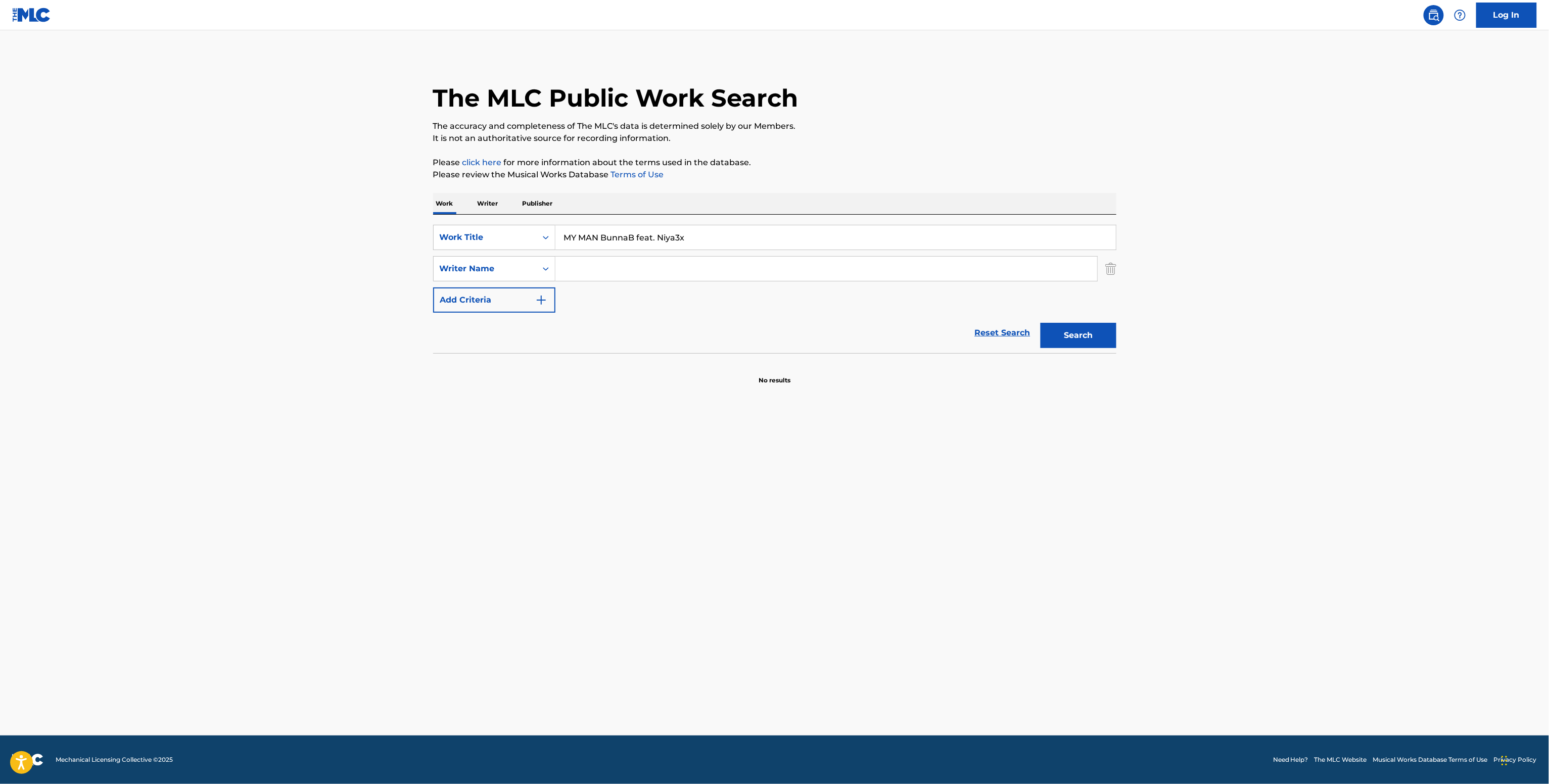
click at [569, 264] on input "Search Form" at bounding box center [825, 269] width 541 height 24
paste input "[PERSON_NAME]"
type input "[PERSON_NAME]"
click at [1077, 345] on button "Search" at bounding box center [1078, 335] width 76 height 25
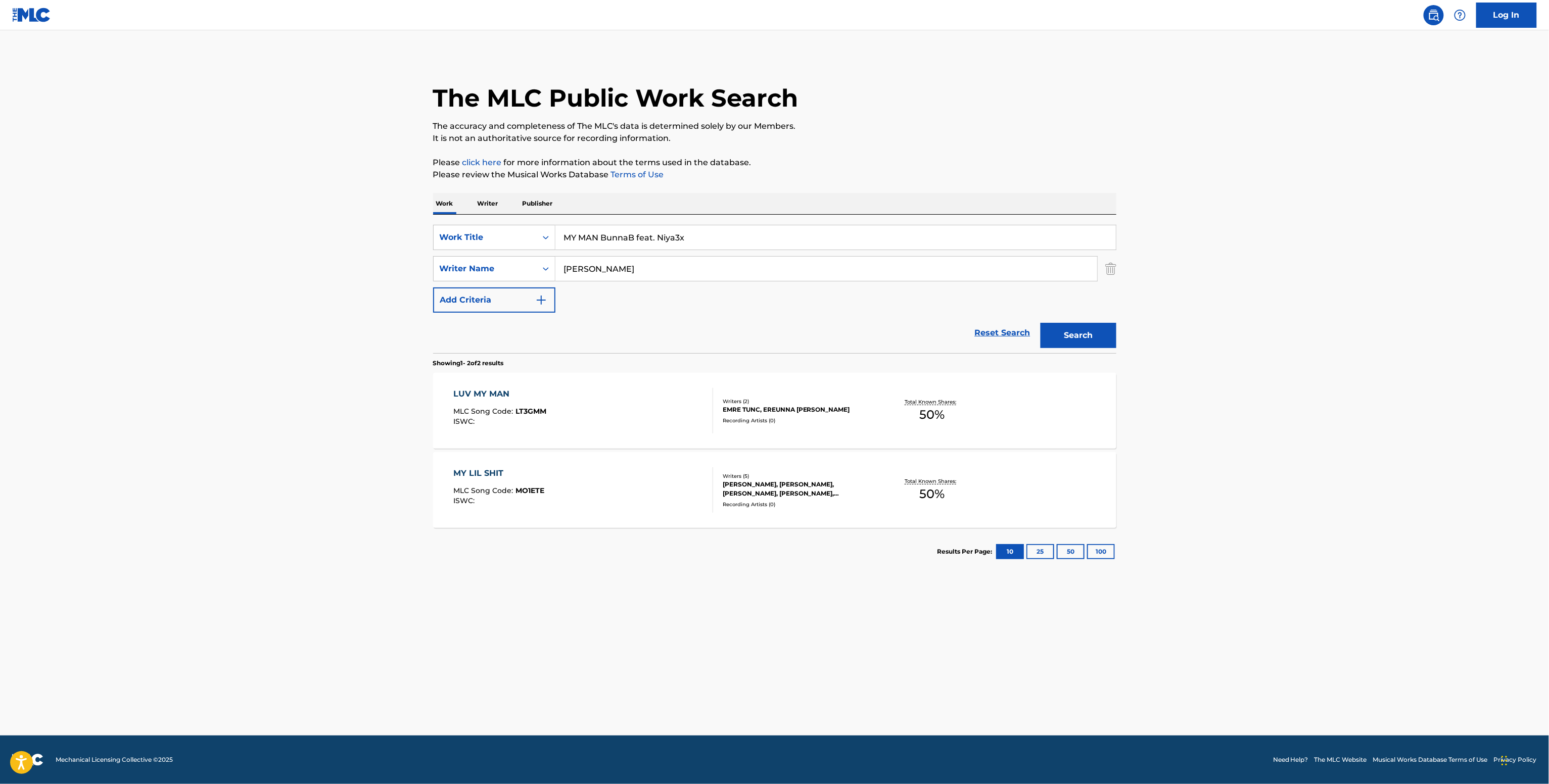
click at [841, 417] on div "Recording Artists ( 0 )" at bounding box center [799, 420] width 153 height 8
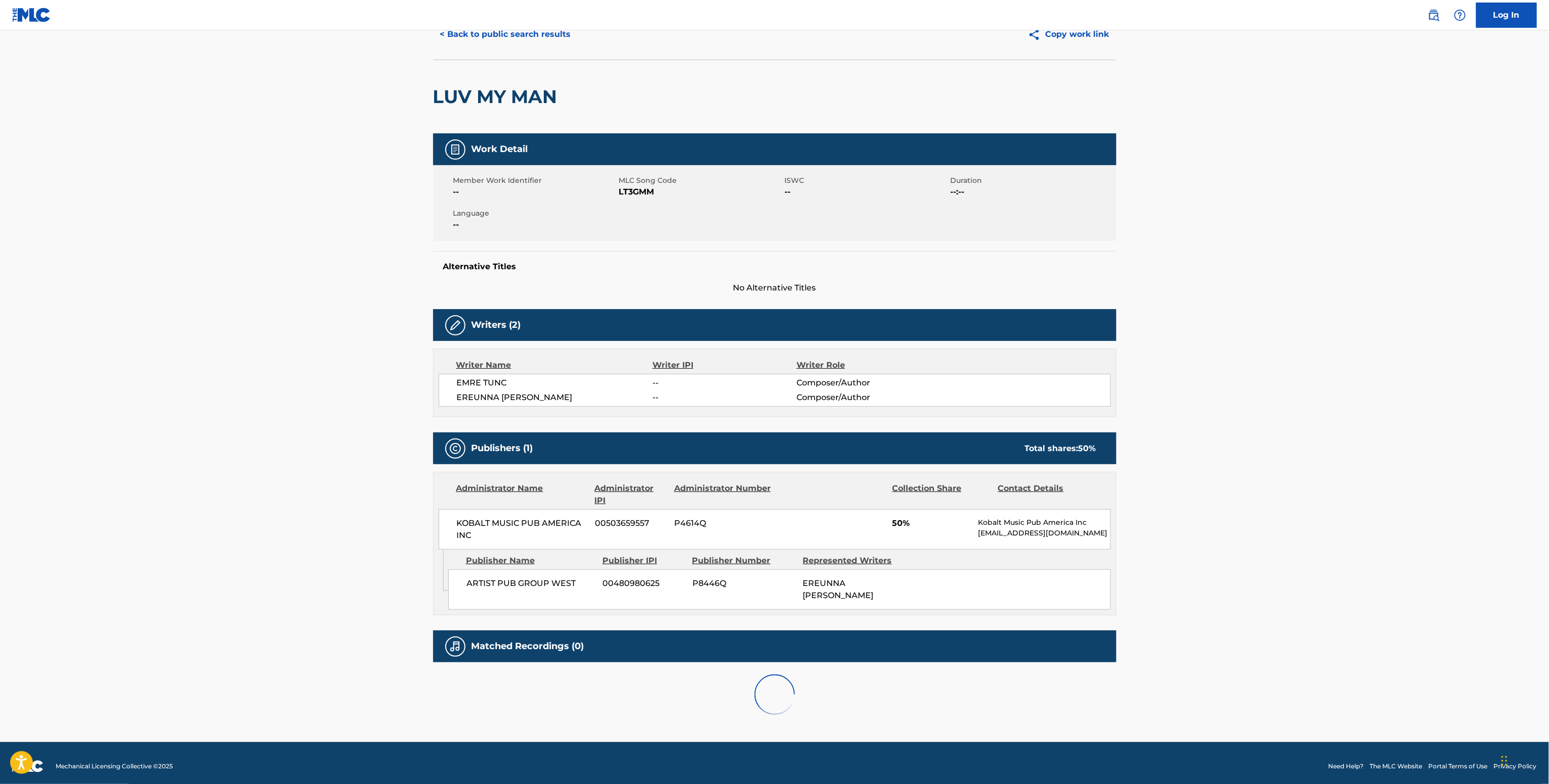
scroll to position [14, 0]
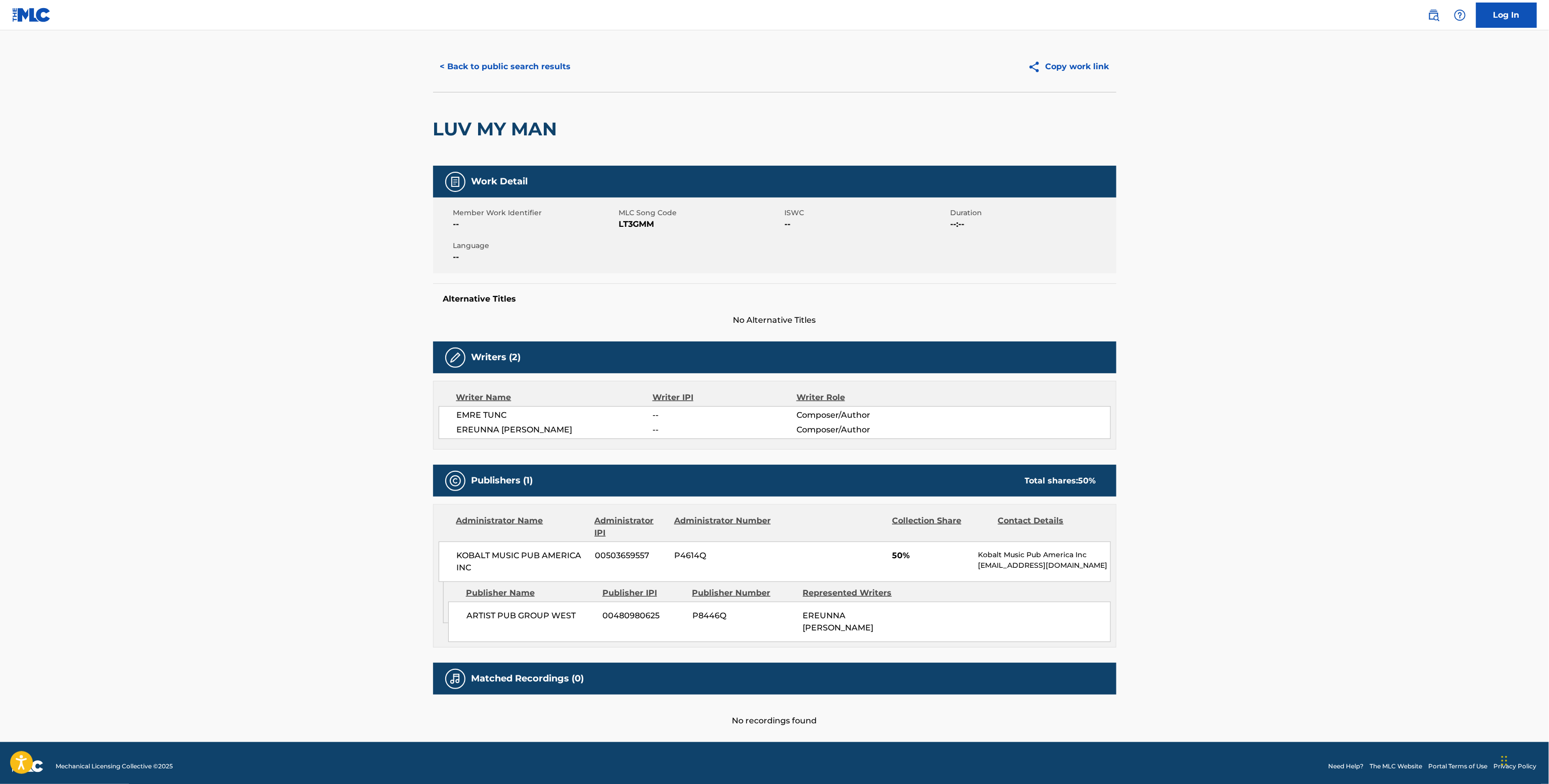
click at [538, 553] on span "KOBALT MUSIC PUB AMERICA INC" at bounding box center [522, 562] width 131 height 24
copy div "KOBALT MUSIC PUB AMERICA INC"
click at [646, 228] on span "LT3GMM" at bounding box center [700, 224] width 163 height 12
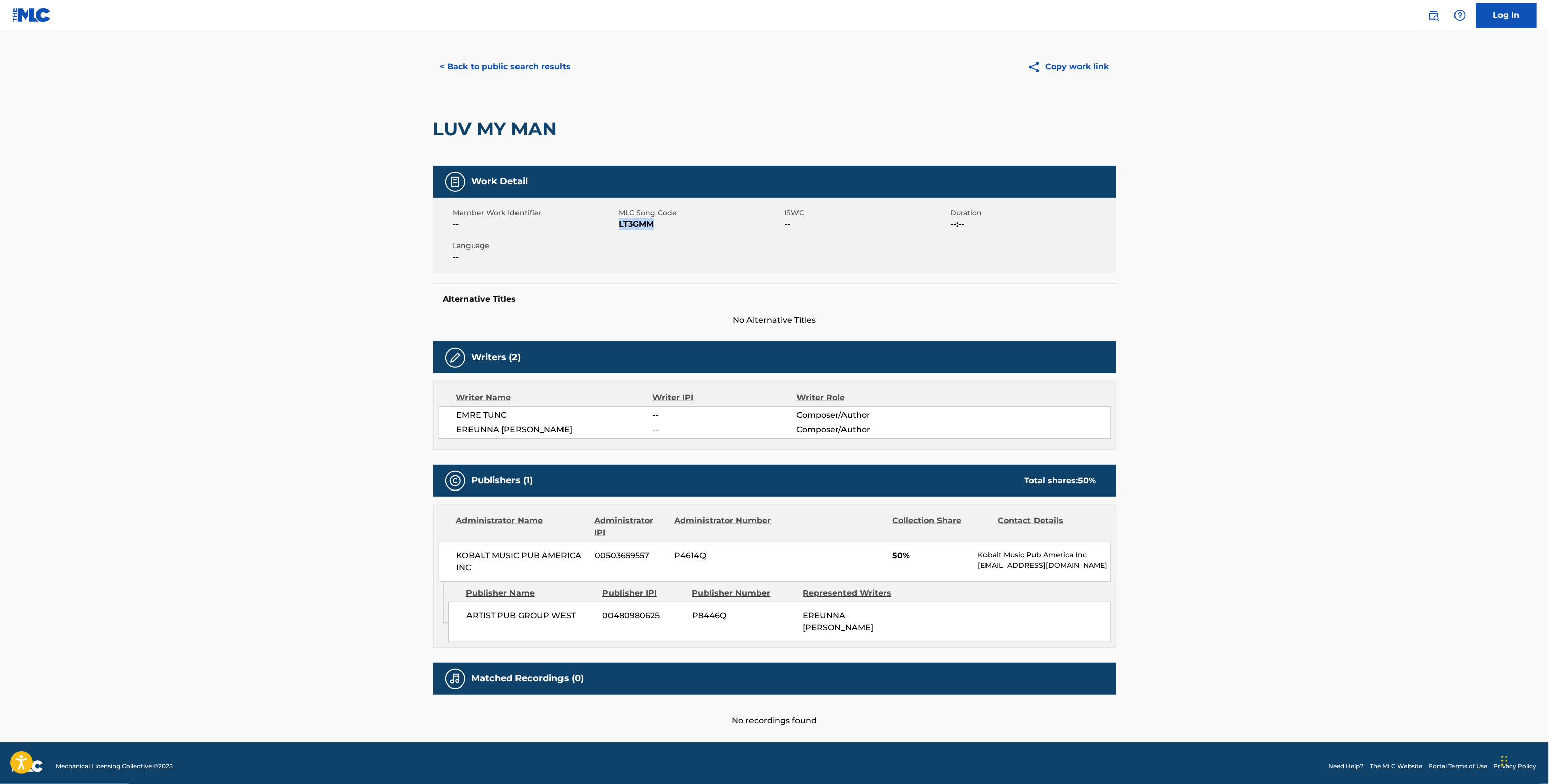
click at [646, 228] on span "LT3GMM" at bounding box center [700, 224] width 163 height 12
copy span "LT3GMM"
click at [492, 426] on span "EREUNNA [PERSON_NAME]" at bounding box center [554, 430] width 196 height 12
click at [493, 426] on span "EREUNNA MCCOY" at bounding box center [554, 430] width 196 height 12
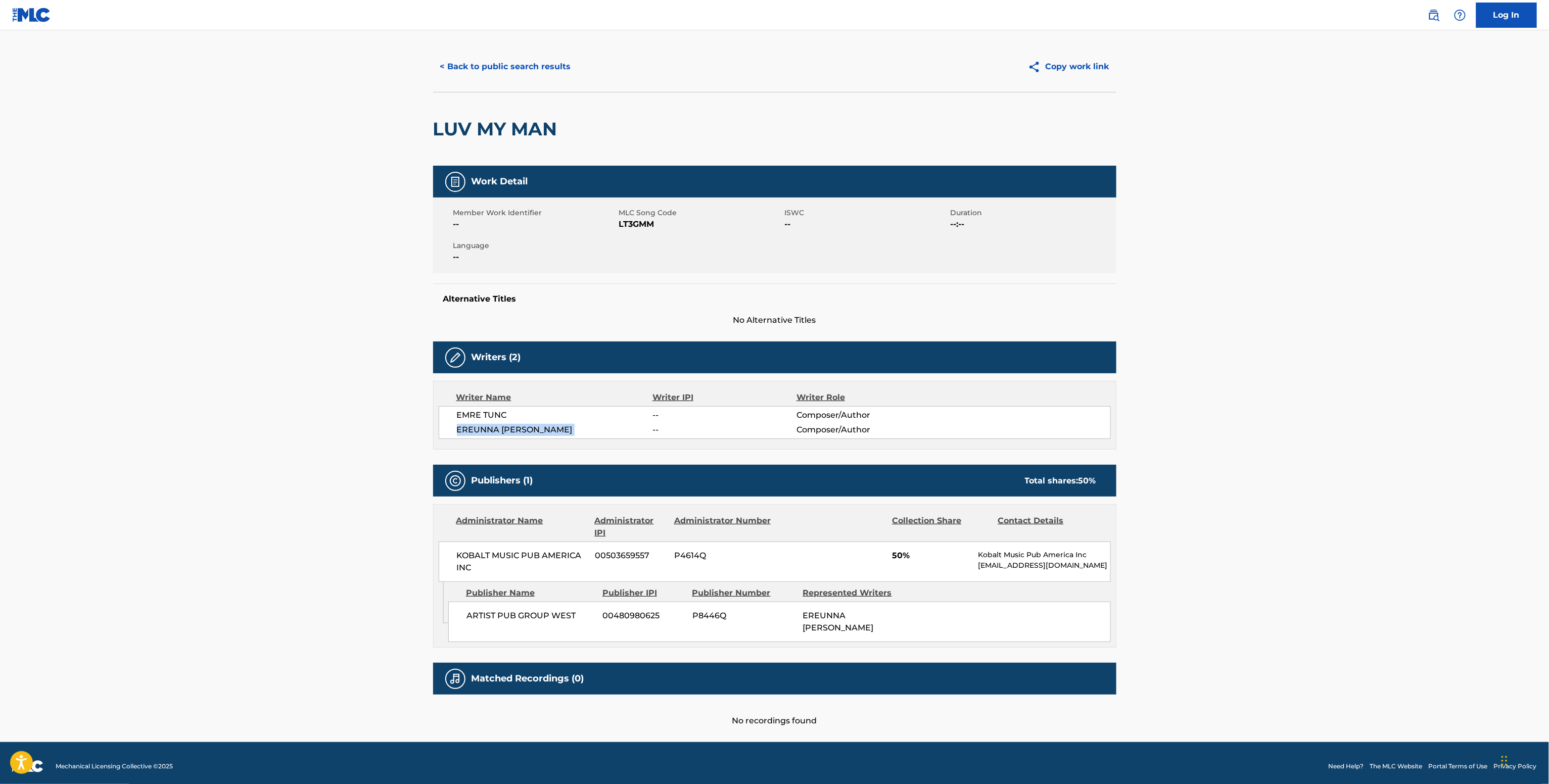
copy div "EREUNNA MCCOY"
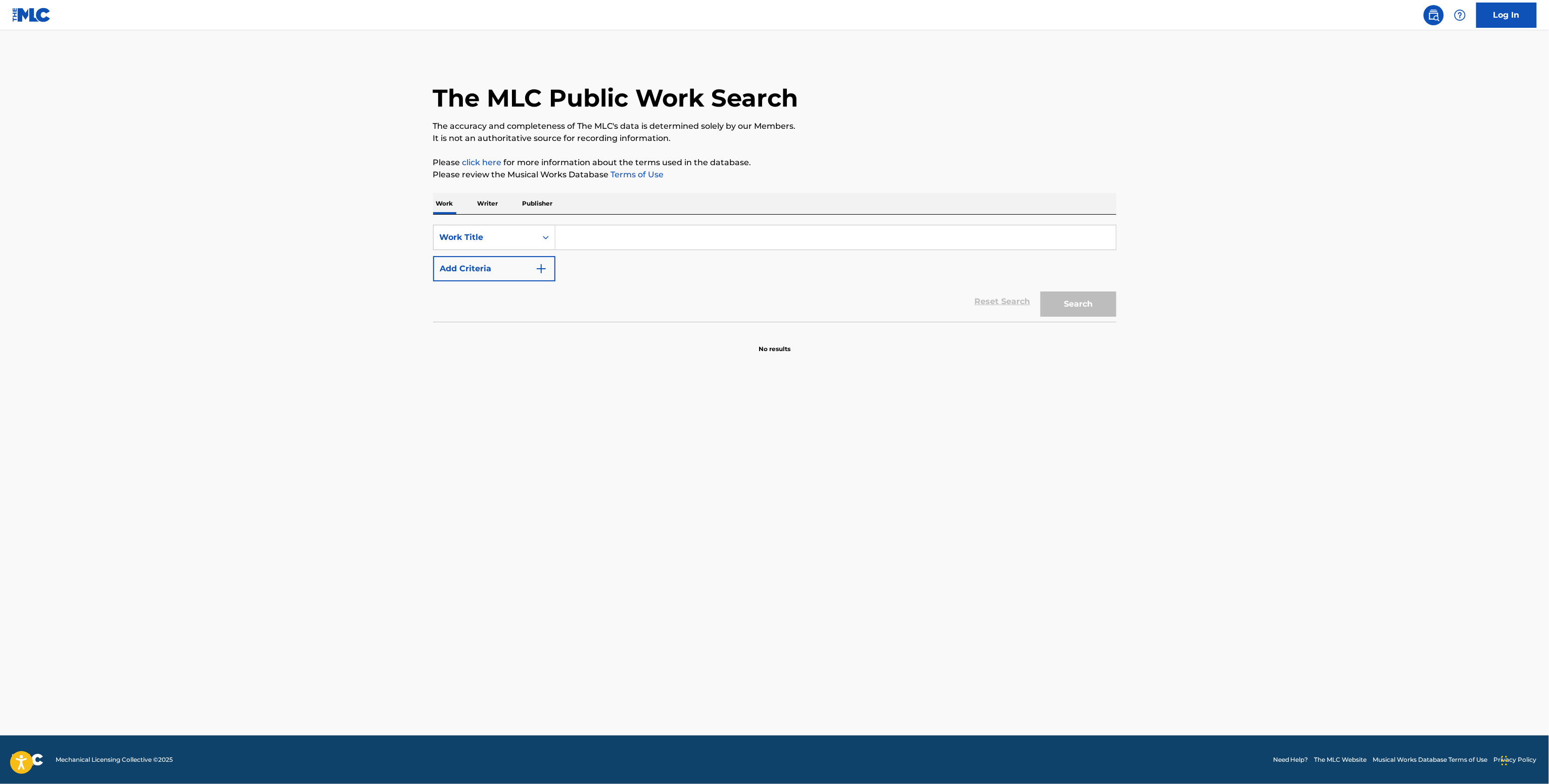
click at [591, 245] on input "Search Form" at bounding box center [835, 237] width 560 height 24
paste input "Junk Town Ian Noe"
type input "Junk Town Ian Noe"
click at [523, 274] on button "Add Criteria" at bounding box center [495, 269] width 123 height 25
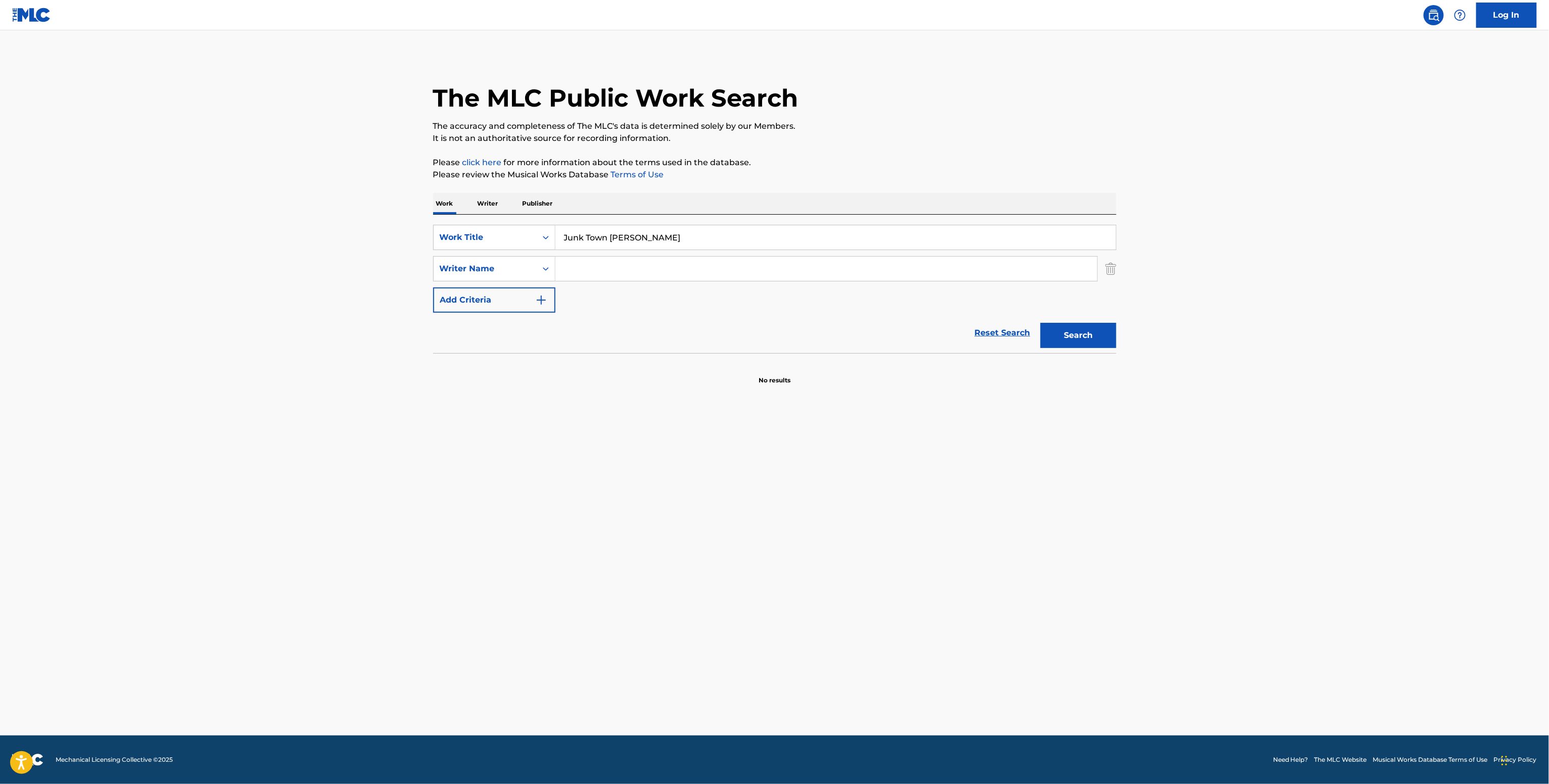
click at [580, 266] on input "Search Form" at bounding box center [825, 269] width 541 height 24
paste input "Ian Noe"
type input "Ian Noe"
click at [1088, 328] on button "Search" at bounding box center [1078, 335] width 76 height 25
click at [491, 207] on p "Writer" at bounding box center [488, 204] width 27 height 22
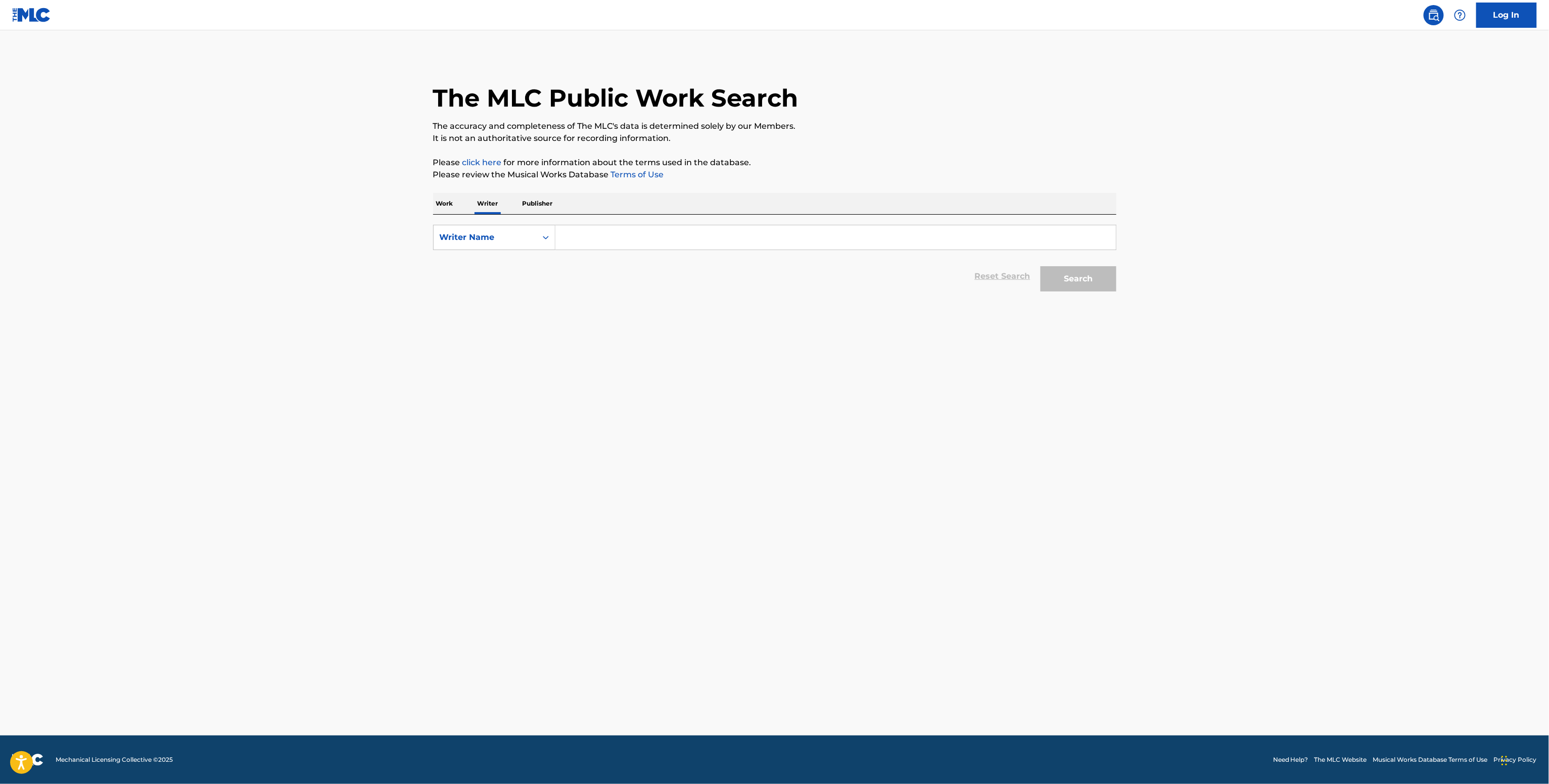
paste input "Ian Noe"
drag, startPoint x: 646, startPoint y: 243, endPoint x: 651, endPoint y: 236, distance: 8.6
click at [645, 242] on input "Ian Noe" at bounding box center [835, 237] width 560 height 24
type input "Ian Noe"
click at [1084, 272] on button "Search" at bounding box center [1078, 278] width 76 height 25
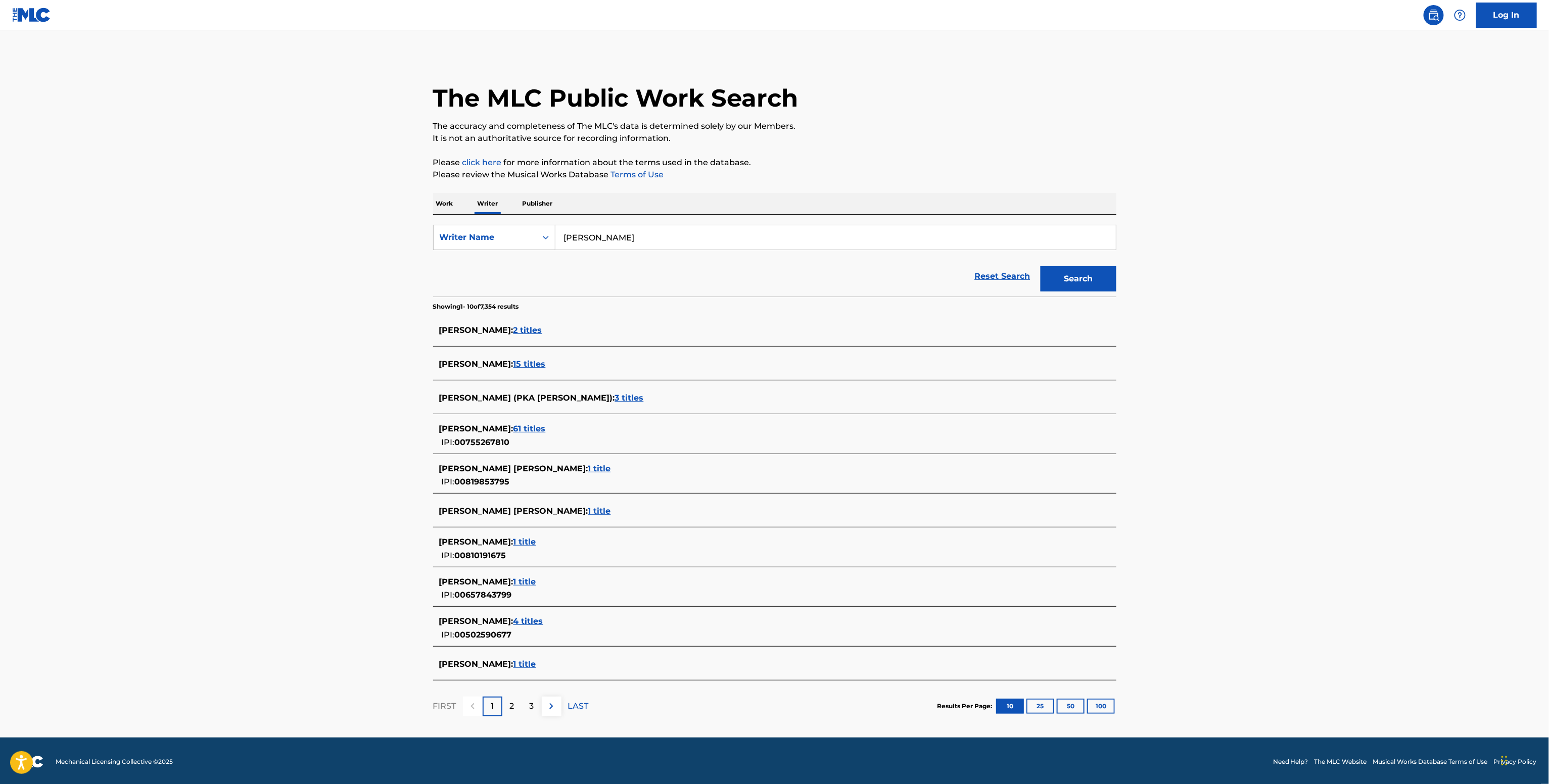
click at [499, 473] on span "JOEY IAN NOE :" at bounding box center [514, 468] width 149 height 9
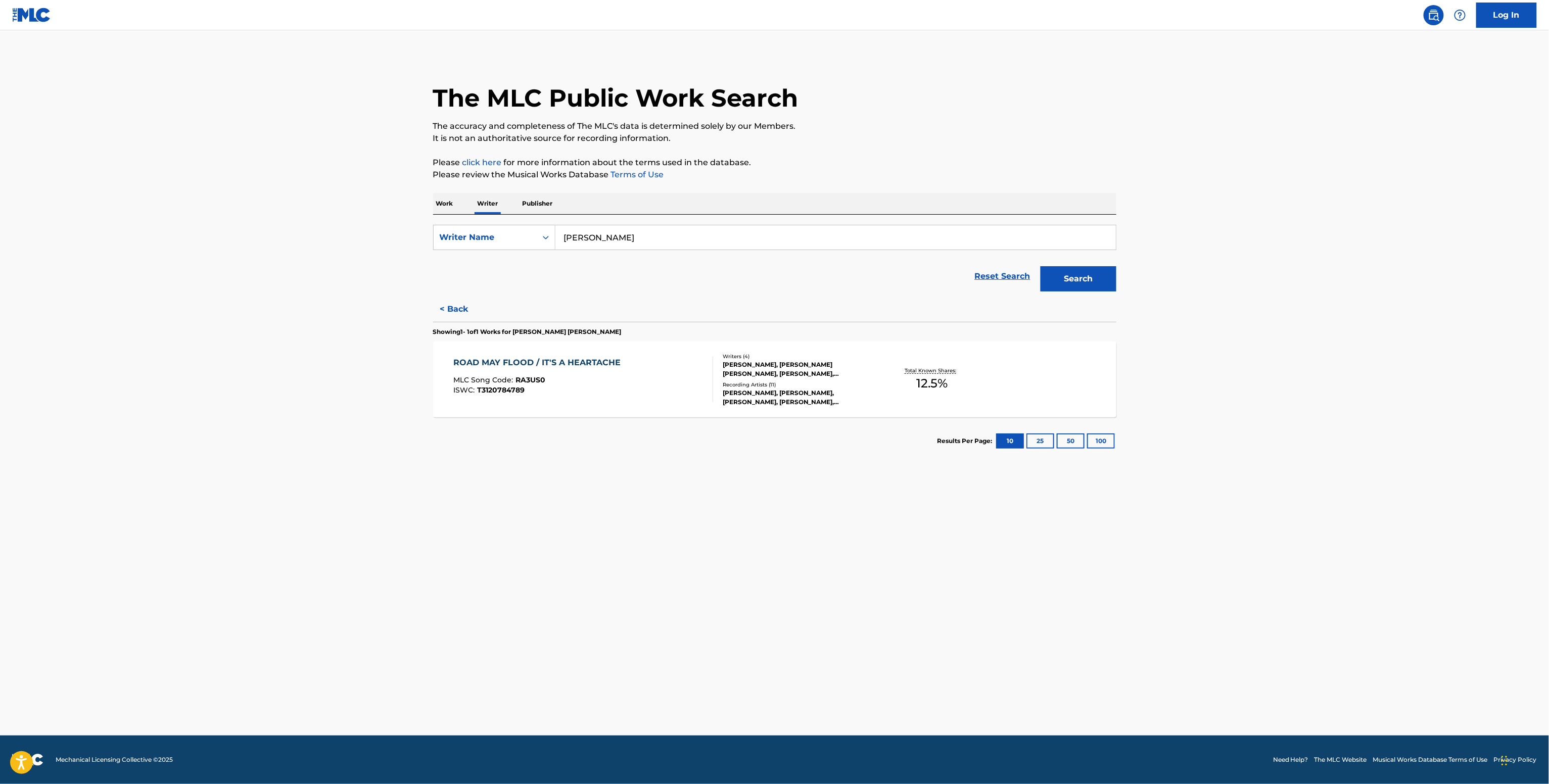
click at [840, 385] on div "Writers ( 4 ) STEVE WOLFE, JOEY IAN NOE, RONNIE SCOTT, VICTOR BATTY Recording A…" at bounding box center [794, 380] width 162 height 54
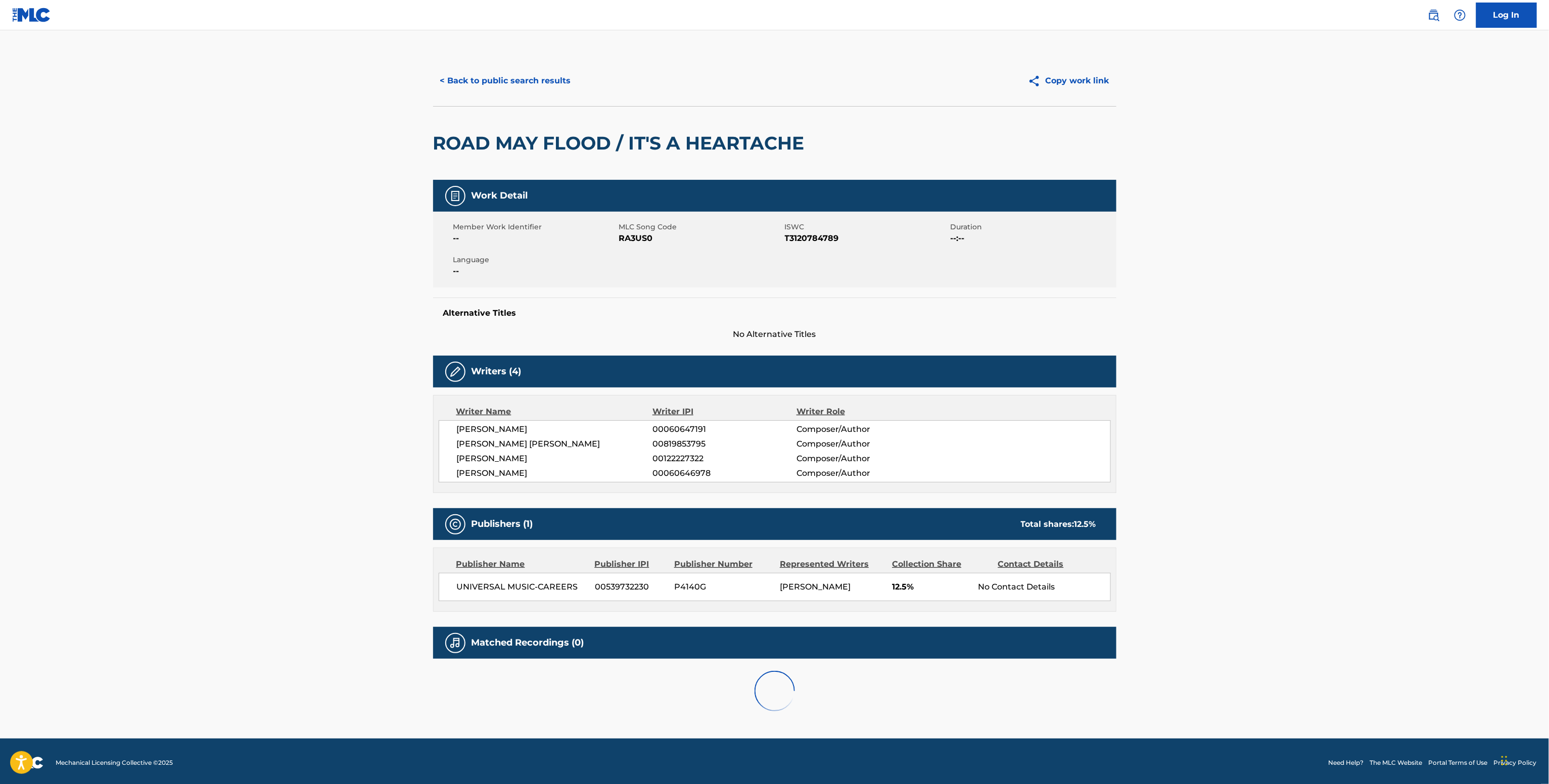
scroll to position [6, 0]
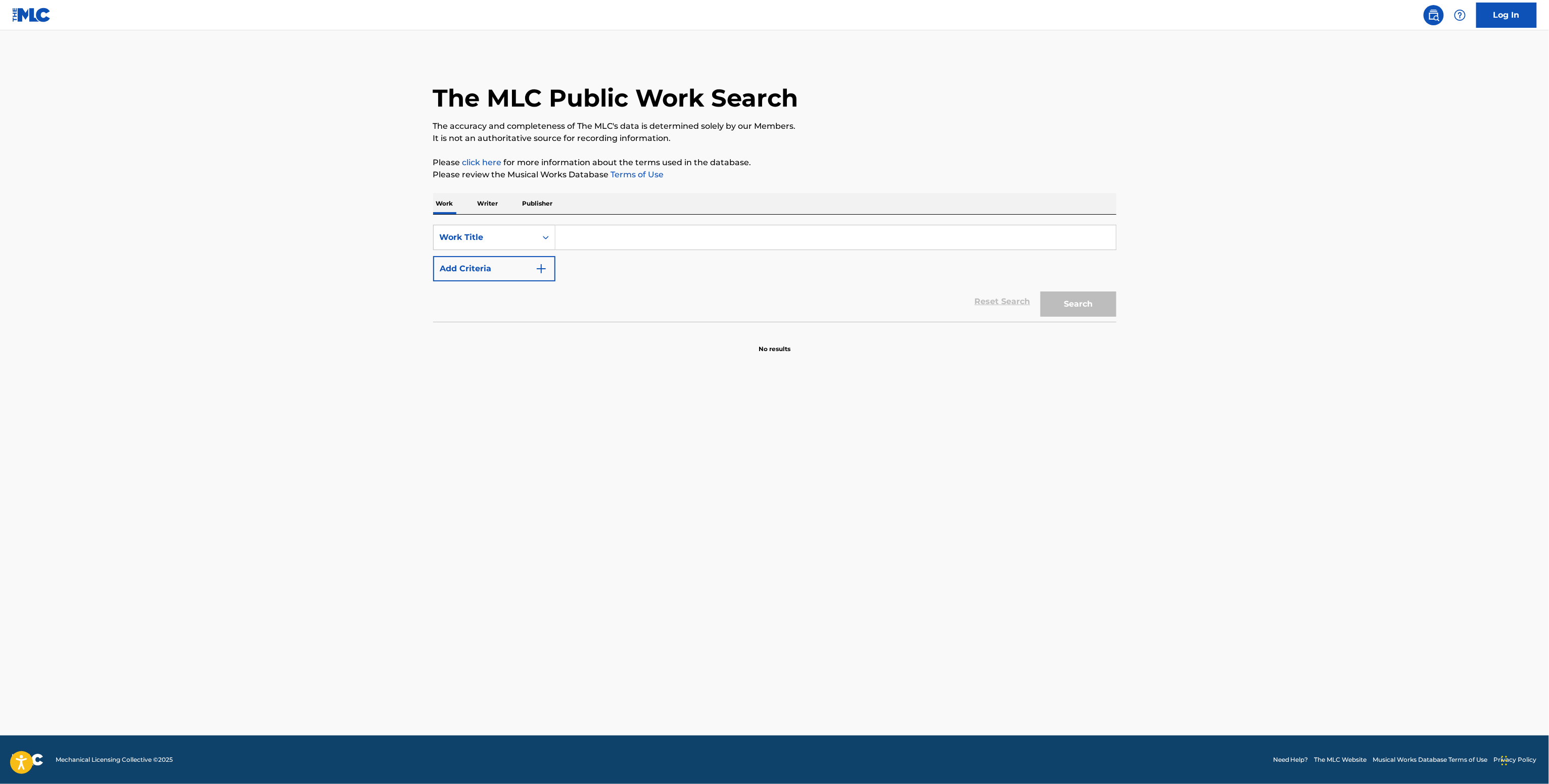
click at [582, 227] on input "Search Form" at bounding box center [835, 237] width 560 height 24
paste input "Round One Dot Demo"
type input "Round One Dot Demo"
click at [509, 256] on div "SearchWithCriteriab135f2b1-1794-4b11-a7e3-e63e9971b999 Work Title Round One Dot…" at bounding box center [774, 253] width 683 height 57
click at [541, 262] on button "Add Criteria" at bounding box center [495, 269] width 123 height 25
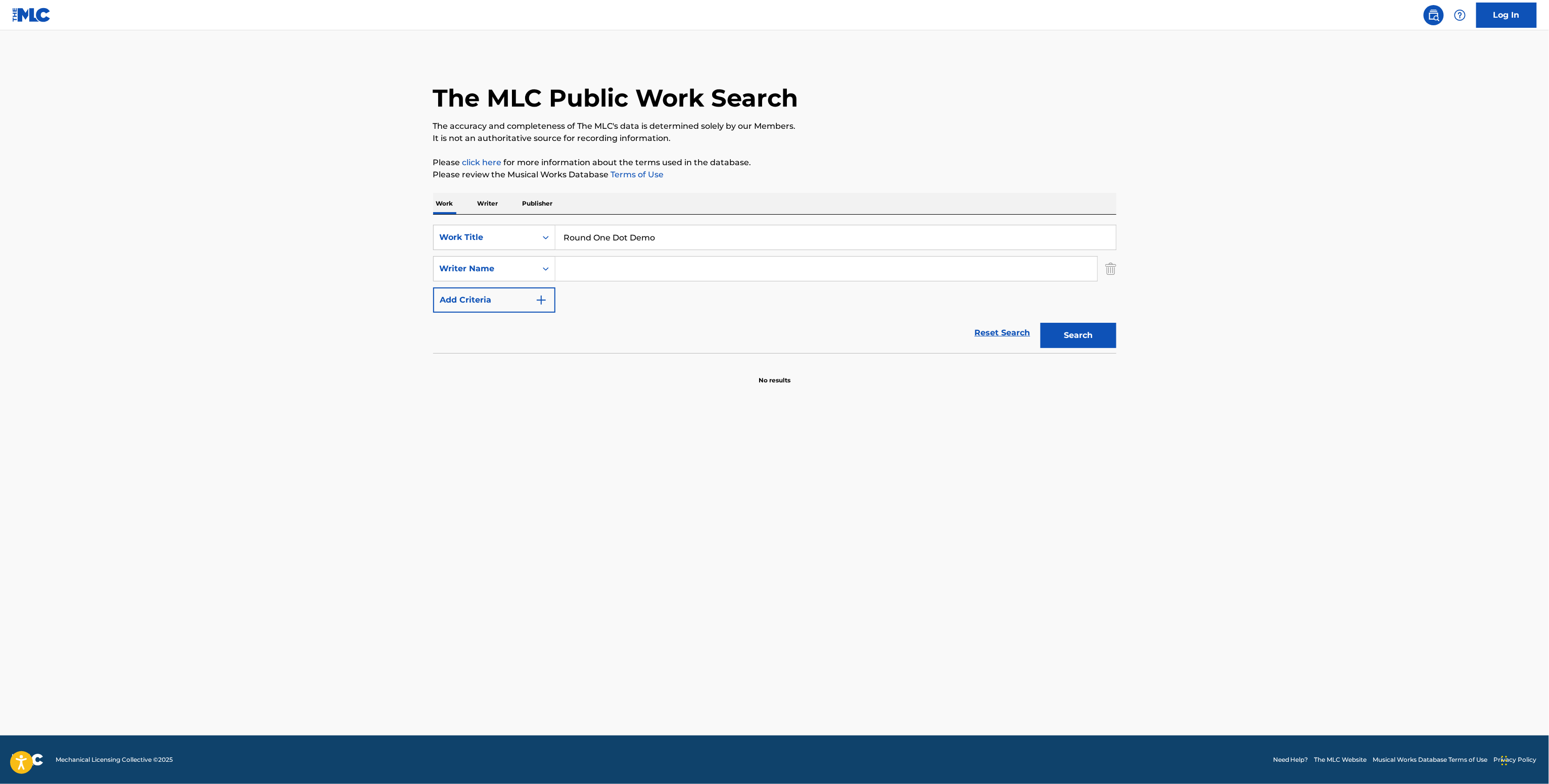
click at [555, 272] on input "Search Form" at bounding box center [825, 269] width 541 height 24
click at [542, 272] on icon "Search Form" at bounding box center [546, 269] width 10 height 10
drag, startPoint x: 532, startPoint y: 288, endPoint x: 538, endPoint y: 286, distance: 6.3
click at [532, 289] on div "Writer IPI" at bounding box center [494, 294] width 121 height 25
drag, startPoint x: 538, startPoint y: 286, endPoint x: 570, endPoint y: 264, distance: 38.8
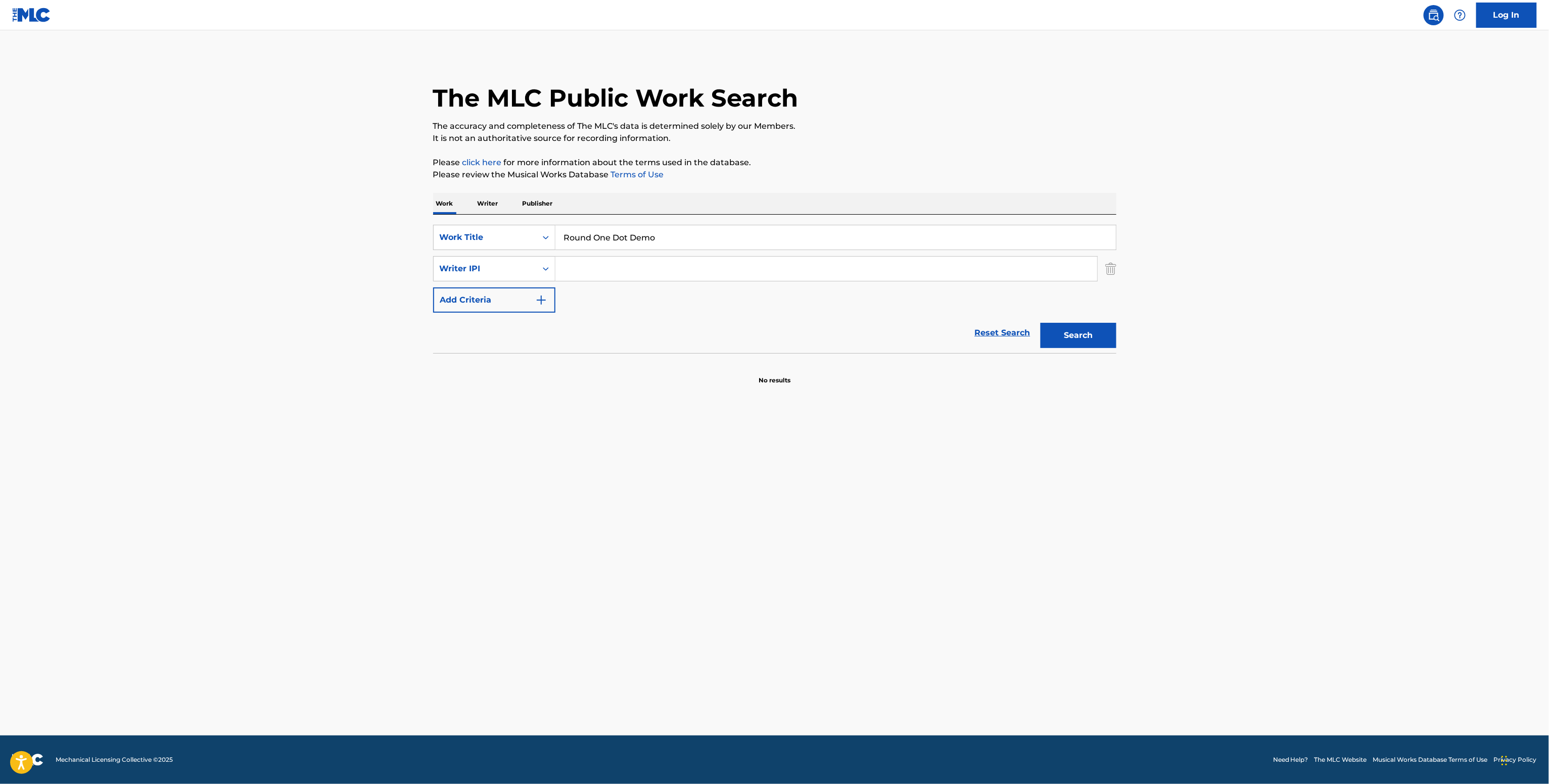
click at [570, 265] on input "Search Form" at bounding box center [825, 269] width 541 height 24
paste input "00870797490"
type input "00870797490"
click at [1081, 327] on button "Search" at bounding box center [1078, 335] width 76 height 25
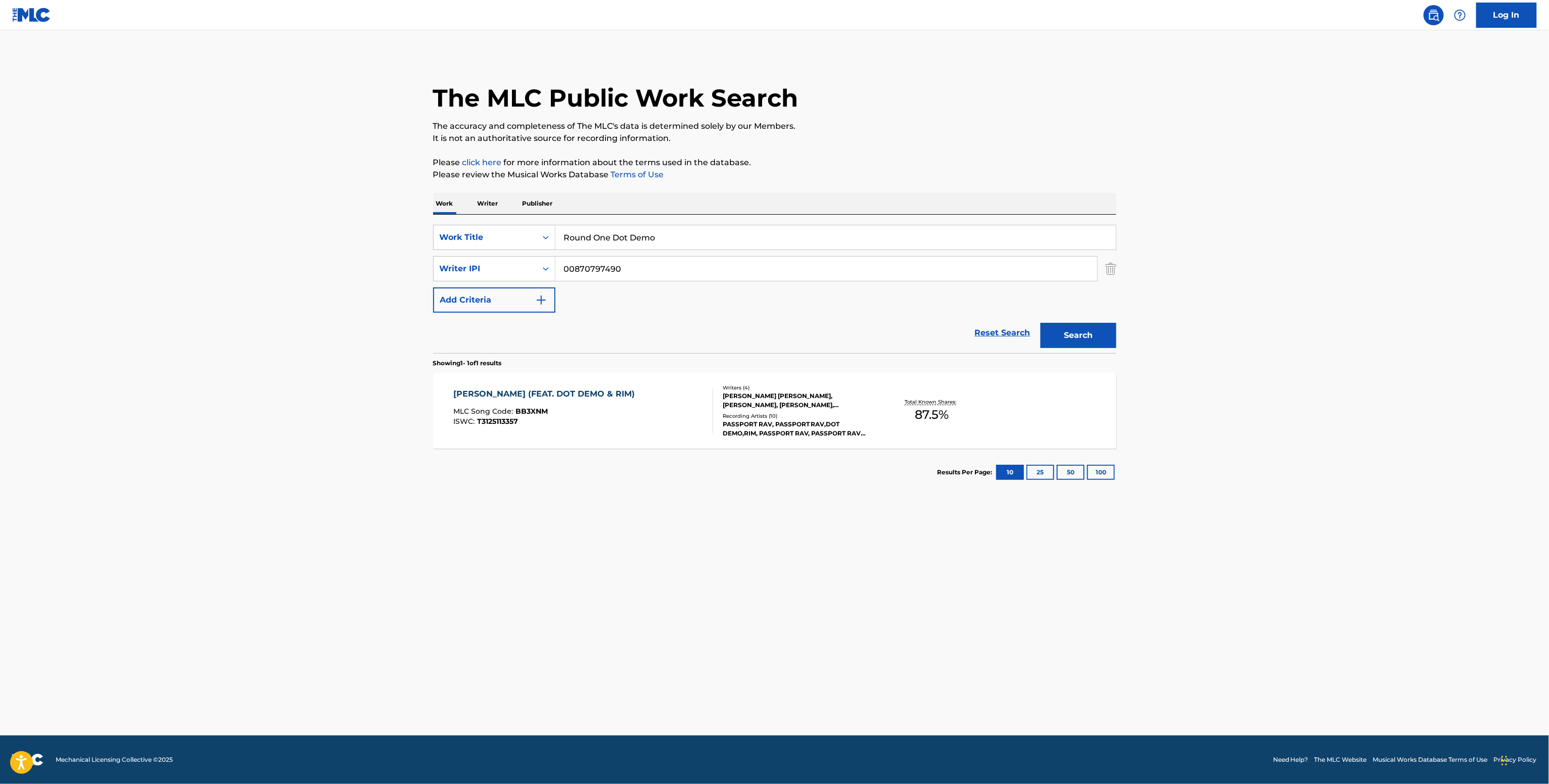
click at [812, 409] on div "[PERSON_NAME] [PERSON_NAME], [PERSON_NAME], [PERSON_NAME], [PERSON_NAME]" at bounding box center [799, 401] width 153 height 18
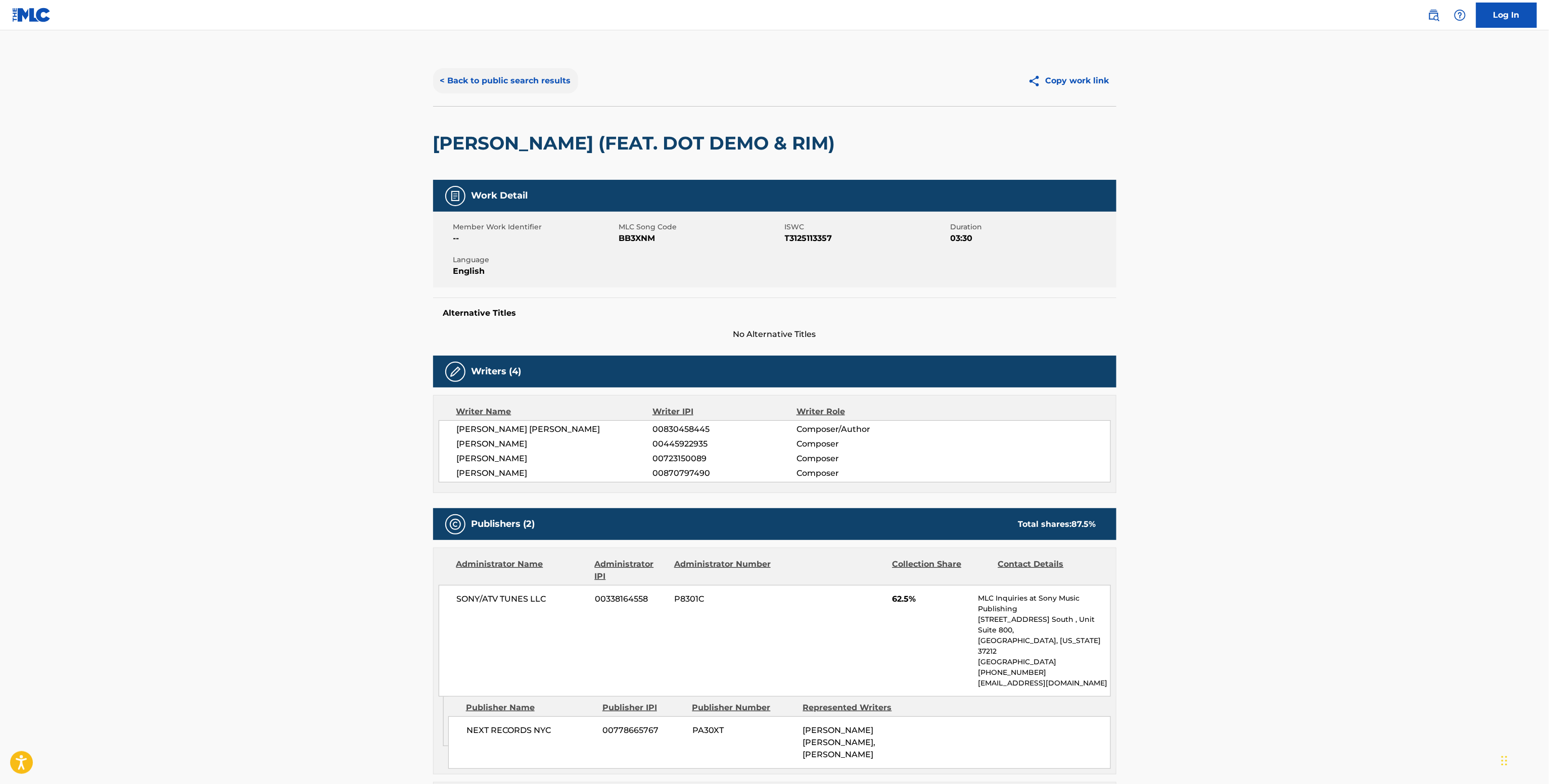
click at [471, 77] on button "< Back to public search results" at bounding box center [506, 80] width 145 height 25
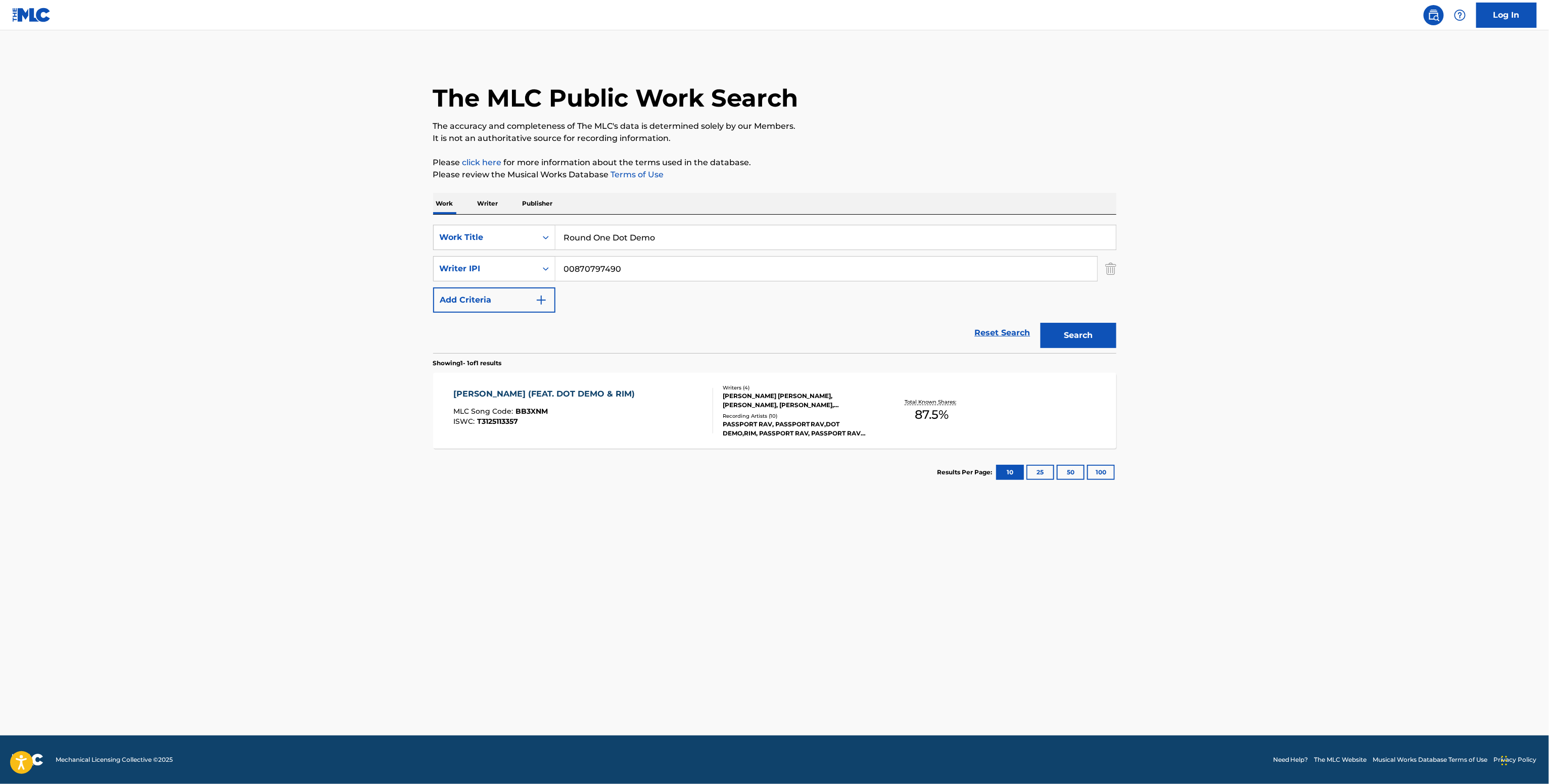
click at [476, 205] on p "Writer" at bounding box center [488, 204] width 27 height 22
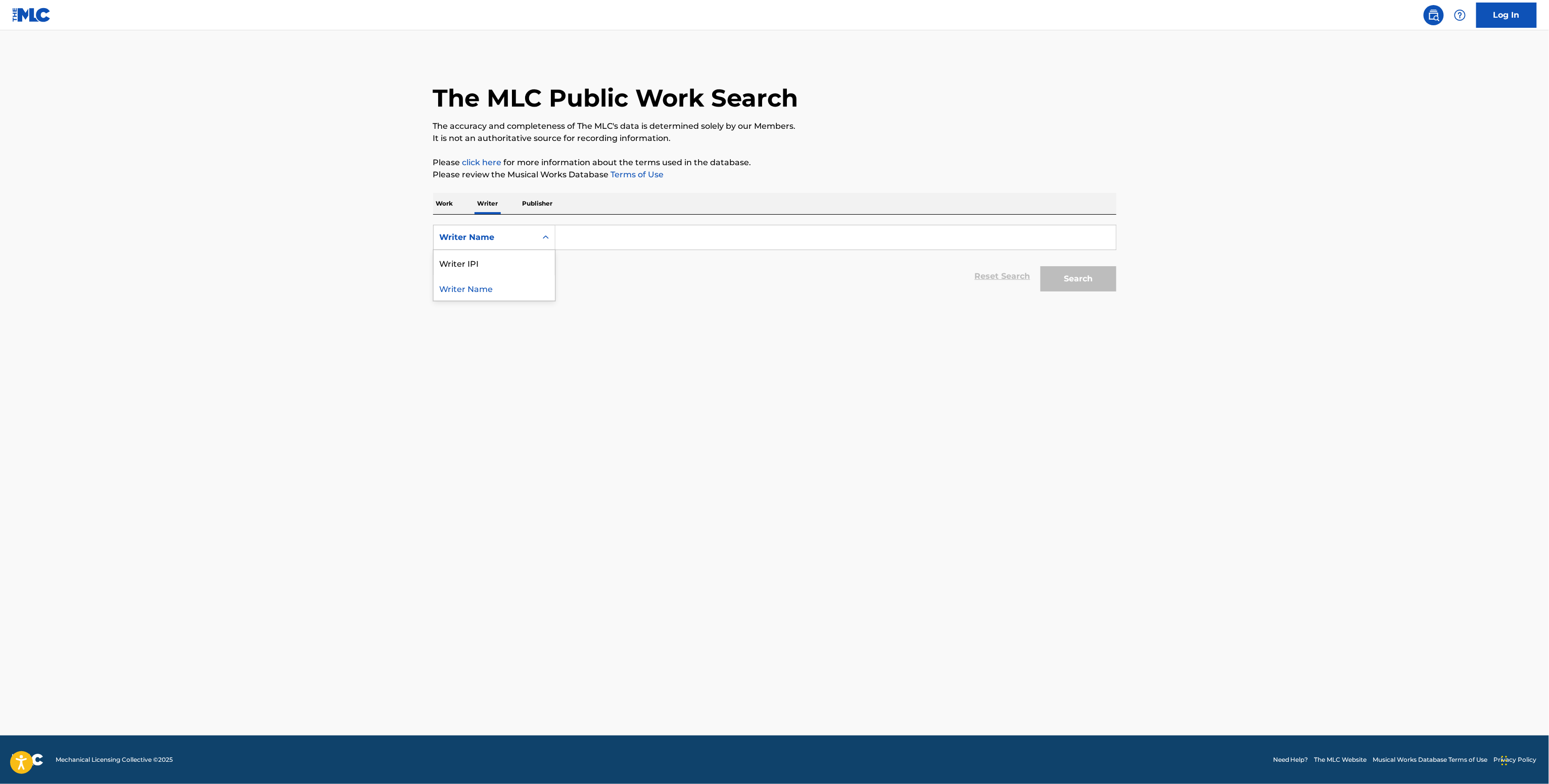
click at [509, 233] on div "Writer Name" at bounding box center [484, 237] width 91 height 12
drag, startPoint x: 509, startPoint y: 251, endPoint x: 527, endPoint y: 252, distance: 18.0
click at [509, 252] on div "Writer IPI" at bounding box center [494, 262] width 121 height 25
click at [603, 237] on input "Search Form" at bounding box center [835, 237] width 560 height 24
paste input "00870797490"
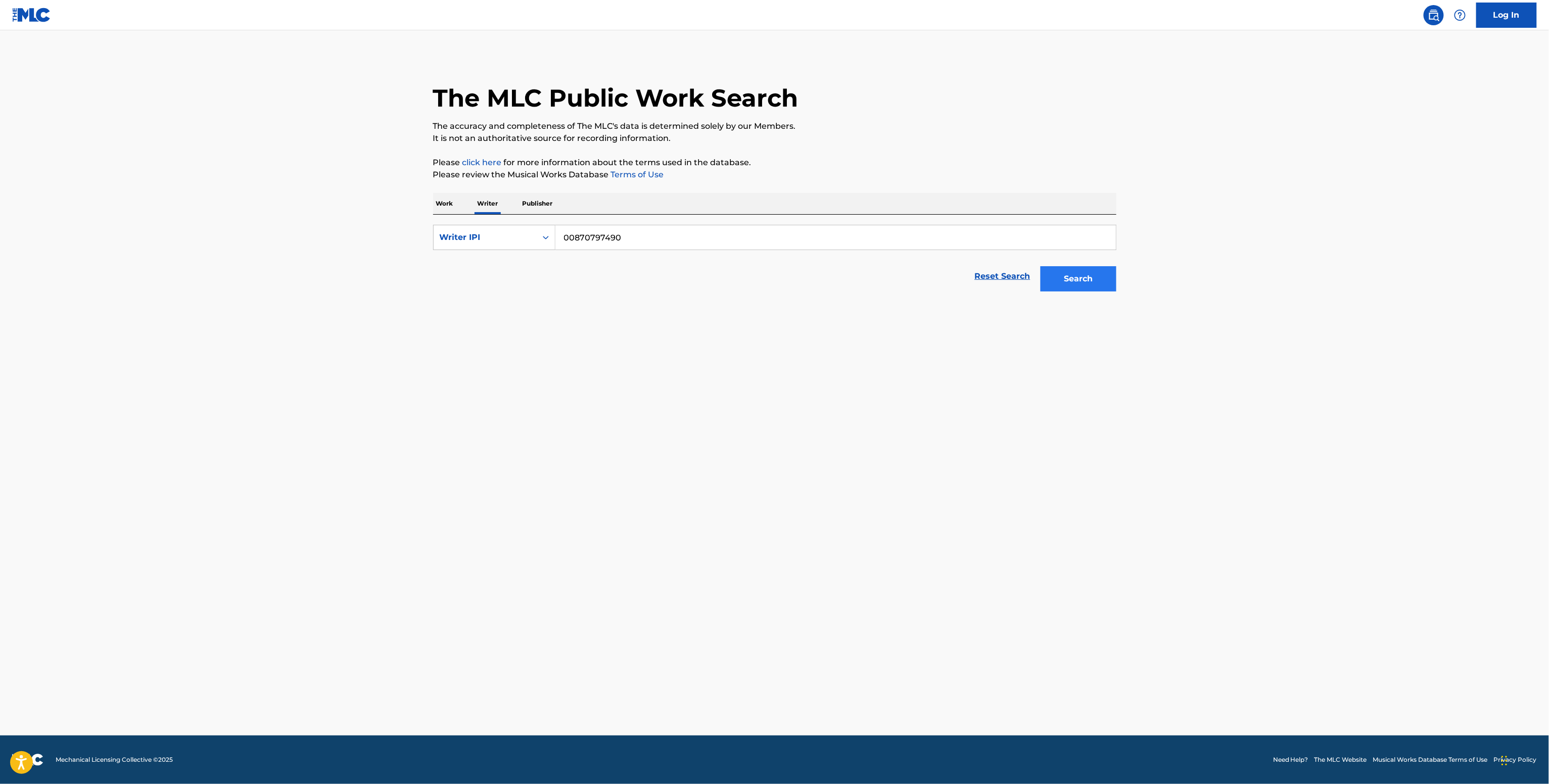
type input "00870797490"
drag, startPoint x: 1059, startPoint y: 288, endPoint x: 1053, endPoint y: 277, distance: 12.5
click at [1059, 286] on button "Search" at bounding box center [1078, 278] width 76 height 25
click at [586, 238] on input "Search Form" at bounding box center [835, 237] width 560 height 24
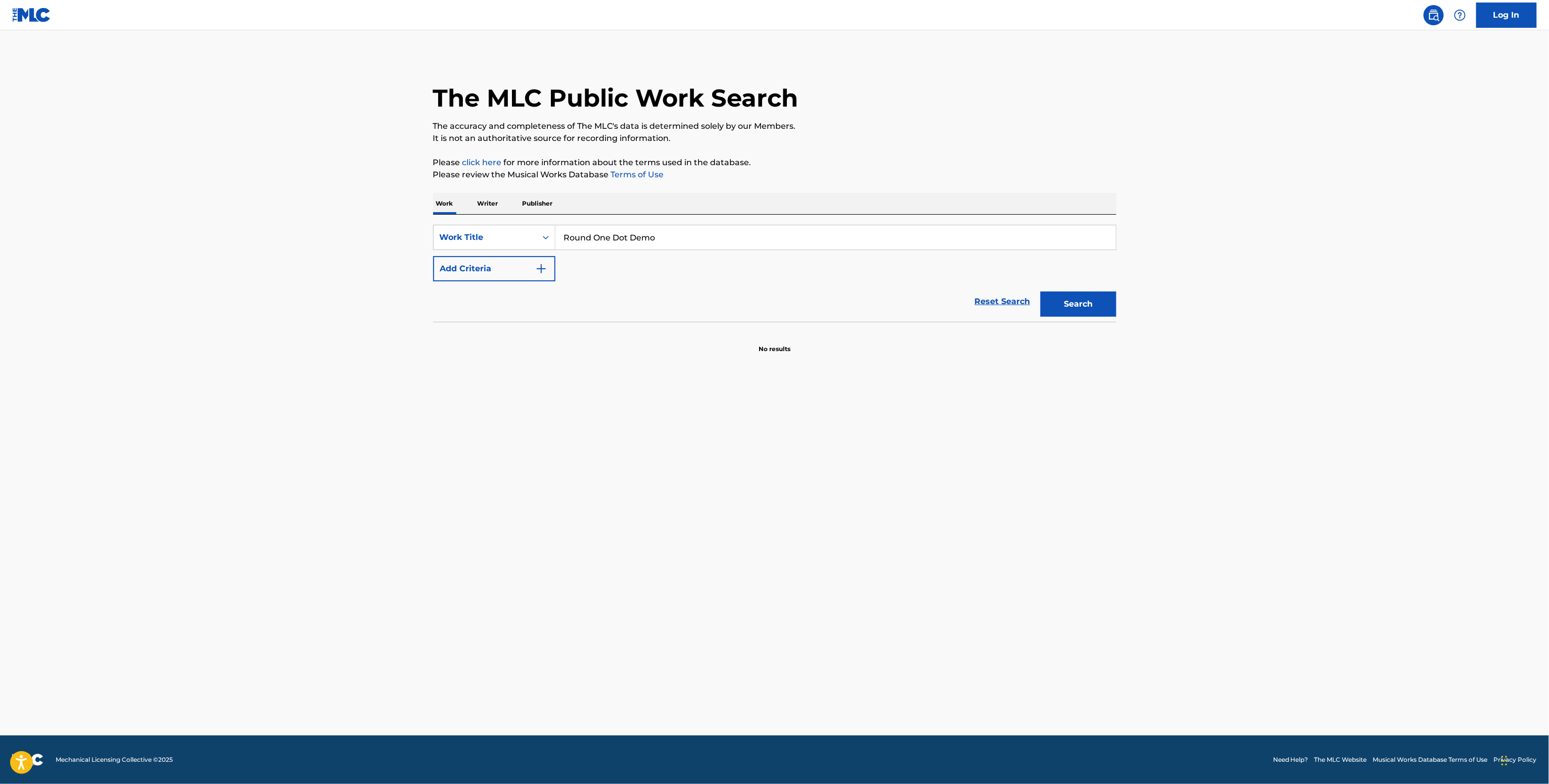
type input "Round One Dot Demo"
click at [523, 255] on div "SearchWithCriteria42980f18-9432-4bfc-9f68-c1a6206dd314 Work Title Round One Dot…" at bounding box center [774, 253] width 683 height 57
click at [523, 268] on button "Add Criteria" at bounding box center [495, 269] width 123 height 25
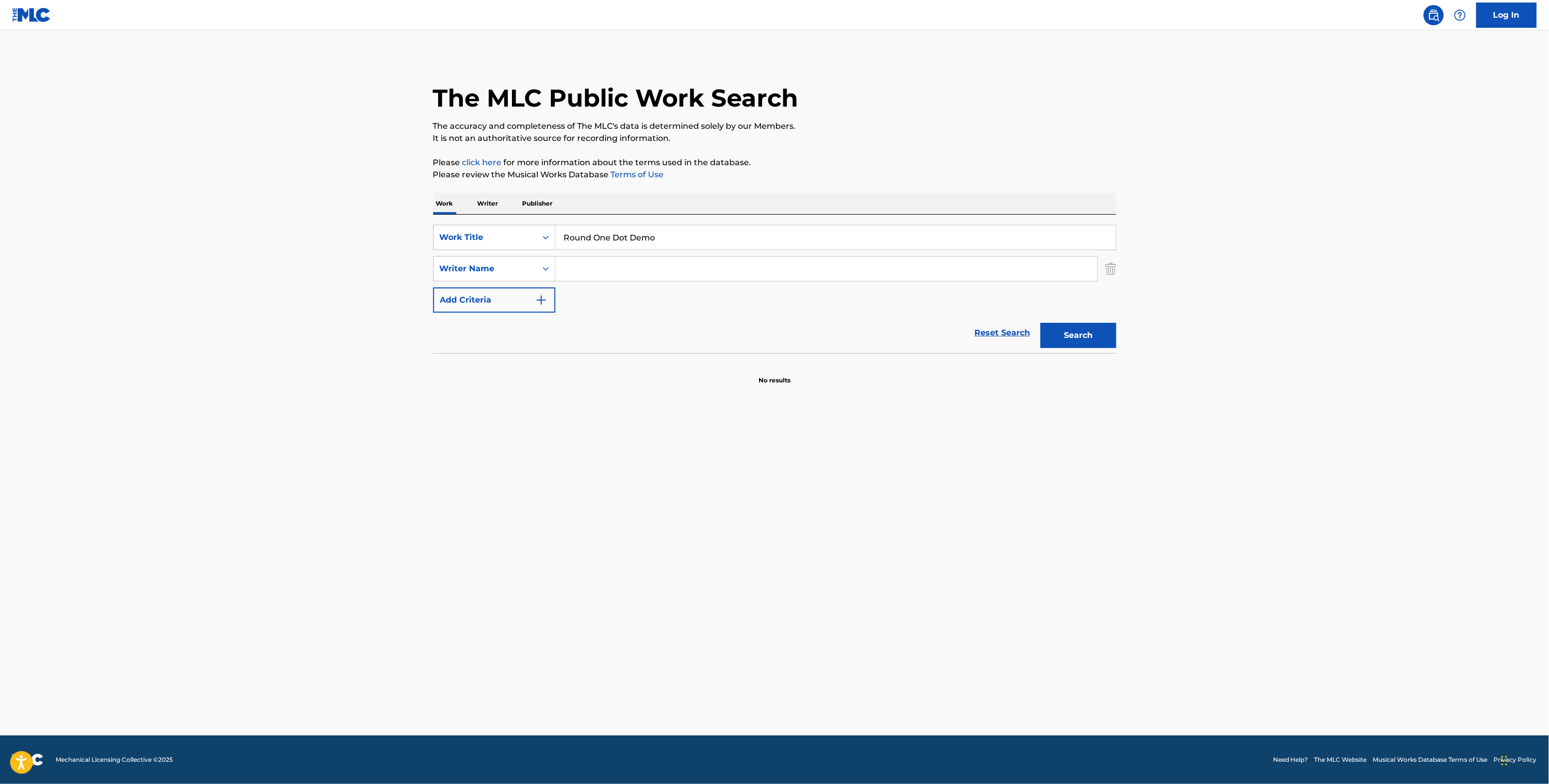
drag, startPoint x: 605, startPoint y: 276, endPoint x: 603, endPoint y: 270, distance: 6.3
click at [604, 275] on input "Search Form" at bounding box center [825, 269] width 541 height 24
paste input "[PERSON_NAME]"
type input "[PERSON_NAME]"
click at [1092, 332] on button "Search" at bounding box center [1078, 335] width 76 height 25
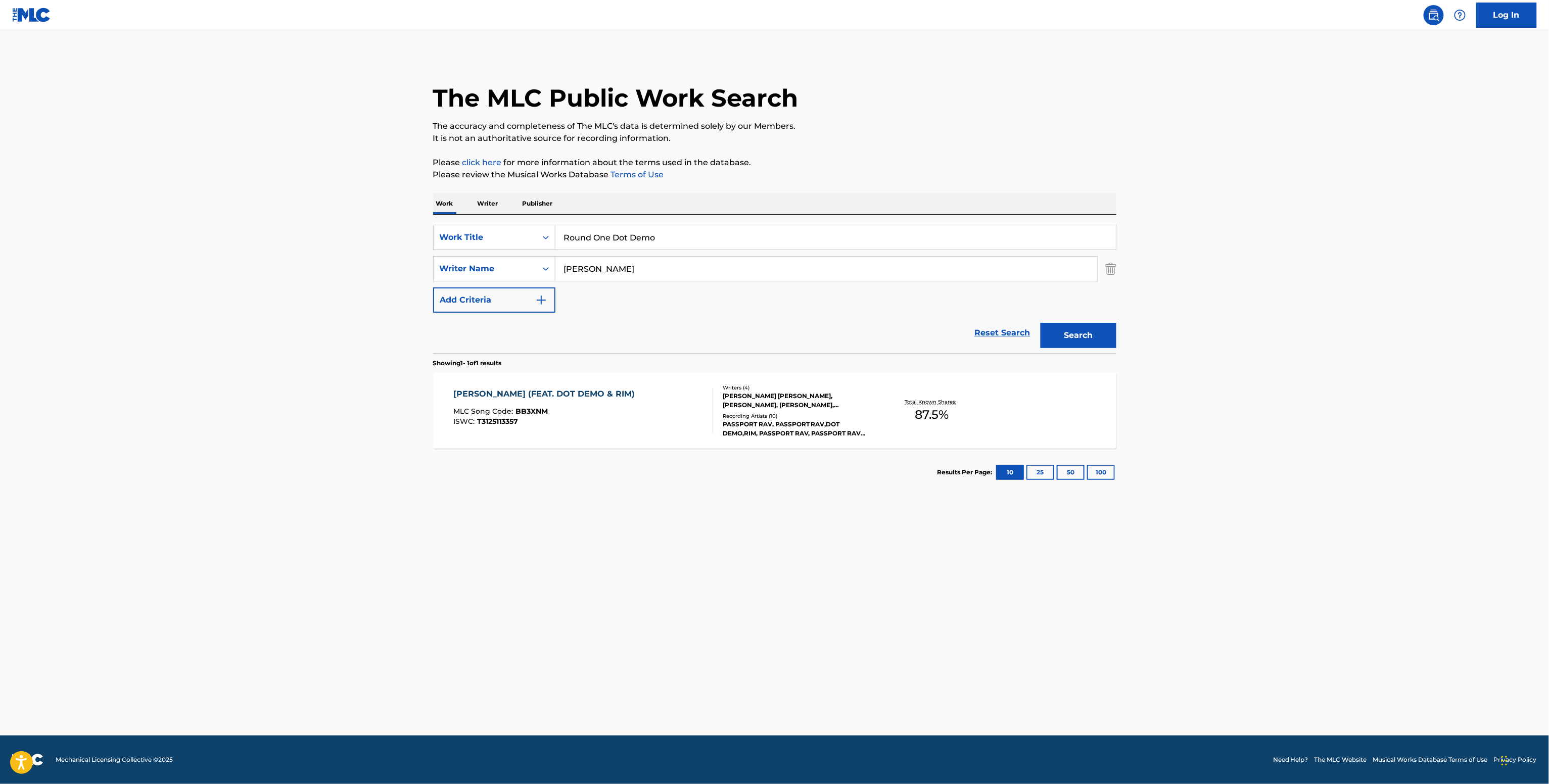
click at [788, 419] on div "Recording Artists ( 10 )" at bounding box center [799, 416] width 153 height 8
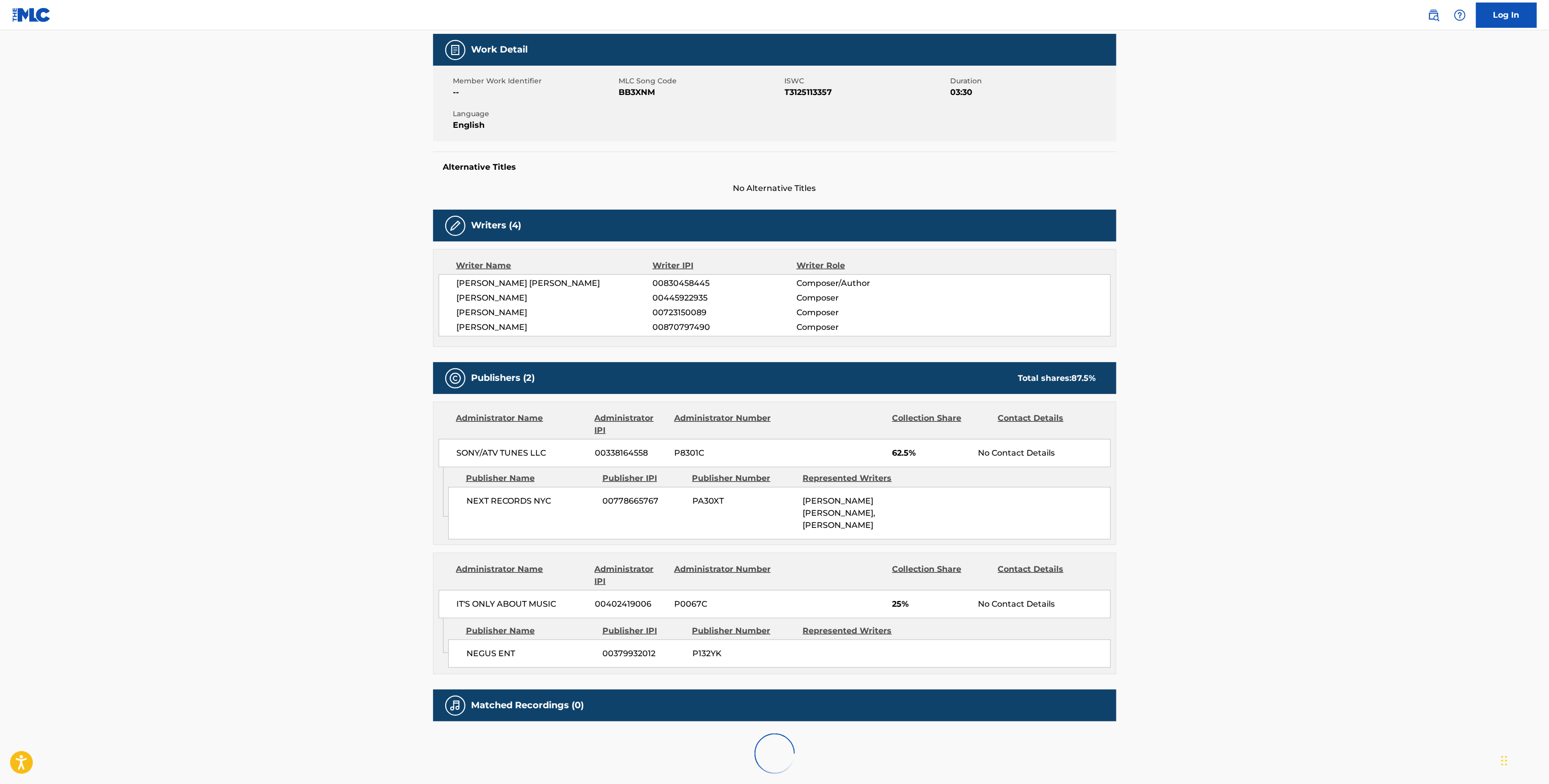
scroll to position [204, 0]
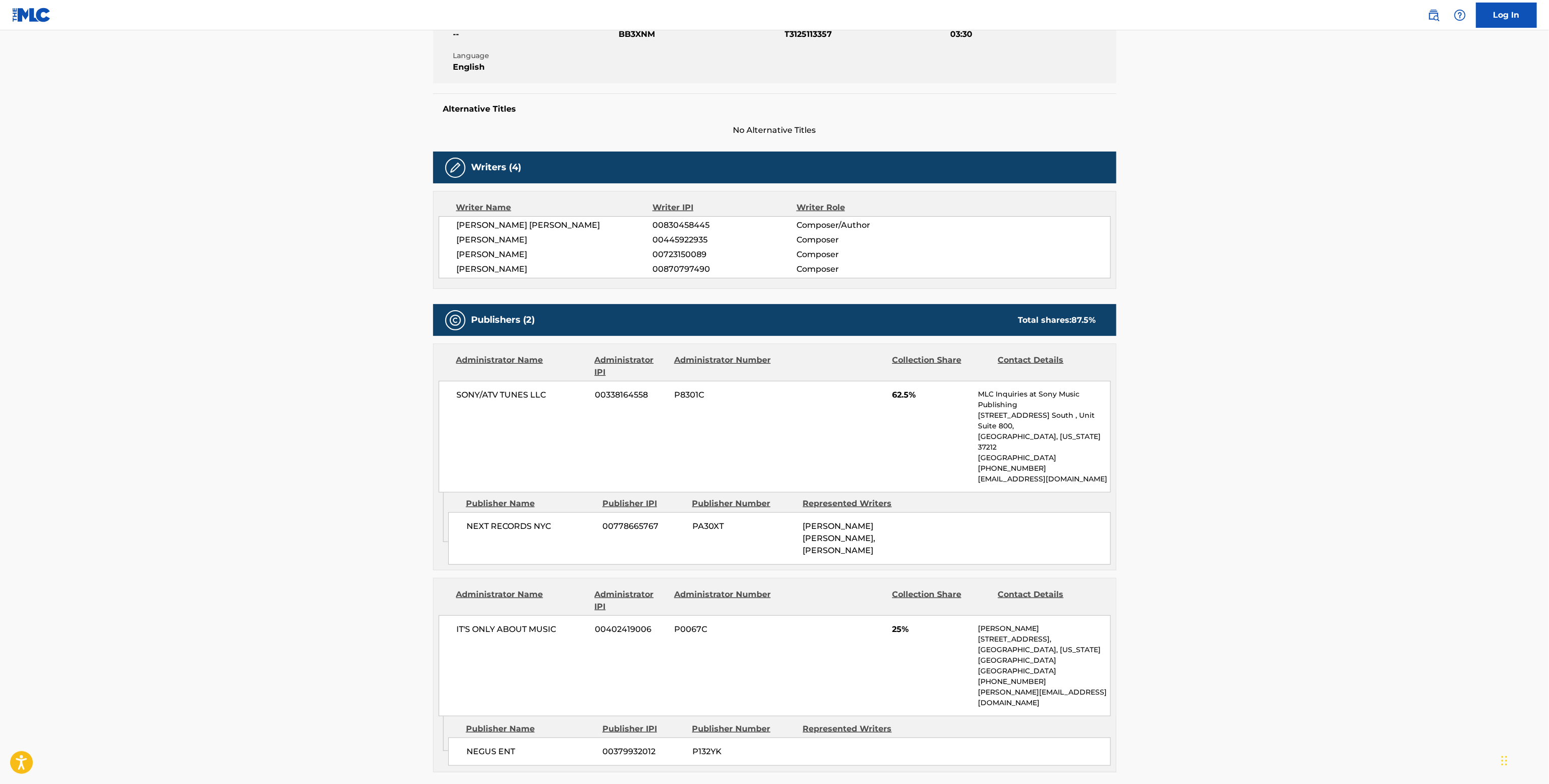
click at [711, 260] on span "00723150089" at bounding box center [724, 255] width 143 height 12
click at [701, 274] on span "00870797490" at bounding box center [724, 269] width 143 height 12
copy span "00870797490"
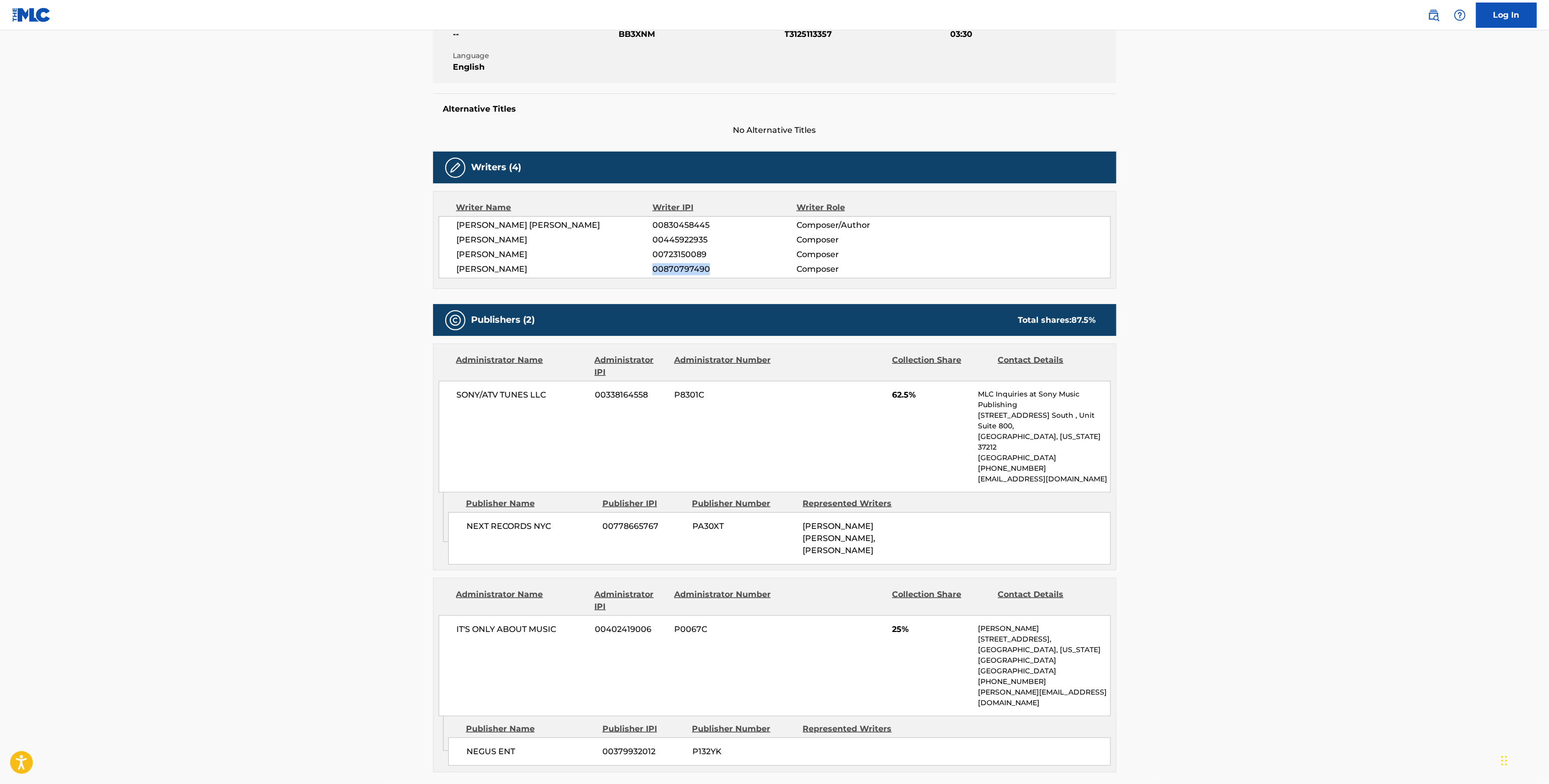
copy span "00870797490"
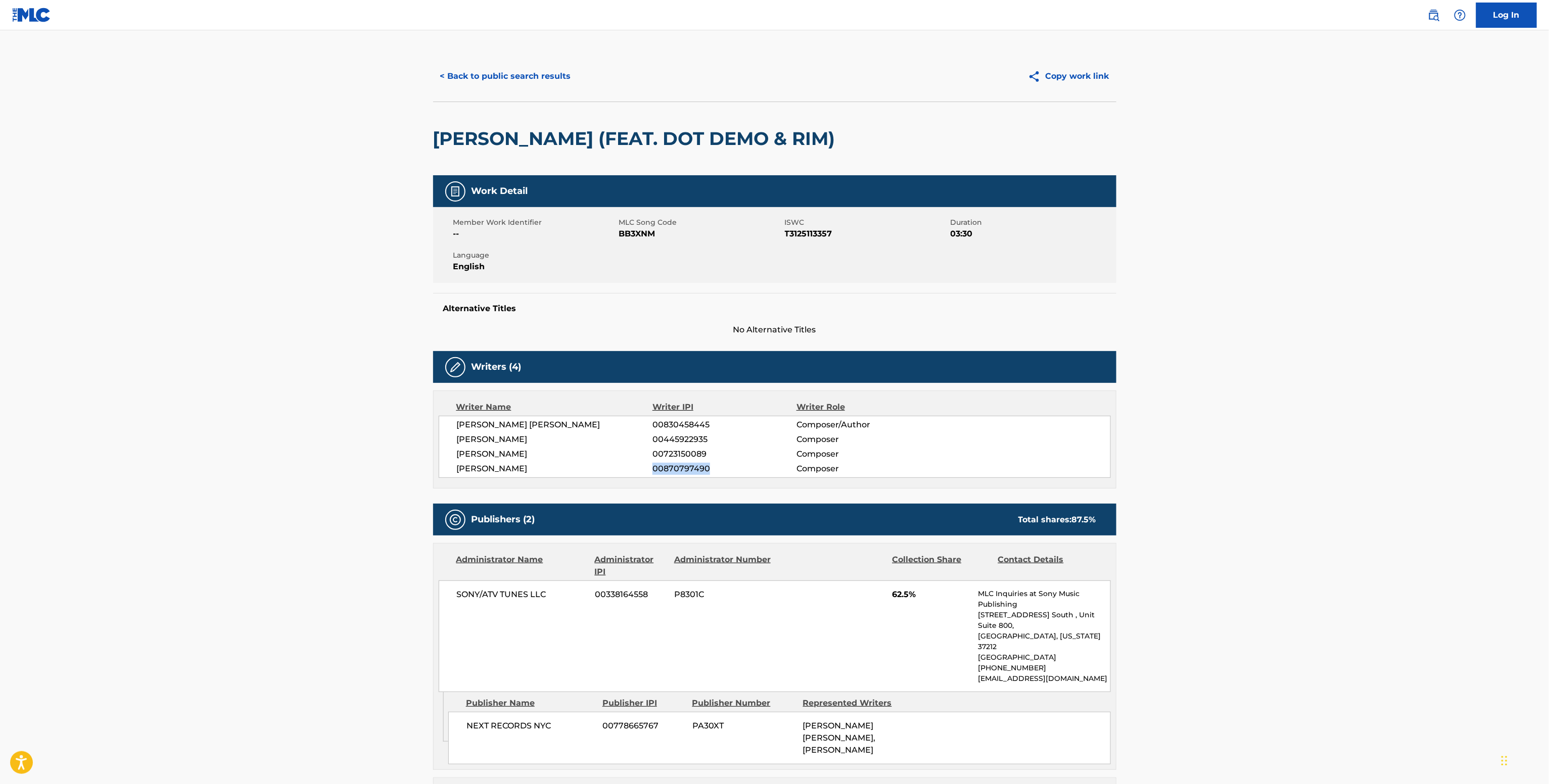
scroll to position [0, 0]
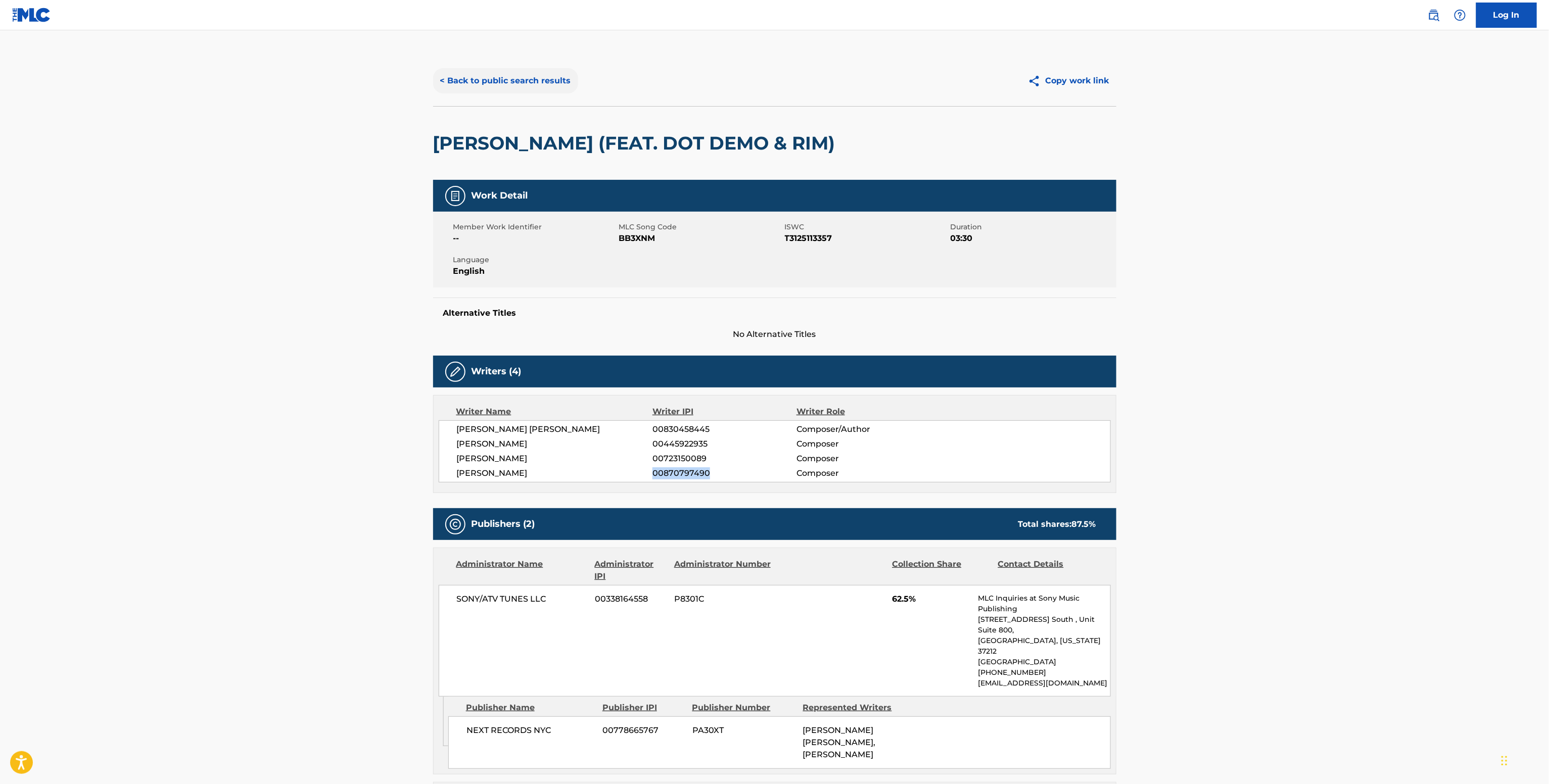
click at [493, 73] on button "< Back to public search results" at bounding box center [506, 80] width 145 height 25
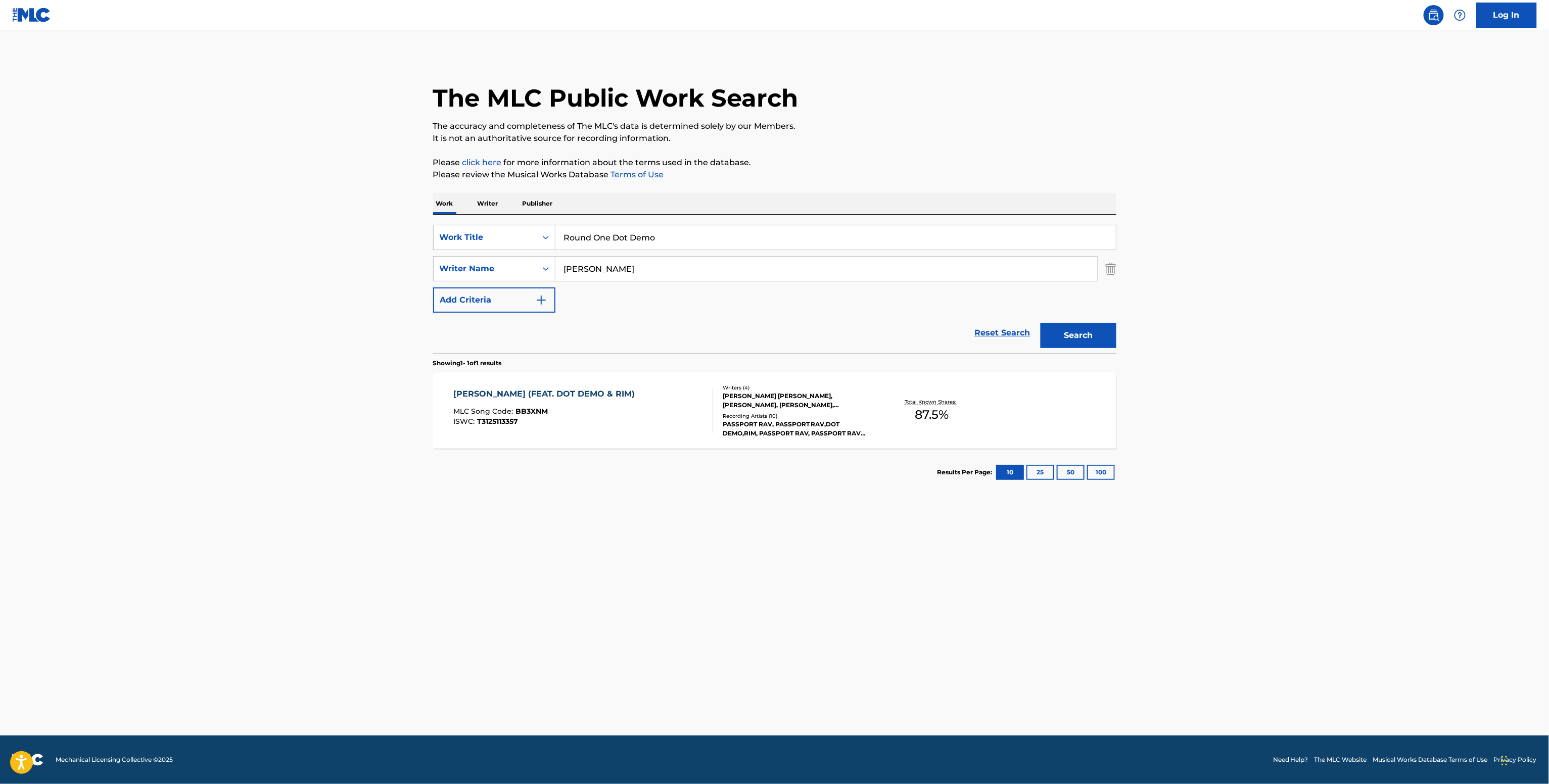
click at [497, 213] on p "Writer" at bounding box center [488, 204] width 27 height 22
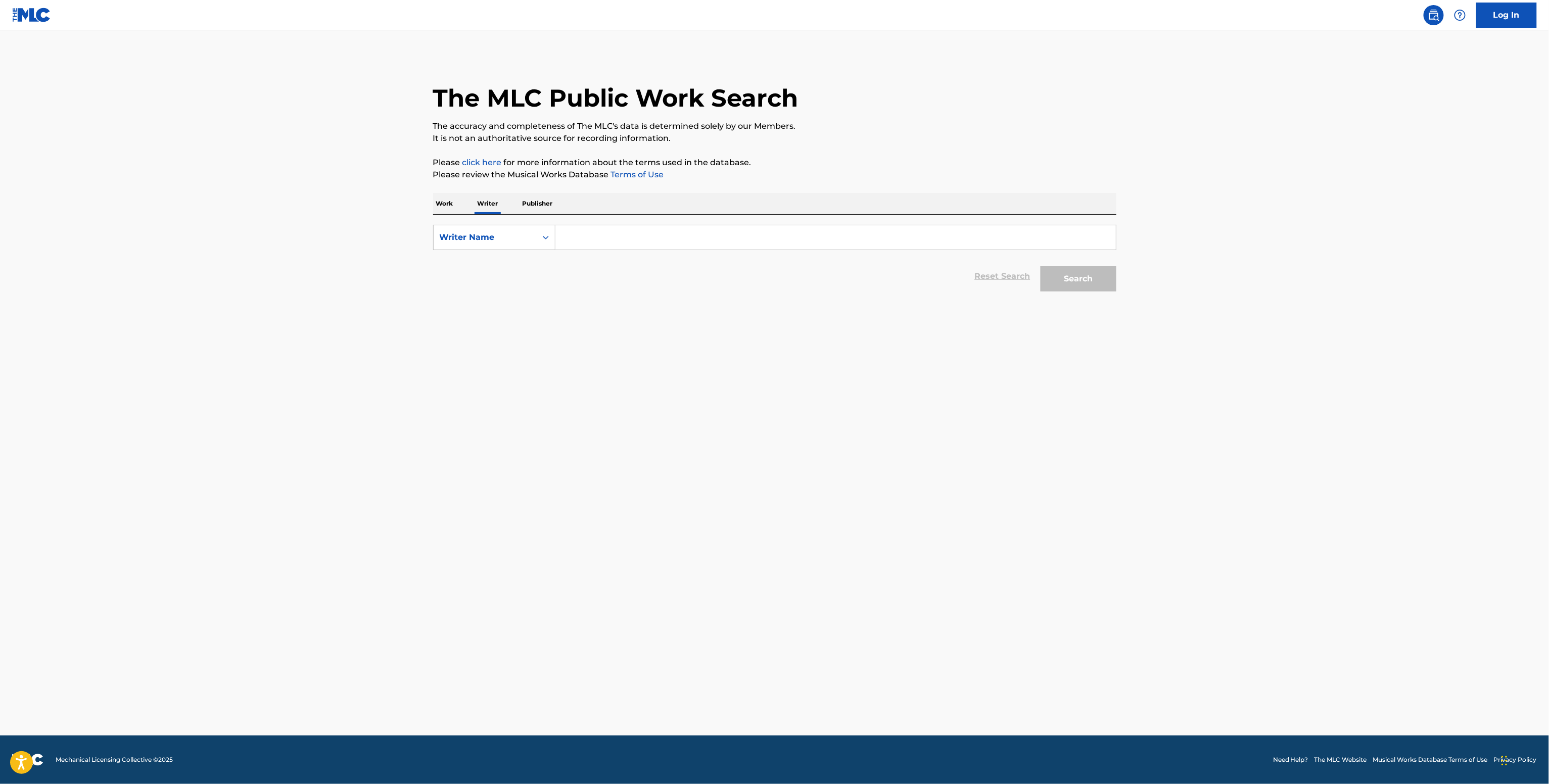
click at [532, 223] on div "SearchWithCriteriac9819ffa-0a5e-4abe-be52-4d544ba4e588 Writer Name Reset Search…" at bounding box center [774, 256] width 683 height 82
drag, startPoint x: 538, startPoint y: 250, endPoint x: 541, endPoint y: 271, distance: 21.2
click at [538, 251] on form "SearchWithCriteriac9819ffa-0a5e-4abe-be52-4d544ba4e588 Writer Name Reset Search…" at bounding box center [774, 260] width 683 height 72
click at [515, 247] on div "Writer Name" at bounding box center [484, 237] width 103 height 19
click at [558, 259] on div "Reset Search Search" at bounding box center [774, 276] width 683 height 41
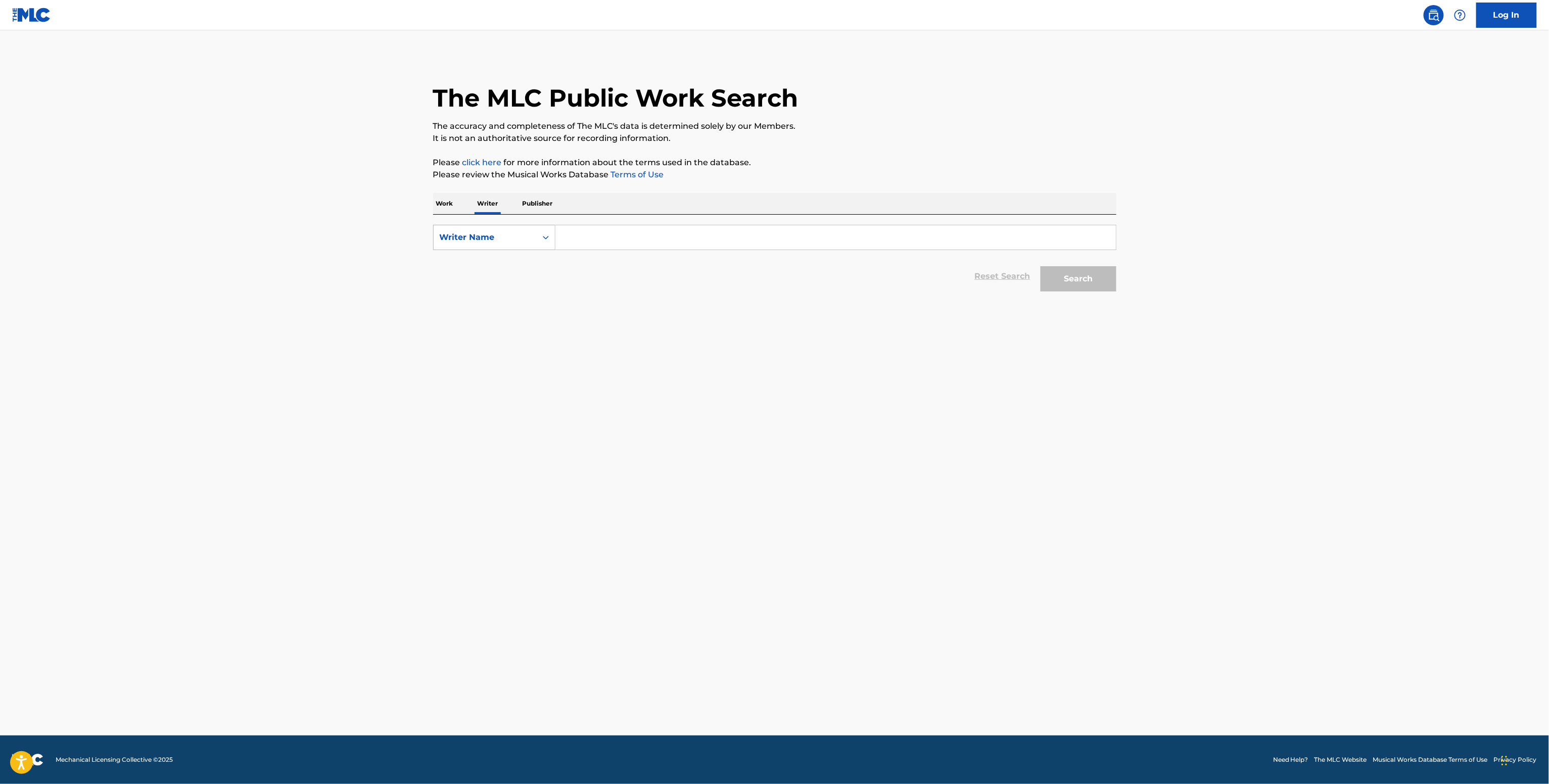
click at [537, 243] on div "Search Form" at bounding box center [546, 237] width 18 height 18
drag, startPoint x: 525, startPoint y: 262, endPoint x: 535, endPoint y: 260, distance: 10.2
click at [530, 262] on div "Writer IPI" at bounding box center [494, 262] width 121 height 25
click at [604, 239] on input "Search Form" at bounding box center [835, 237] width 560 height 24
paste input "00870797490"
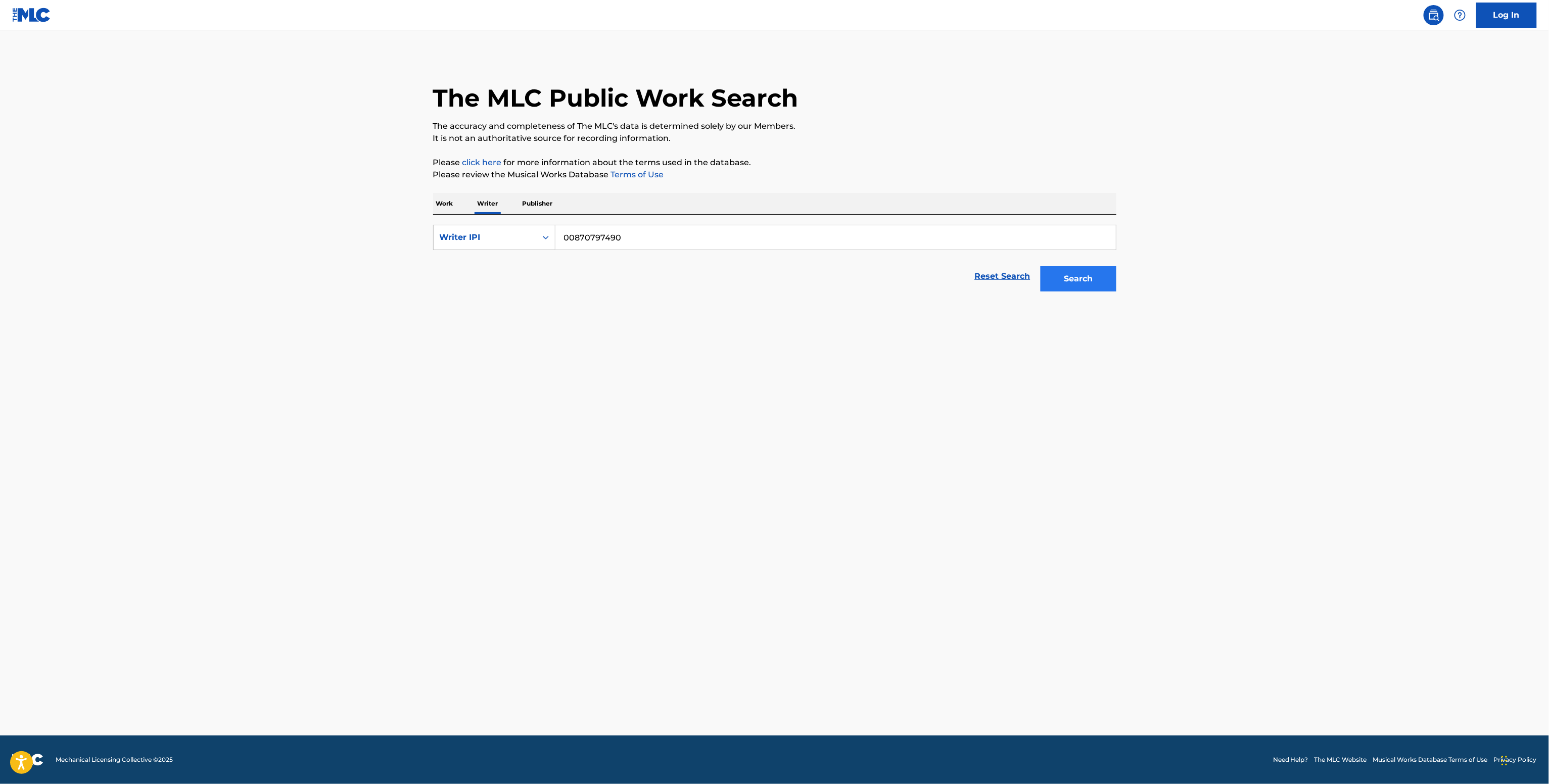
type input "00870797490"
click at [1074, 275] on button "Search" at bounding box center [1078, 278] width 76 height 25
click at [510, 351] on div "DEREK MAXEY WARD : 1 title IPI: 00870797490" at bounding box center [774, 334] width 683 height 36
click at [514, 332] on span "DEREK MAXEY WARD :" at bounding box center [477, 326] width 74 height 9
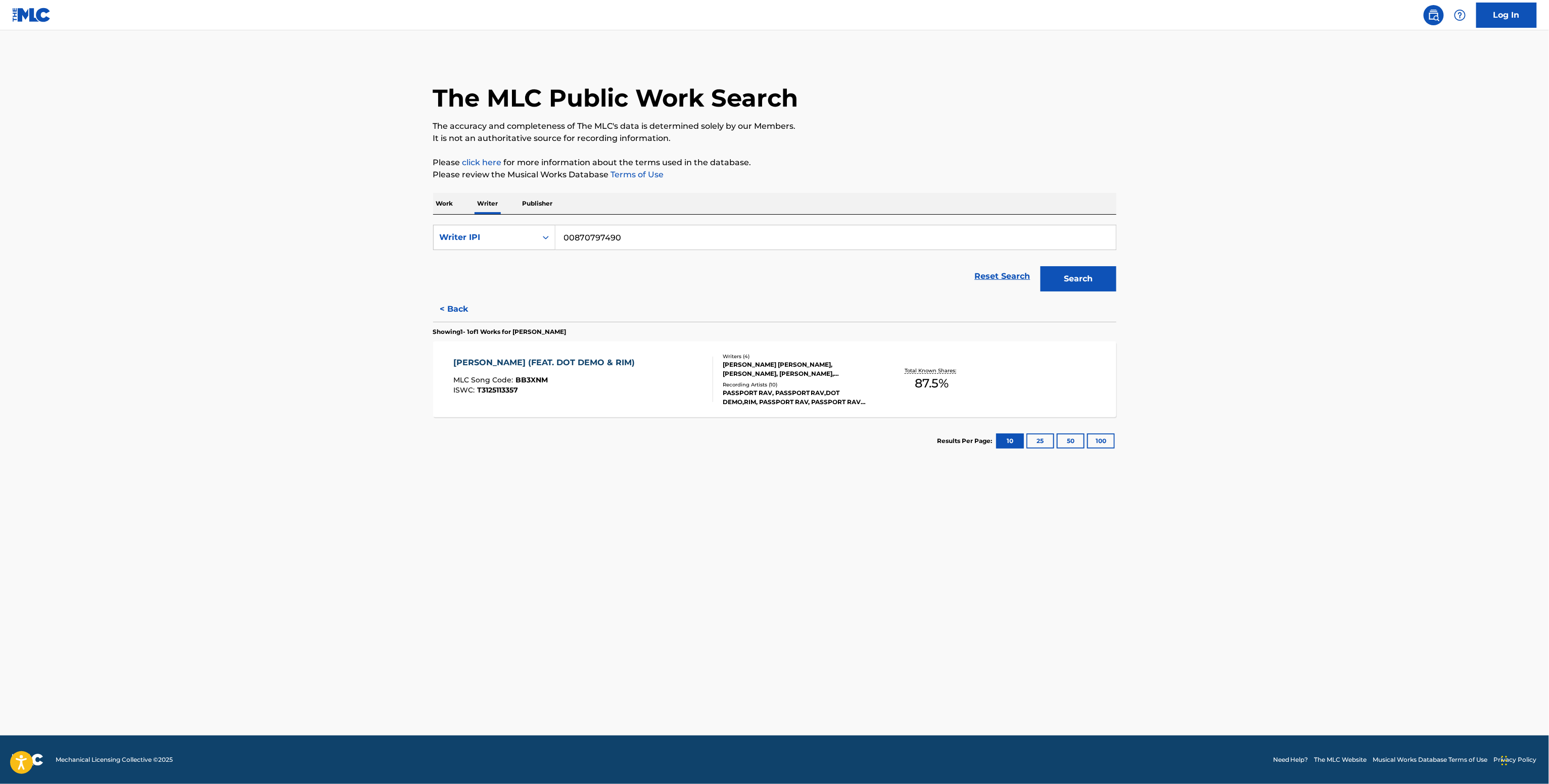
click at [800, 363] on div "DANE ANTHONY ROSE, TODD SMITH, KARIM B TEJADA, DEREK MAXEY WARD" at bounding box center [799, 369] width 153 height 18
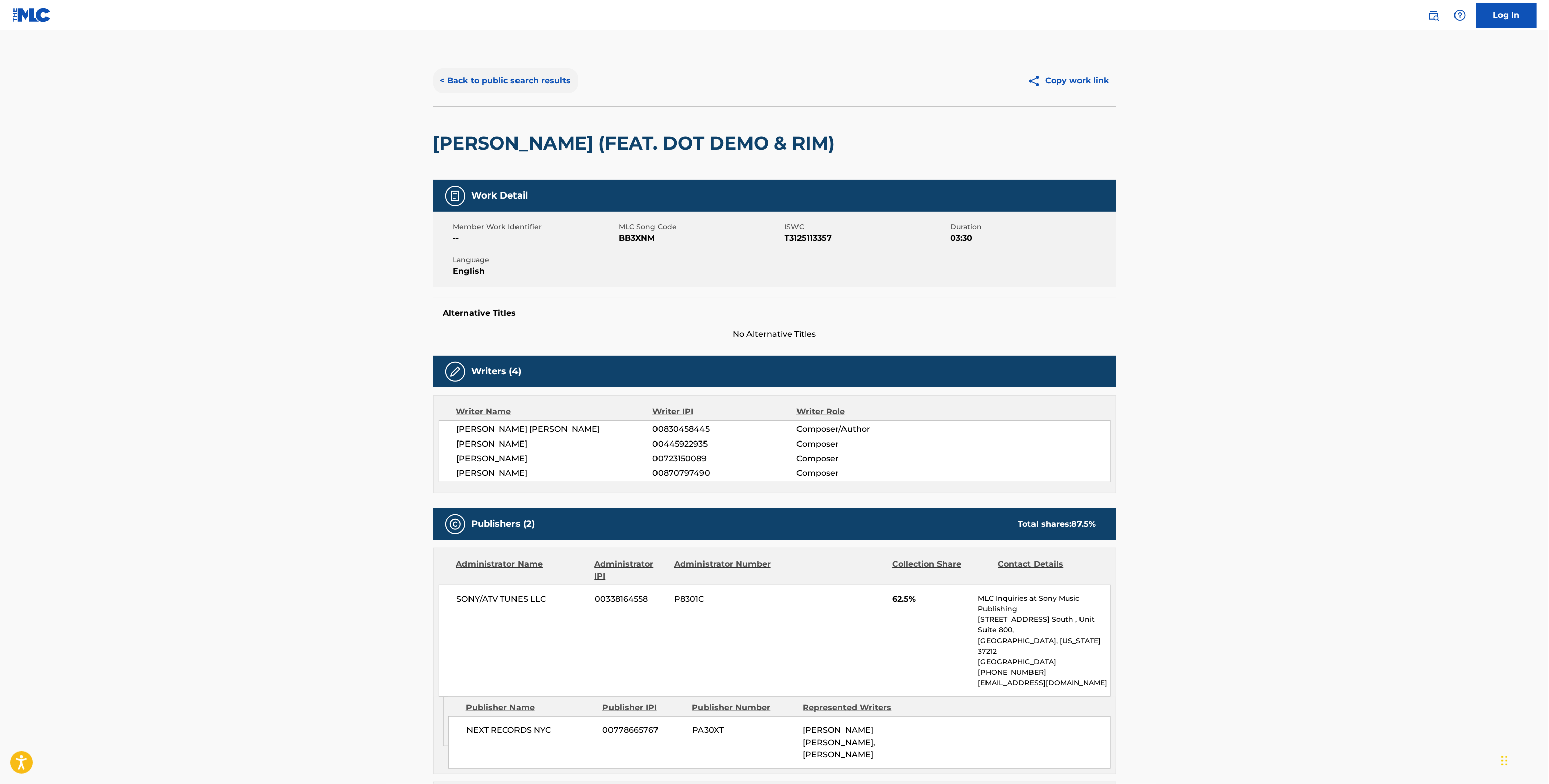
click at [509, 84] on button "< Back to public search results" at bounding box center [506, 80] width 145 height 25
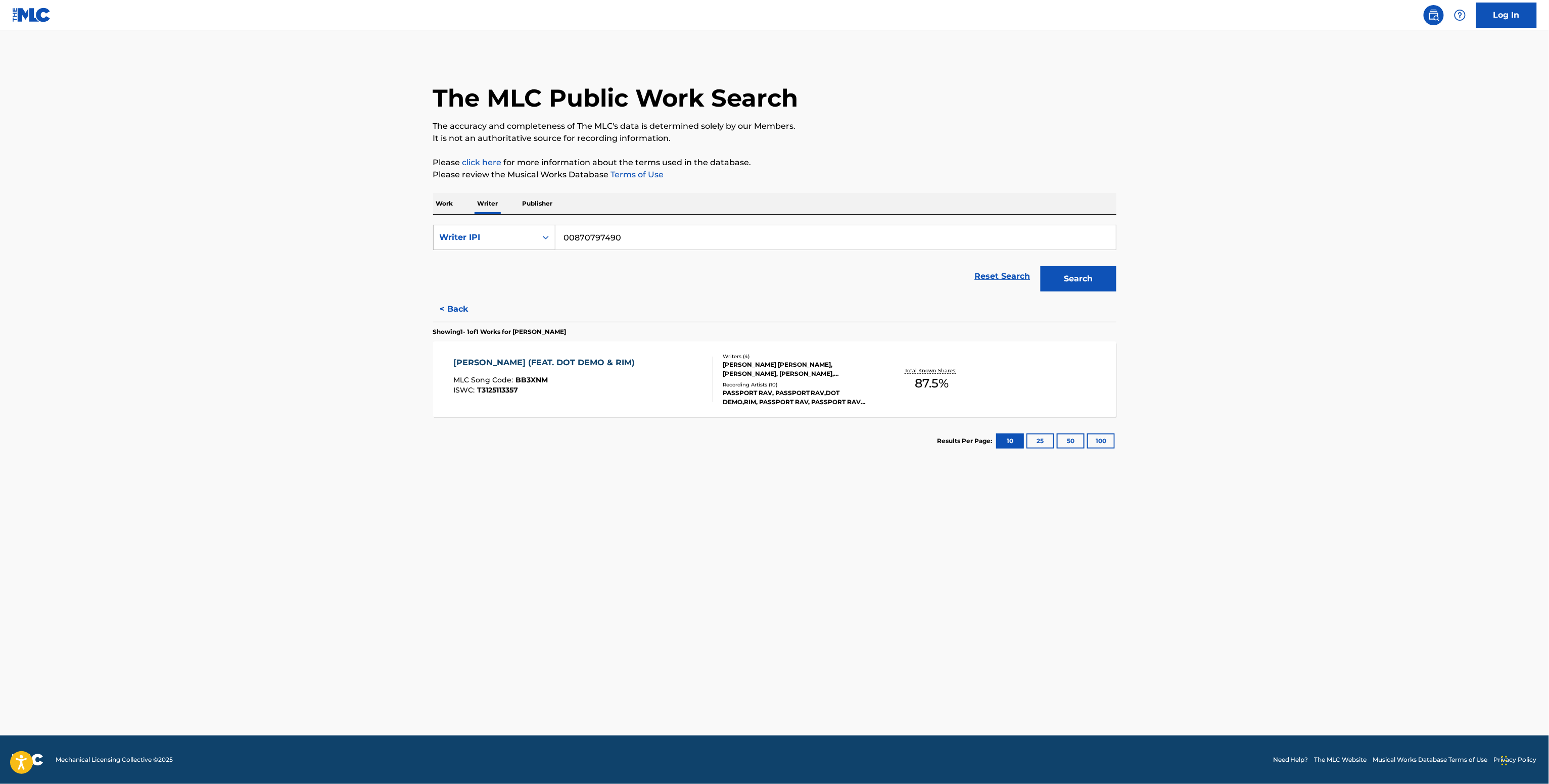
click at [509, 248] on div "Writer IPI" at bounding box center [495, 237] width 123 height 25
drag, startPoint x: 510, startPoint y: 248, endPoint x: 522, endPoint y: 257, distance: 15.0
click at [507, 260] on div "Writer Name" at bounding box center [494, 262] width 121 height 25
click at [615, 232] on input "Search Form" at bounding box center [835, 237] width 560 height 24
paste input "Derek Elliott Maxey Ward"
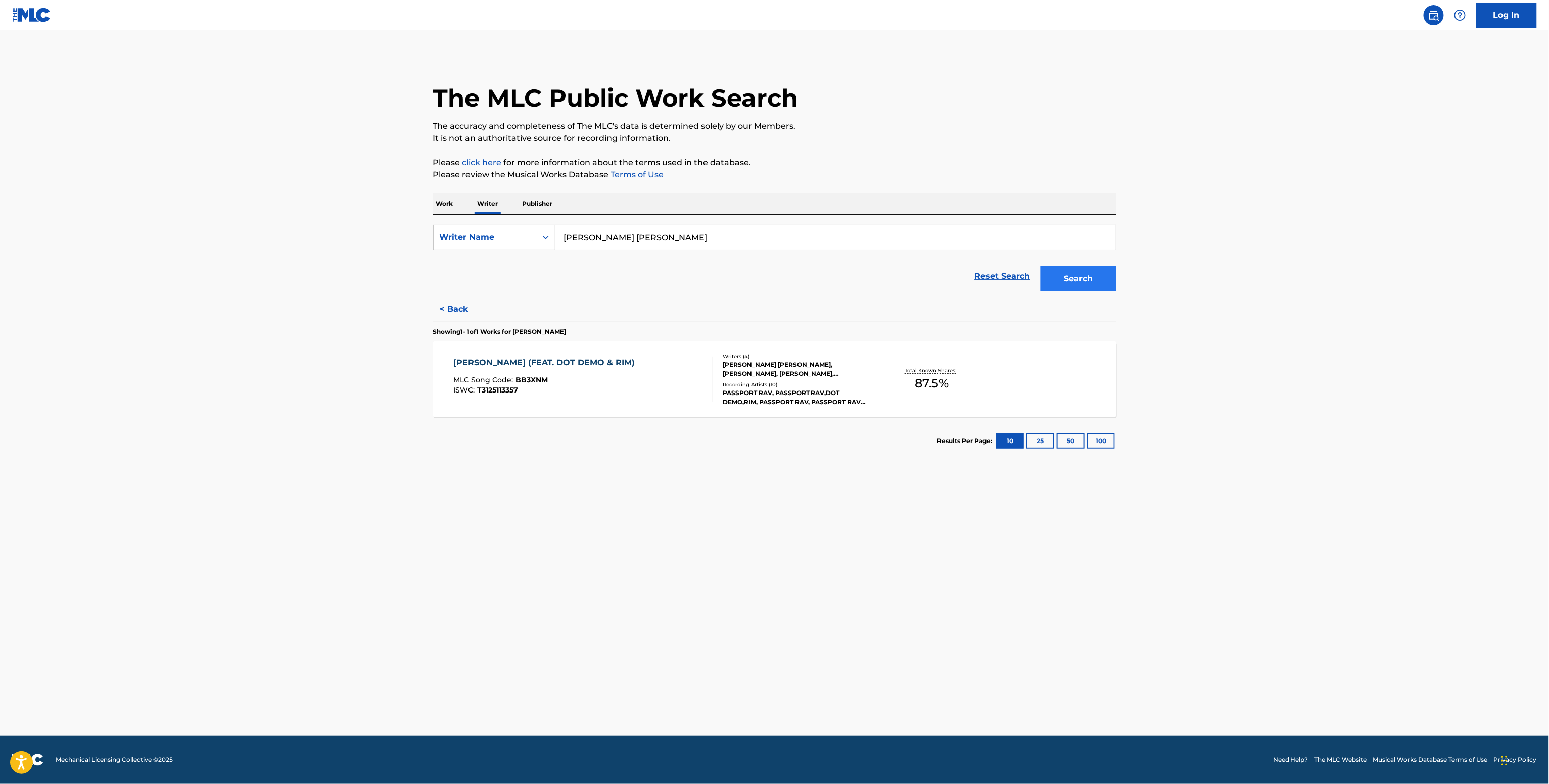
type input "Derek Elliott Maxey Ward"
click at [1069, 281] on button "Search" at bounding box center [1078, 278] width 76 height 25
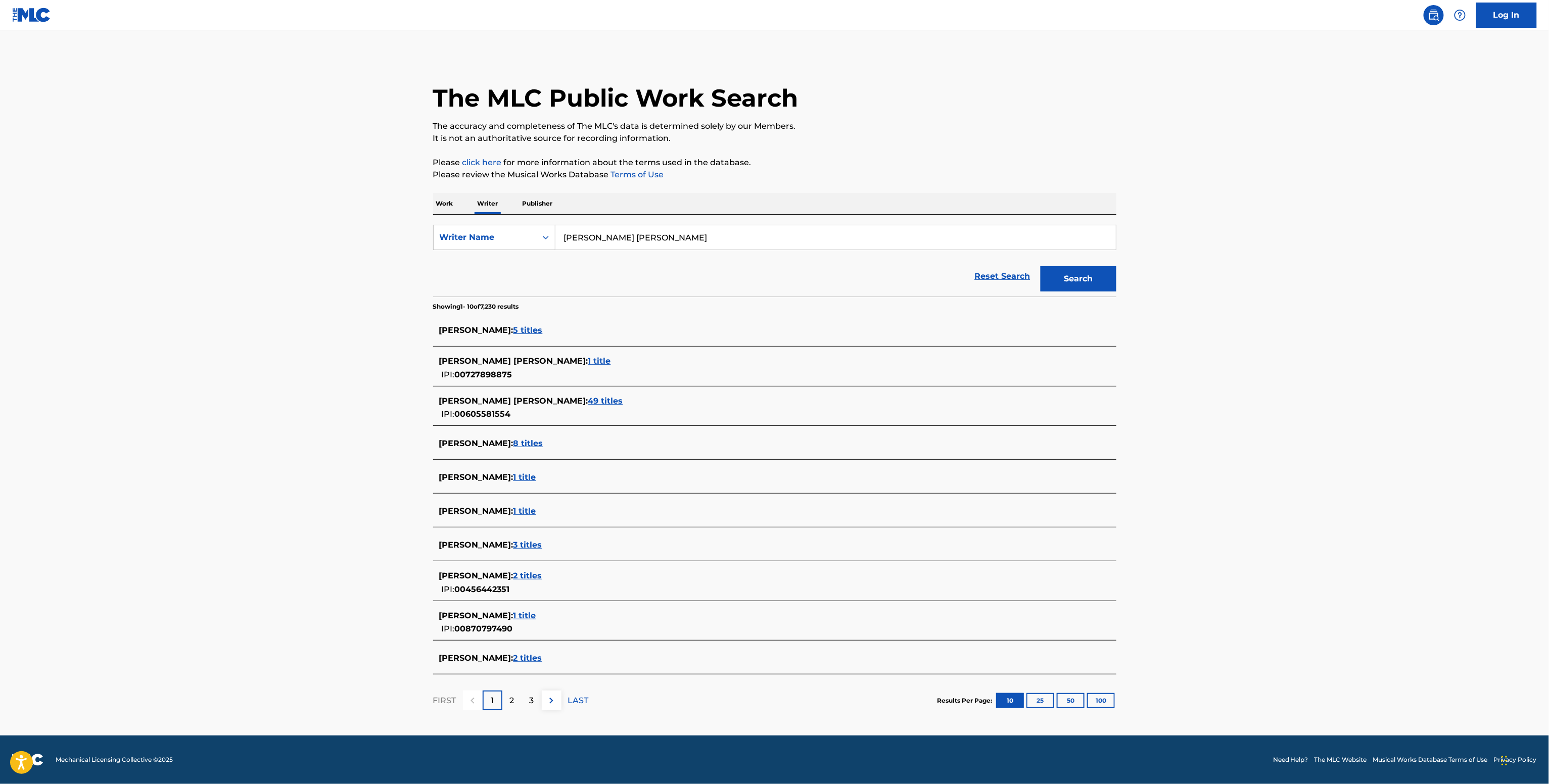
click at [530, 623] on div "DEREK MAXEY WARD : 1 title IPI: 00870797490" at bounding box center [762, 623] width 645 height 26
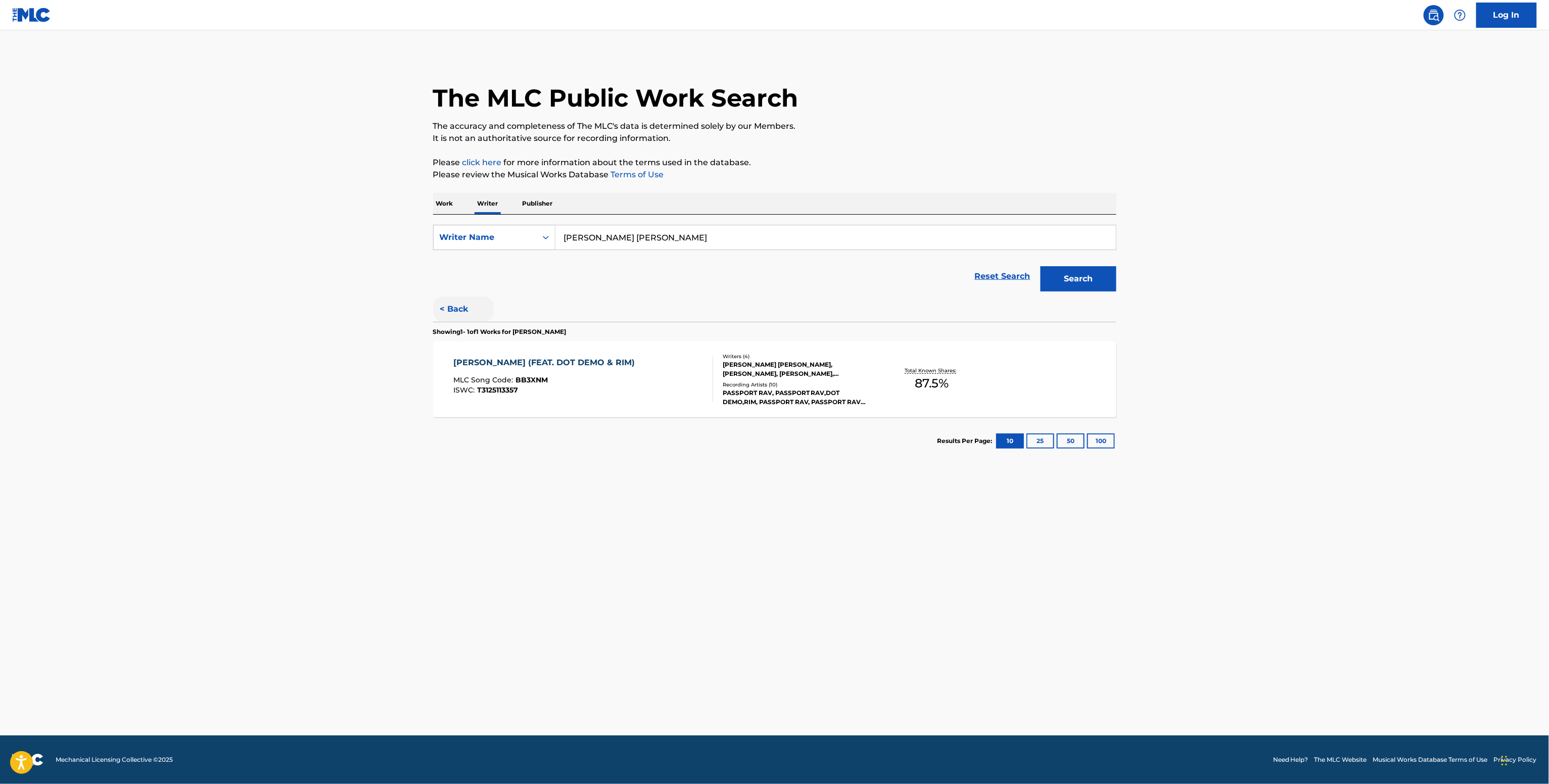
click at [467, 309] on button "< Back" at bounding box center [464, 309] width 60 height 25
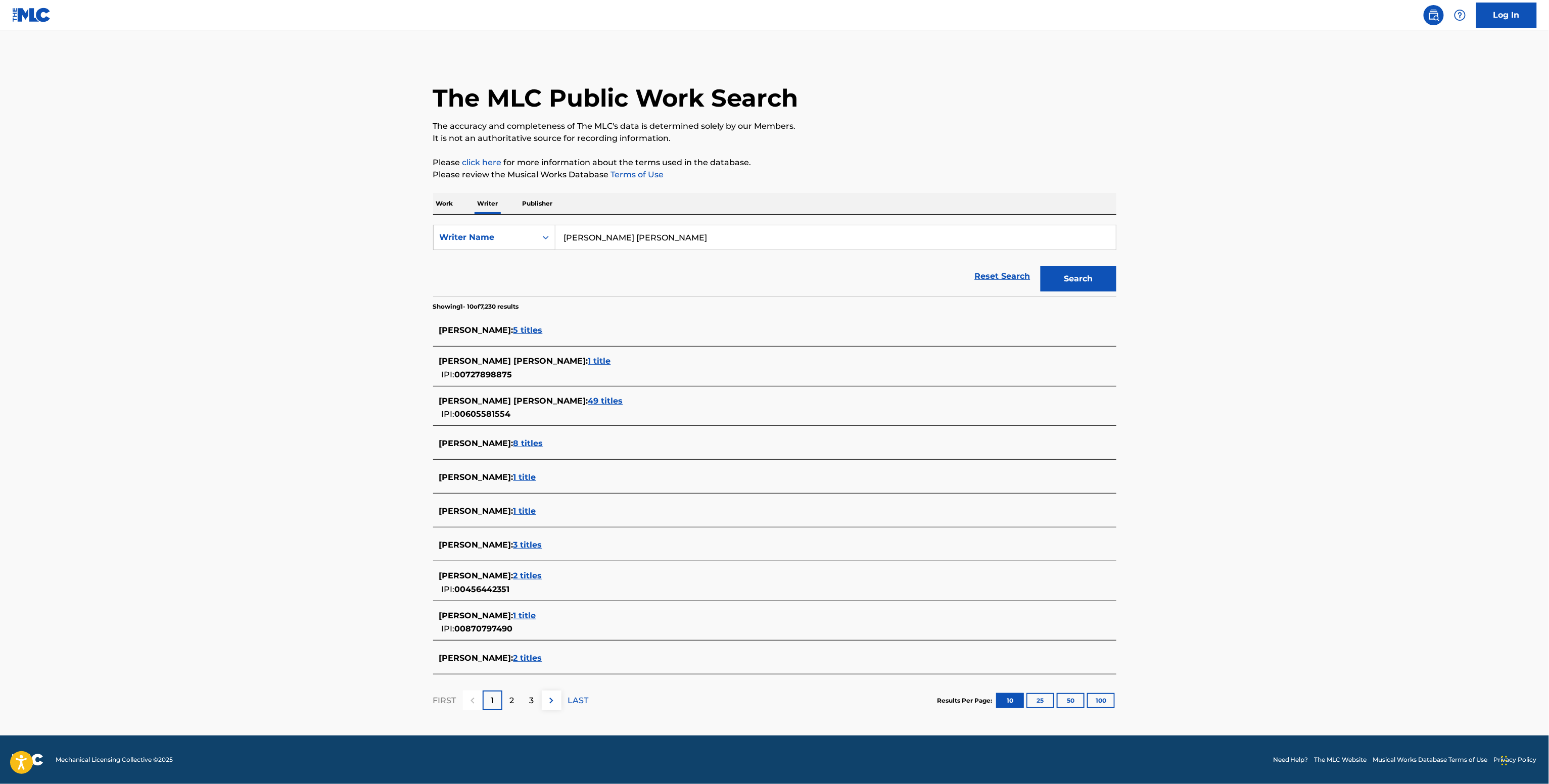
click at [514, 322] on div "DEREK WARD : 5 titles" at bounding box center [774, 332] width 683 height 24
click at [518, 327] on span "5 titles" at bounding box center [528, 330] width 29 height 9
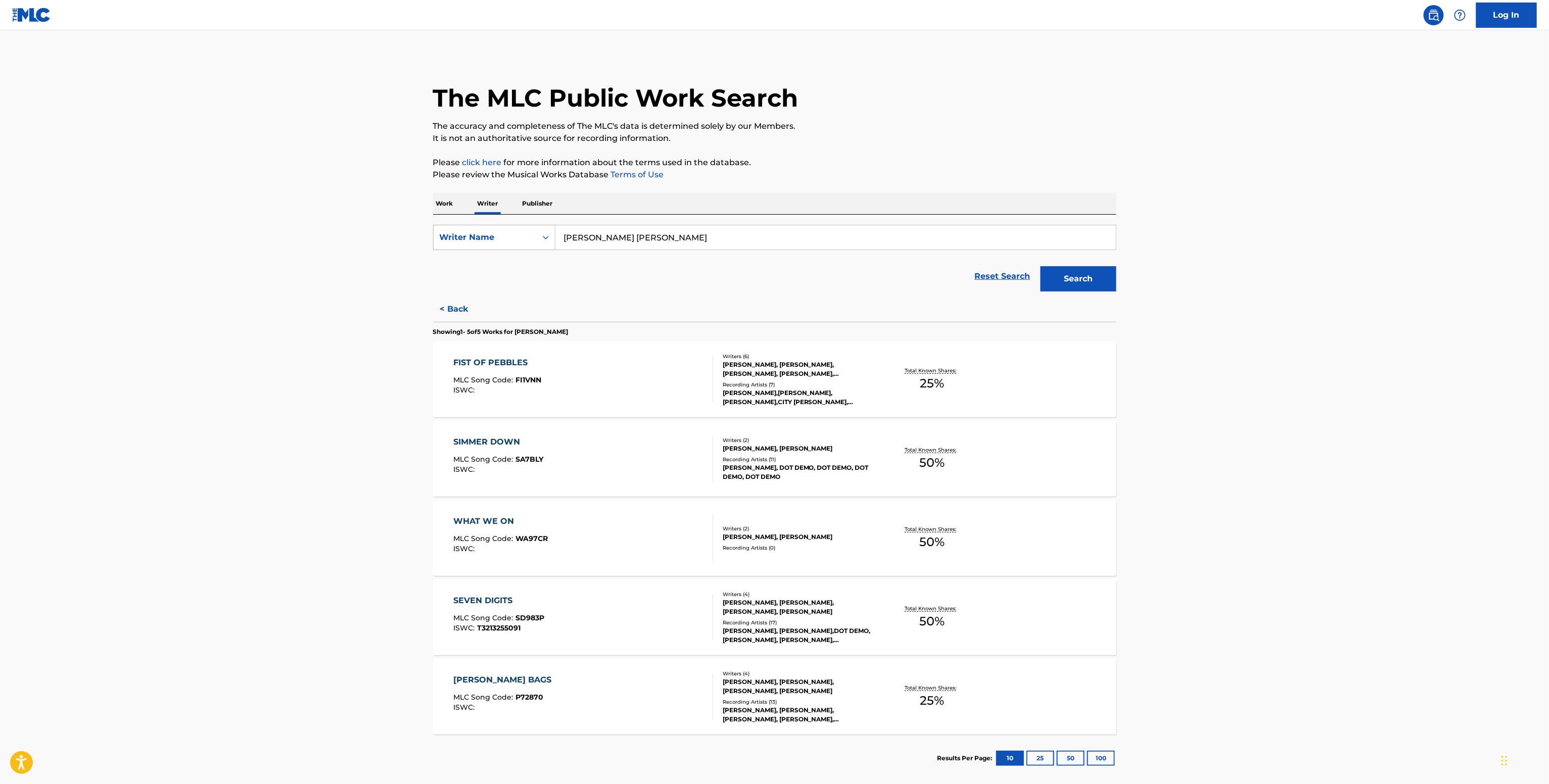
click at [533, 240] on div "Writer Name" at bounding box center [484, 237] width 103 height 19
drag, startPoint x: 515, startPoint y: 265, endPoint x: 558, endPoint y: 251, distance: 45.2
click at [519, 266] on div "Writer IPI" at bounding box center [494, 262] width 121 height 25
click at [648, 224] on div "Search Form" at bounding box center [836, 237] width 561 height 25
click at [634, 237] on input "Search Form" at bounding box center [835, 237] width 560 height 24
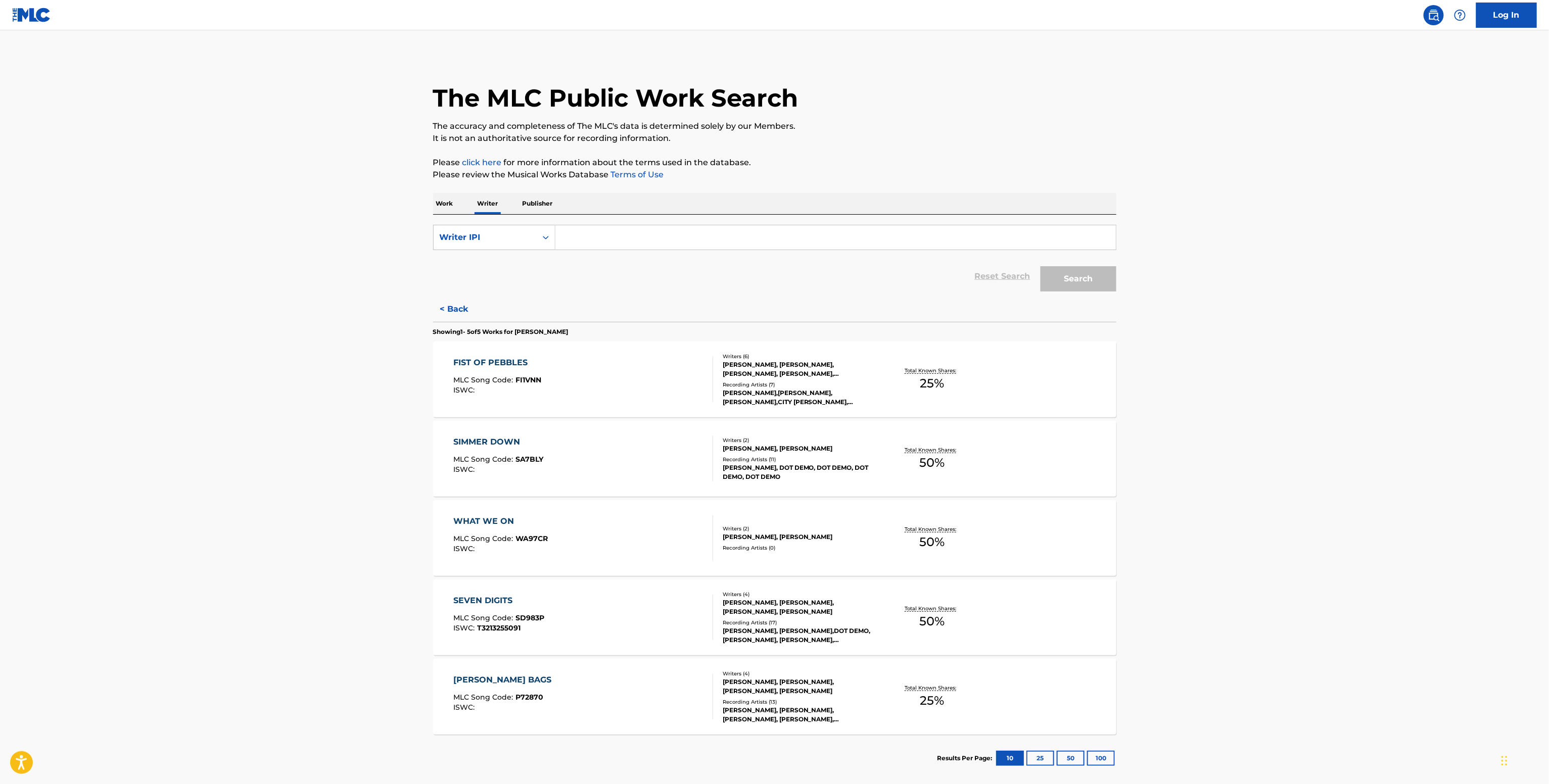
paste input "01147852049"
type input "01147852049"
click at [1040, 266] on button "Search" at bounding box center [1078, 278] width 76 height 25
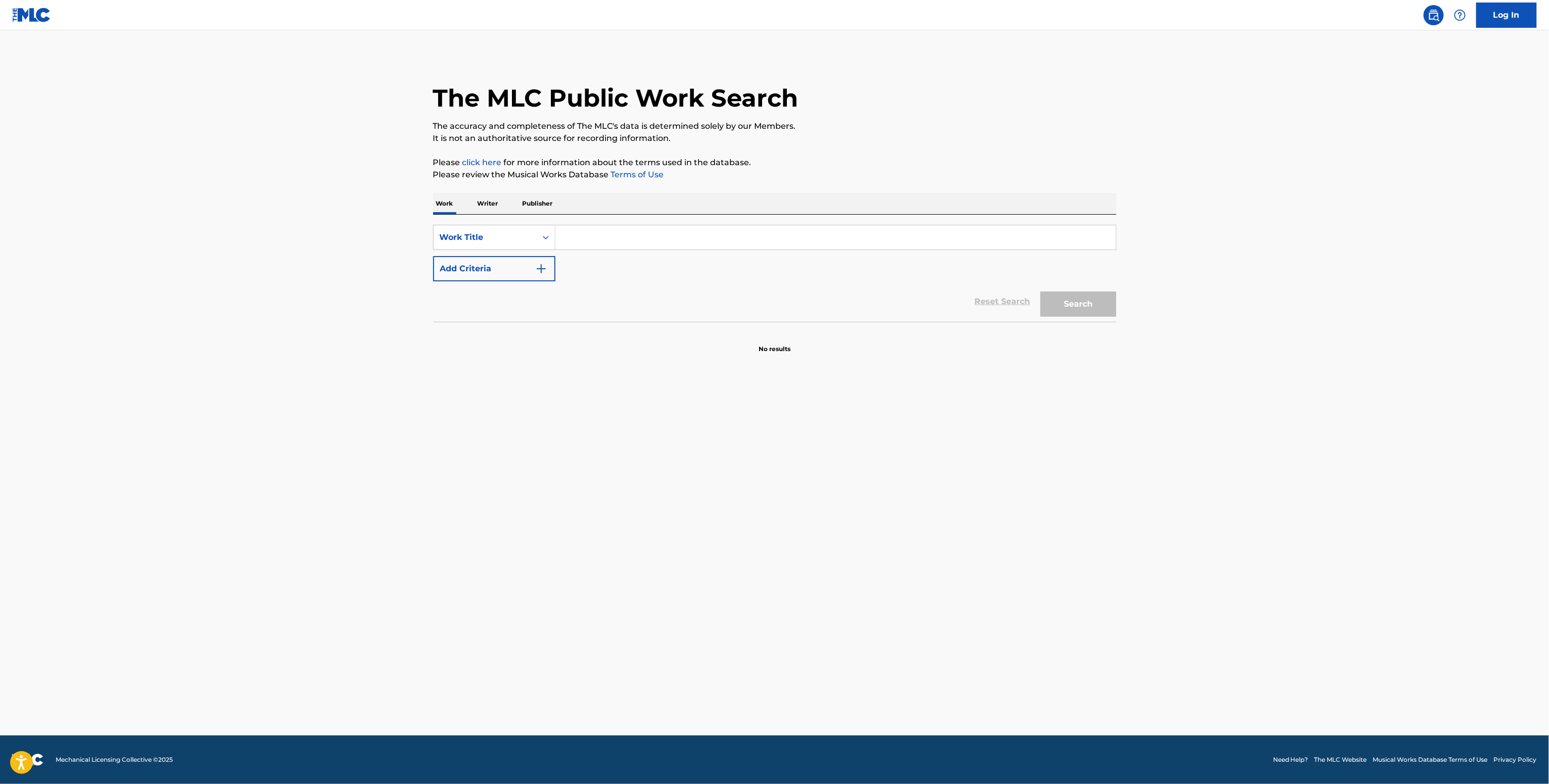
click at [566, 250] on div "SearchWithCriteria00538a03-6a7c-4b25-bff0-9d7a8d077e1b Work Title Add Criteria" at bounding box center [774, 253] width 683 height 57
paste input "Syrena Kiki Rockwell"
click at [572, 245] on input "Syrena Kiki Rockwell" at bounding box center [835, 237] width 560 height 24
type input "Syrena Kiki Rockwell"
click at [538, 271] on img "Search Form" at bounding box center [541, 269] width 12 height 12
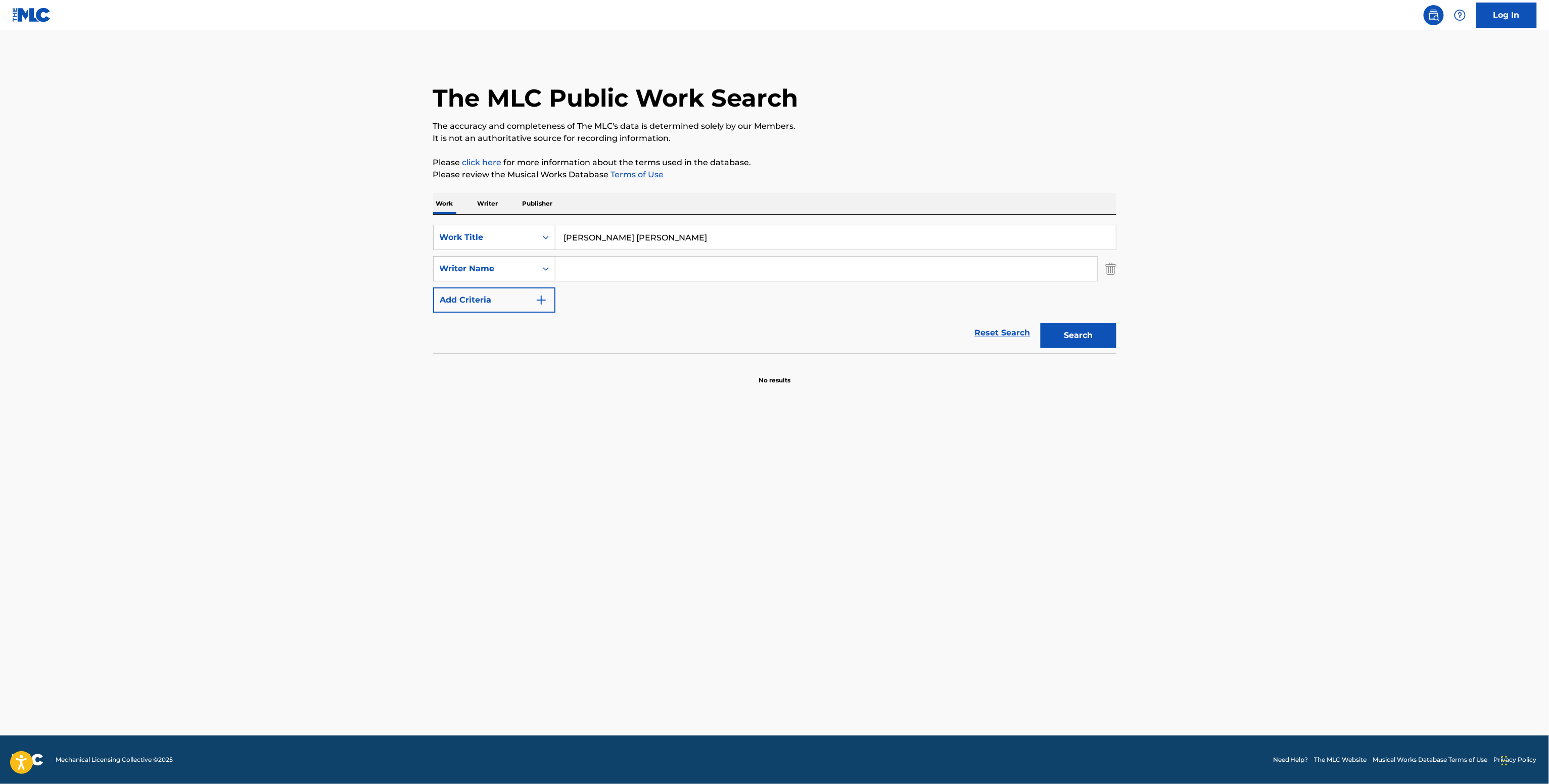
click at [574, 267] on input "Search Form" at bounding box center [825, 269] width 541 height 24
paste input "Kiki Rockwell"
type input "Kiki Rockwell"
click at [1040, 323] on button "Search" at bounding box center [1078, 335] width 76 height 25
drag, startPoint x: 477, startPoint y: 204, endPoint x: 487, endPoint y: 207, distance: 10.4
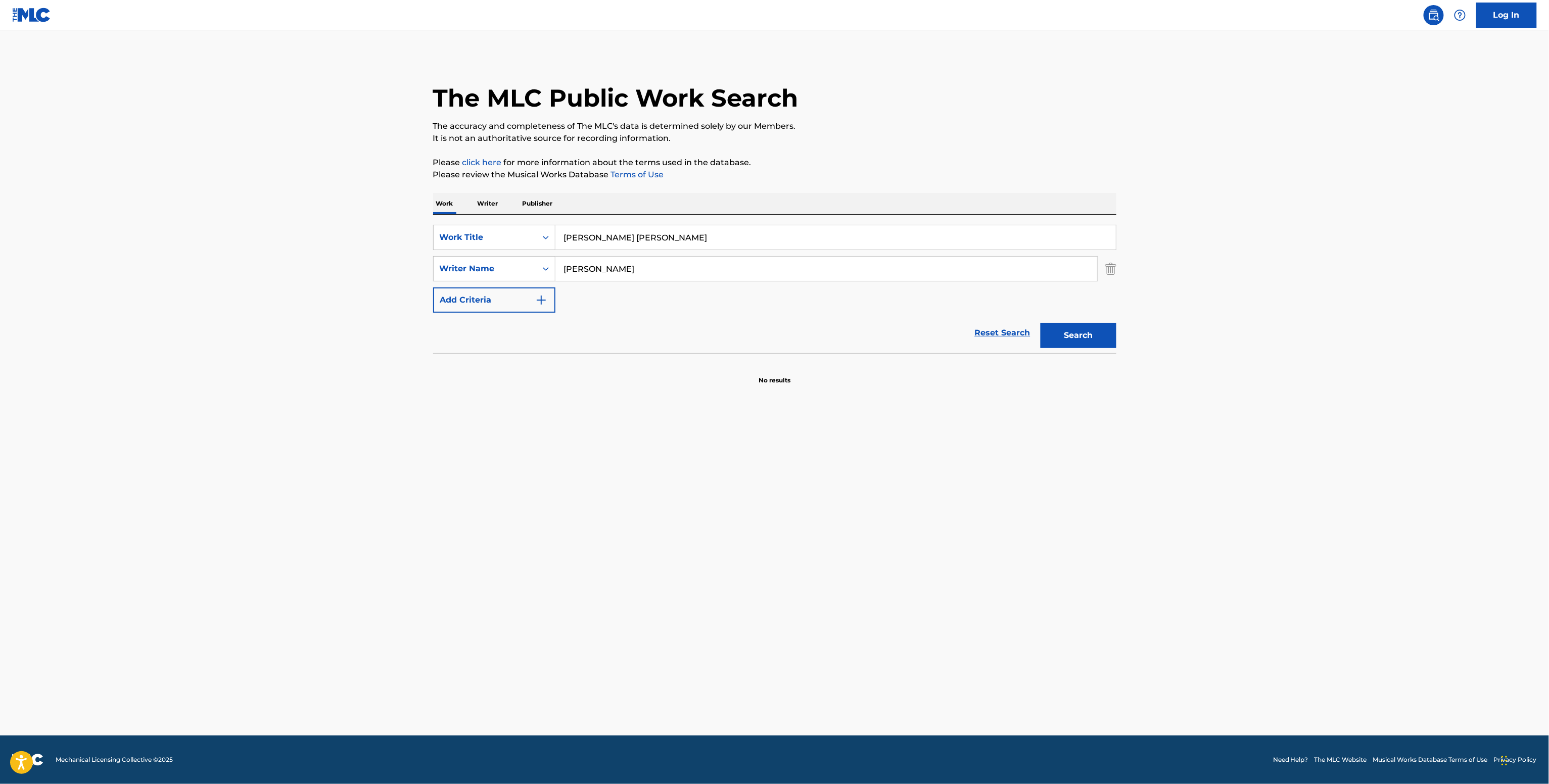
click at [480, 204] on p "Writer" at bounding box center [488, 204] width 27 height 22
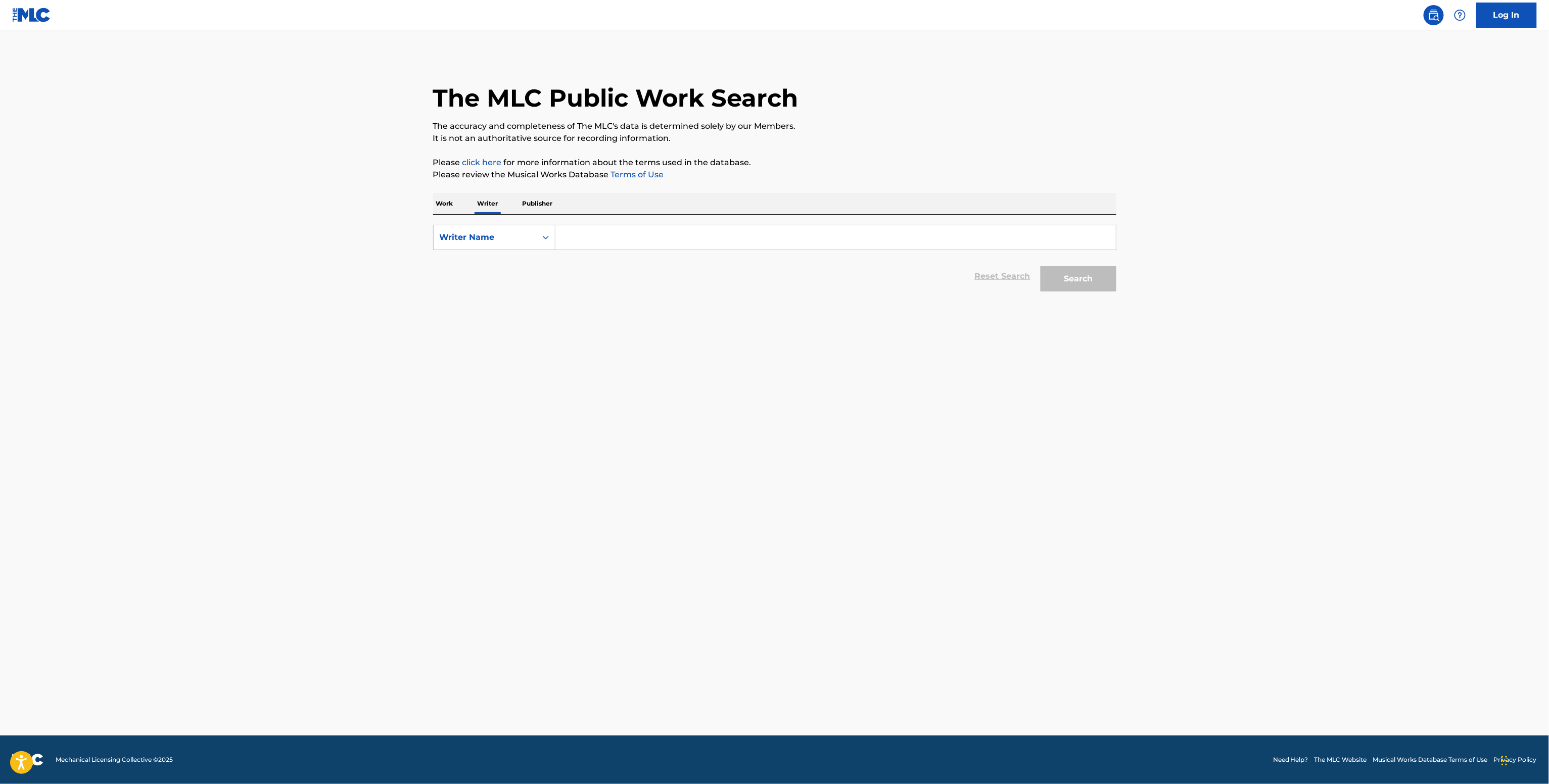
paste input "Kiki Rockwell"
drag, startPoint x: 588, startPoint y: 244, endPoint x: 585, endPoint y: 233, distance: 11.4
click at [585, 235] on input "Search Form" at bounding box center [835, 237] width 560 height 24
click at [1040, 266] on button "Search" at bounding box center [1078, 278] width 76 height 25
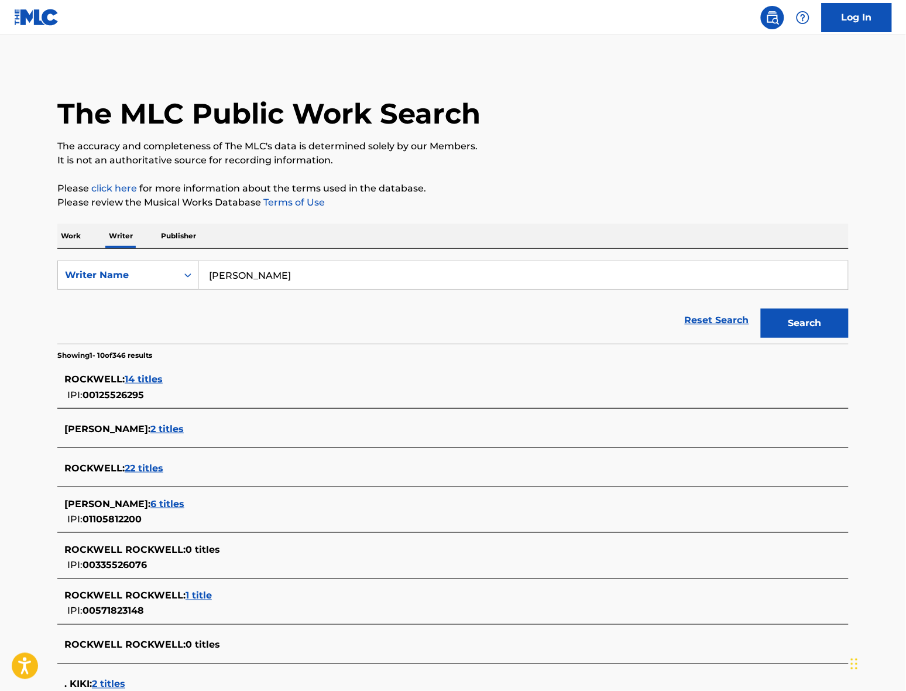
drag, startPoint x: 286, startPoint y: 276, endPoint x: 29, endPoint y: 293, distance: 258.1
click at [29, 293] on main "The MLC Public Work Search The accuracy and completeness of The MLC's data is d…" at bounding box center [453, 448] width 906 height 826
paste input "EIM ROCKWELL MARIA JOAQUINA"
type input "KEIM ROCKWELL MARIA JOAQUINA"
click at [761, 308] on button "Search" at bounding box center [805, 322] width 88 height 29
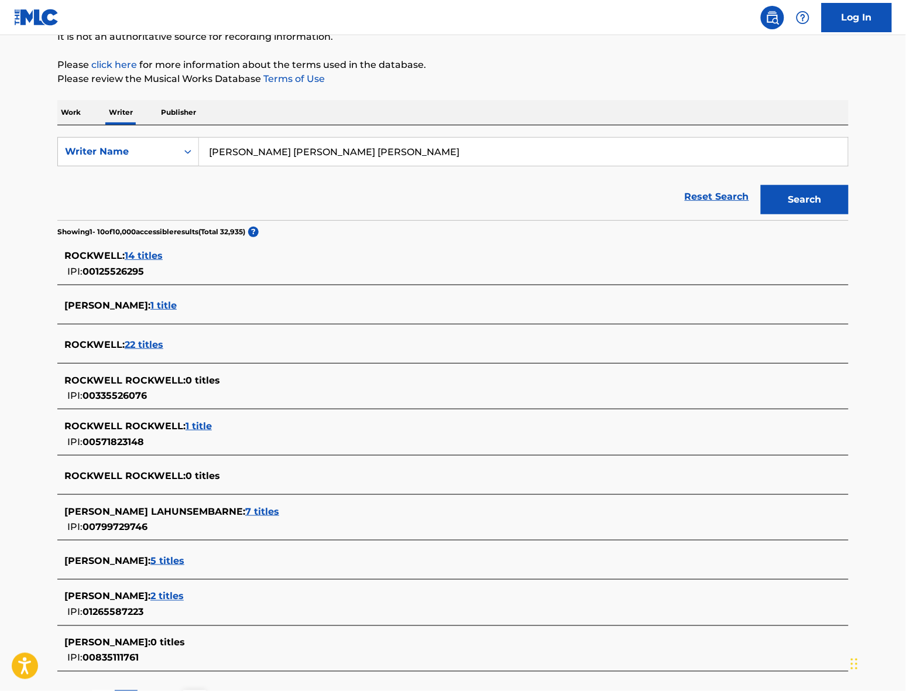
scroll to position [228, 0]
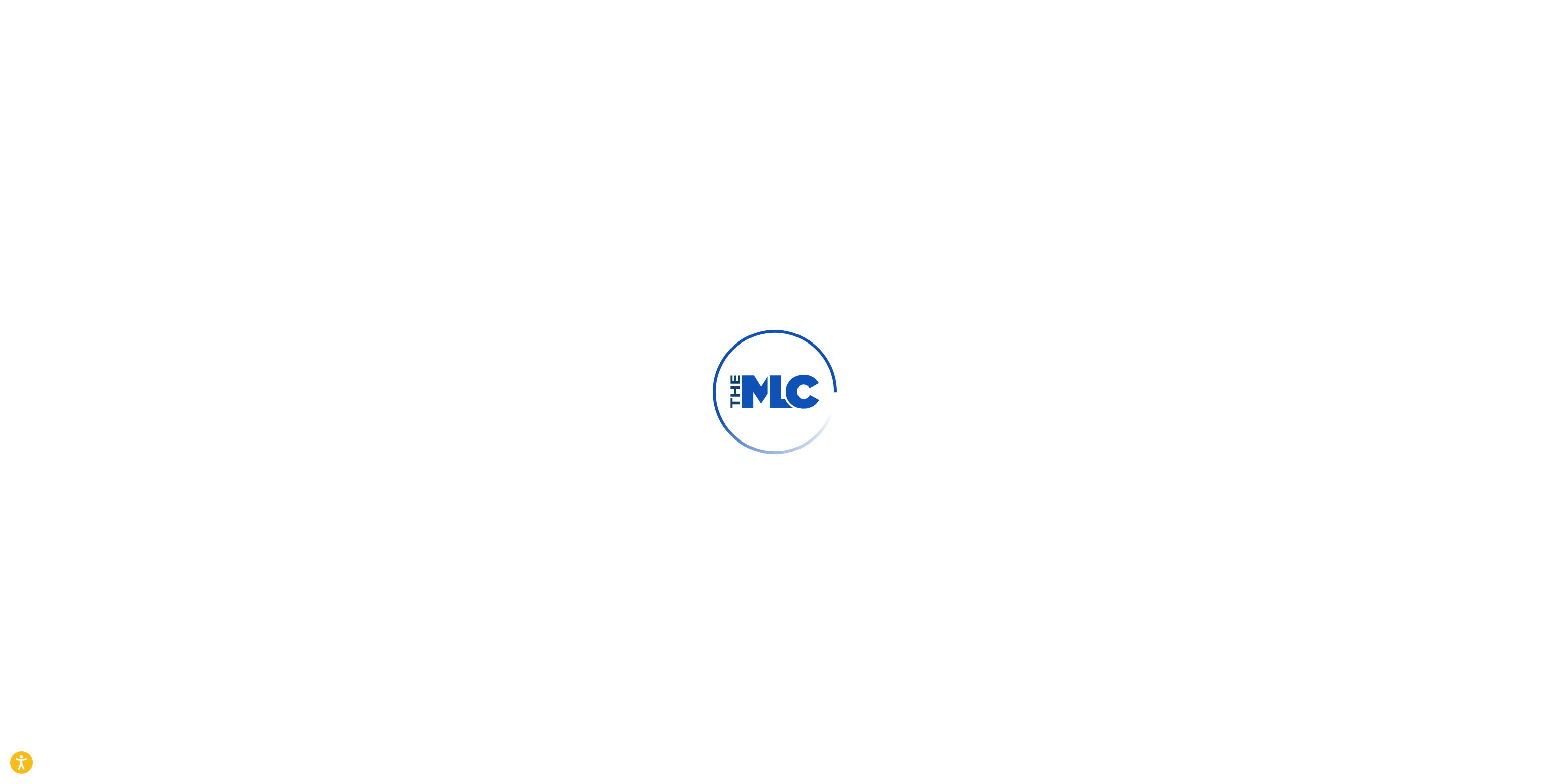
click at [704, 269] on div at bounding box center [774, 392] width 1549 height 784
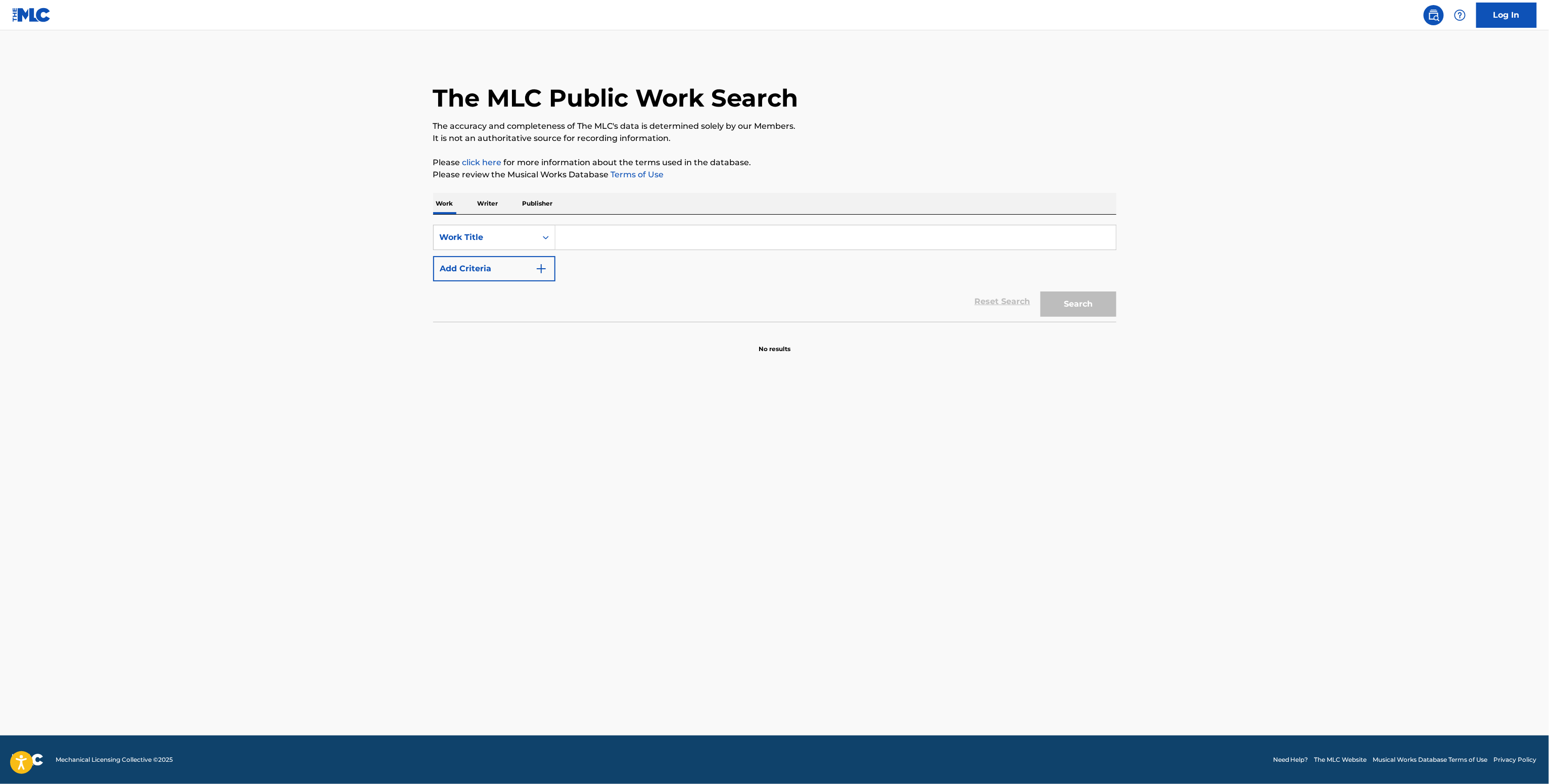
drag, startPoint x: 591, startPoint y: 314, endPoint x: 591, endPoint y: 282, distance: 32.0
click at [589, 314] on div "Reset Search Search" at bounding box center [774, 301] width 683 height 41
click at [574, 238] on input "Search Form" at bounding box center [835, 237] width 560 height 24
paste input "Bully [PERSON_NAME]"
type input "Bully [PERSON_NAME]"
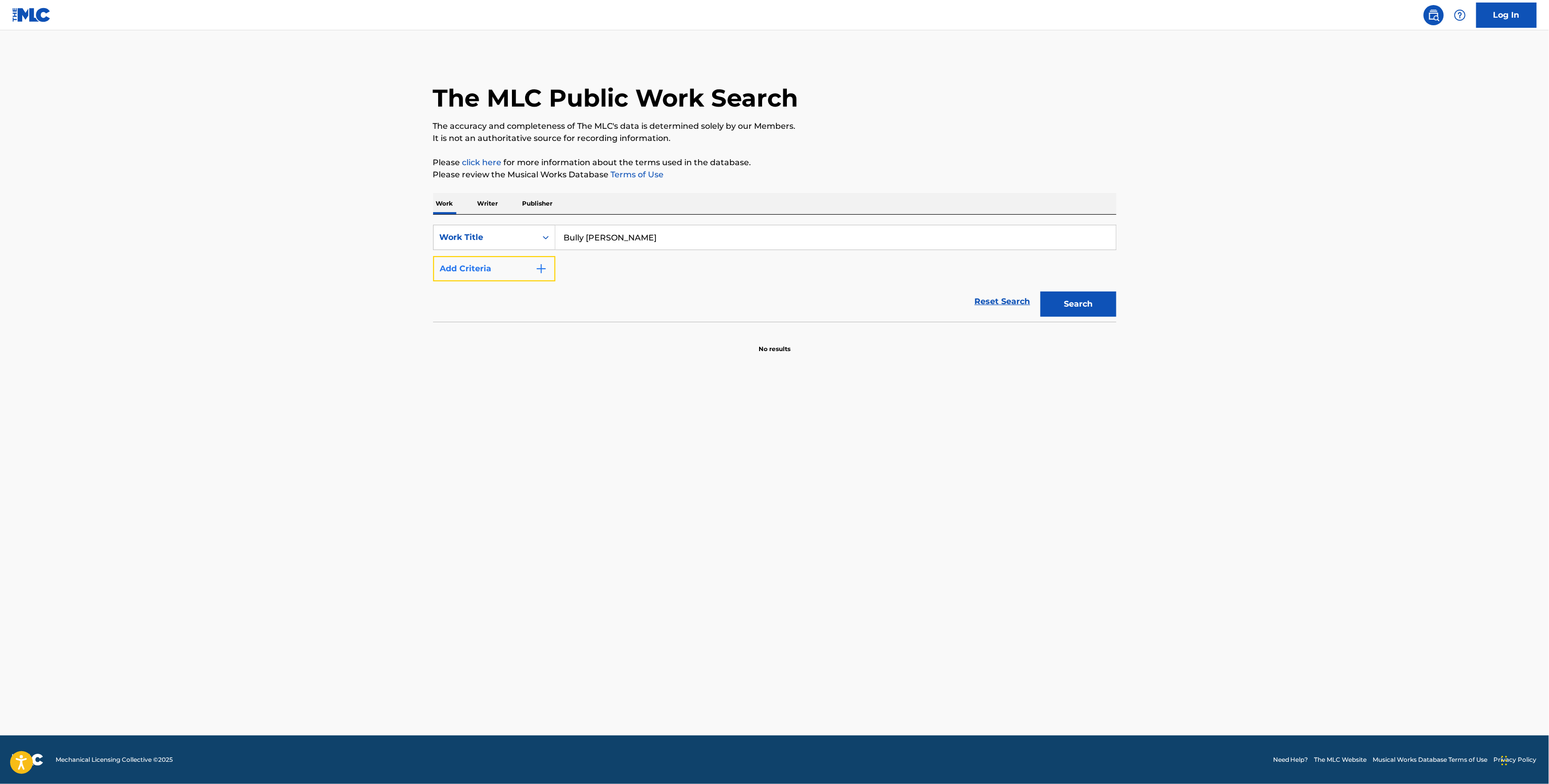
click at [519, 264] on button "Add Criteria" at bounding box center [495, 269] width 123 height 25
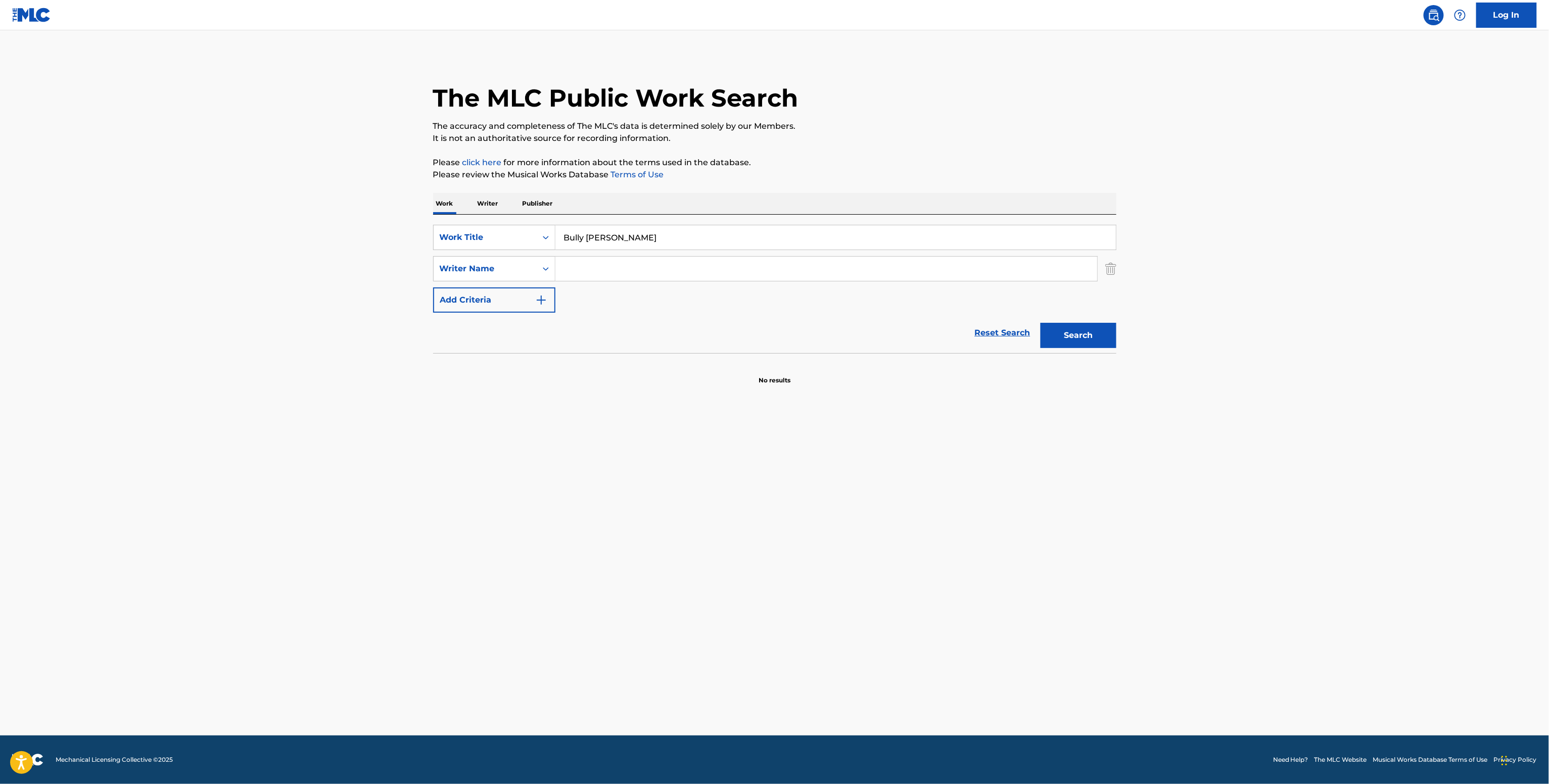
click at [562, 259] on input "Search Form" at bounding box center [825, 269] width 541 height 24
paste input "[PERSON_NAME]"
type input "[PERSON_NAME]"
click at [1078, 333] on button "Search" at bounding box center [1078, 335] width 76 height 25
click at [499, 195] on p "Writer" at bounding box center [488, 204] width 27 height 22
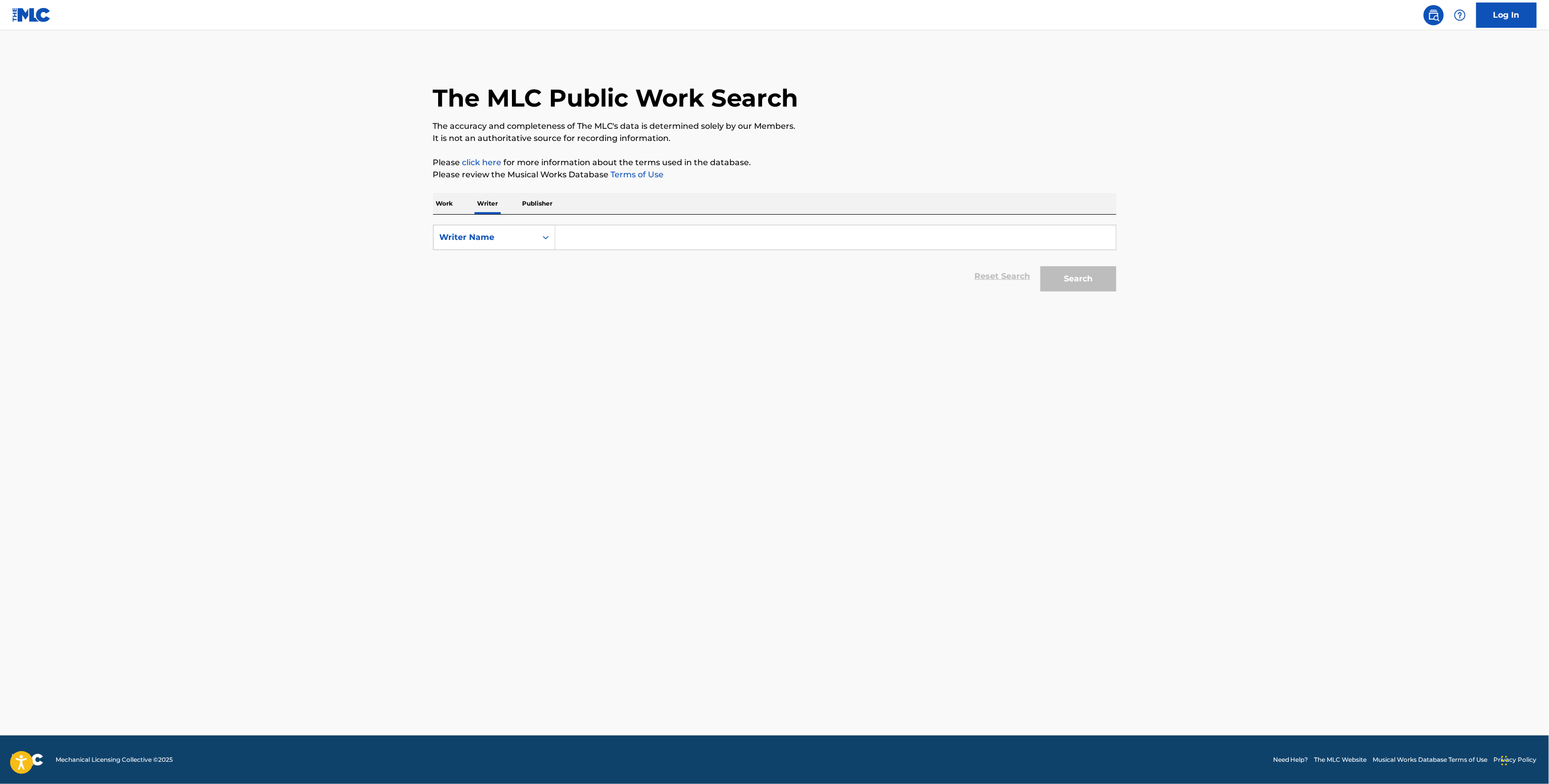
click at [565, 214] on div "Work Writer Publisher SearchWithCriteria87831c8e-b056-4957-80b4-19721ddad23b Wr…" at bounding box center [774, 245] width 683 height 104
click at [577, 225] on input "Search Form" at bounding box center [835, 237] width 560 height 24
paste input "[PERSON_NAME]"
type input "[PERSON_NAME]"
click at [1103, 290] on button "Search" at bounding box center [1078, 278] width 76 height 25
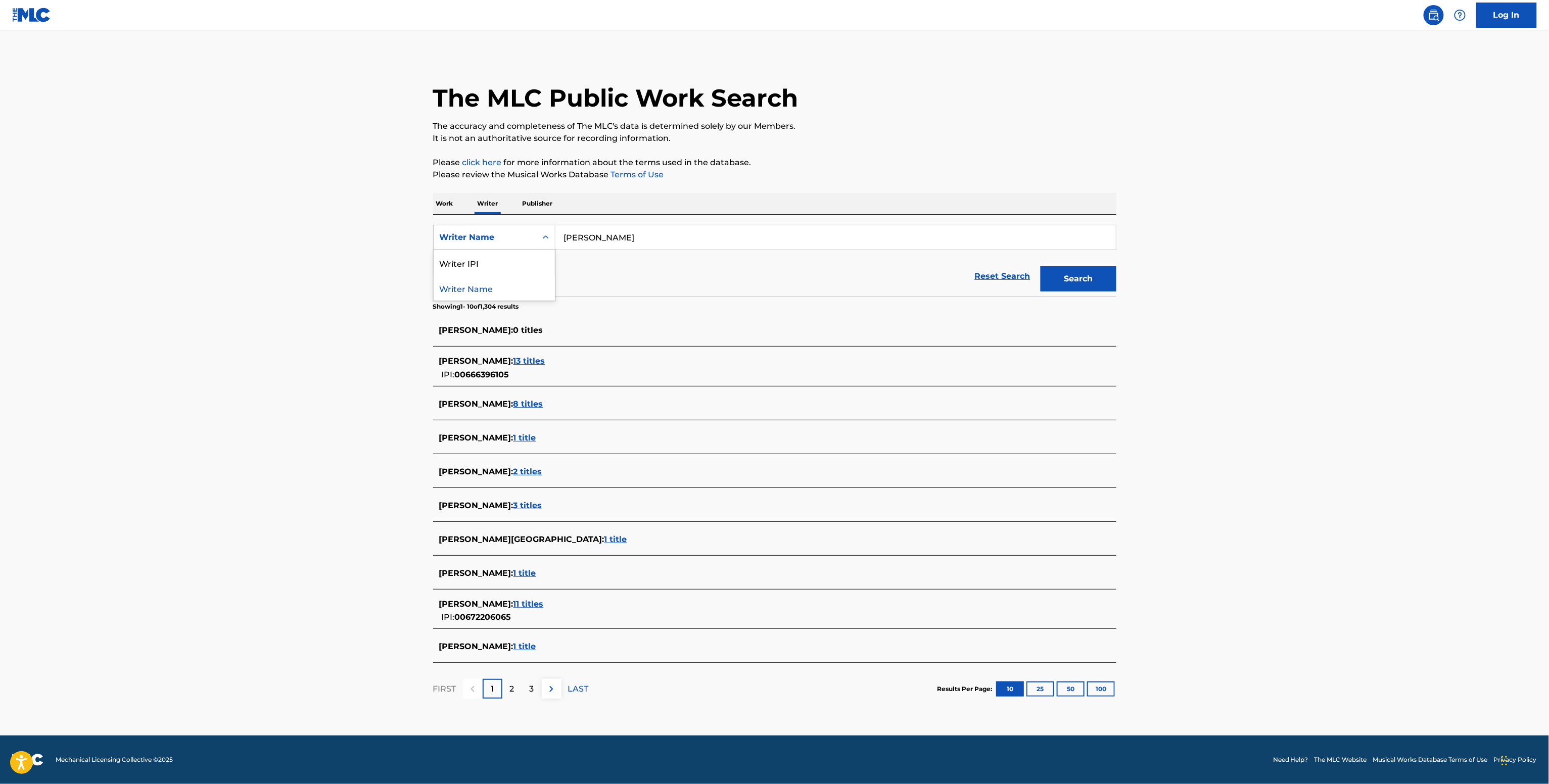
click at [546, 239] on icon "Search Form" at bounding box center [546, 237] width 10 height 10
click at [541, 257] on div "Writer IPI" at bounding box center [494, 262] width 121 height 25
click at [579, 237] on input "Search Form" at bounding box center [835, 237] width 560 height 24
paste input "01066203978"
type input "01066203978"
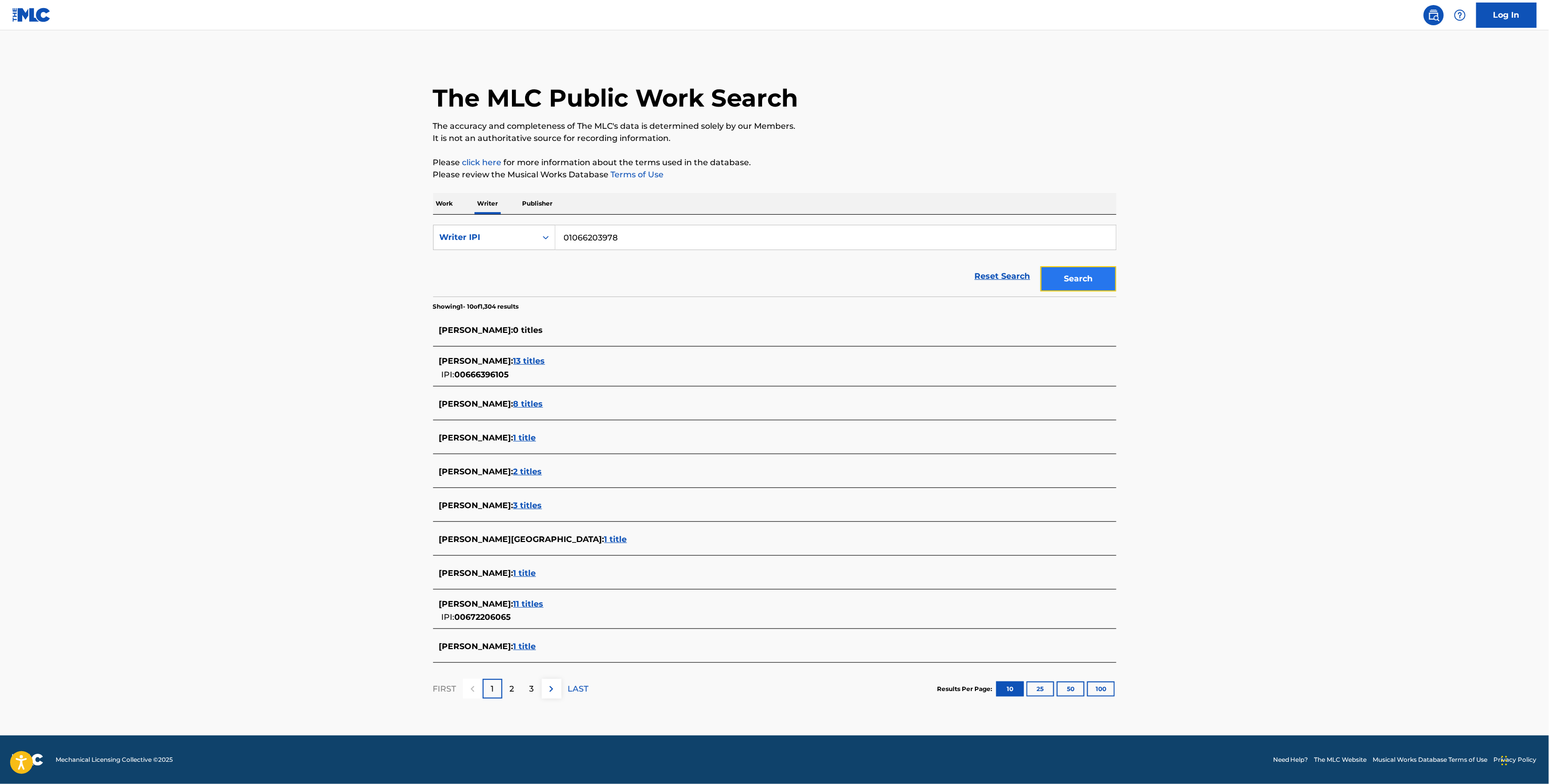
click at [1073, 280] on button "Search" at bounding box center [1078, 278] width 76 height 25
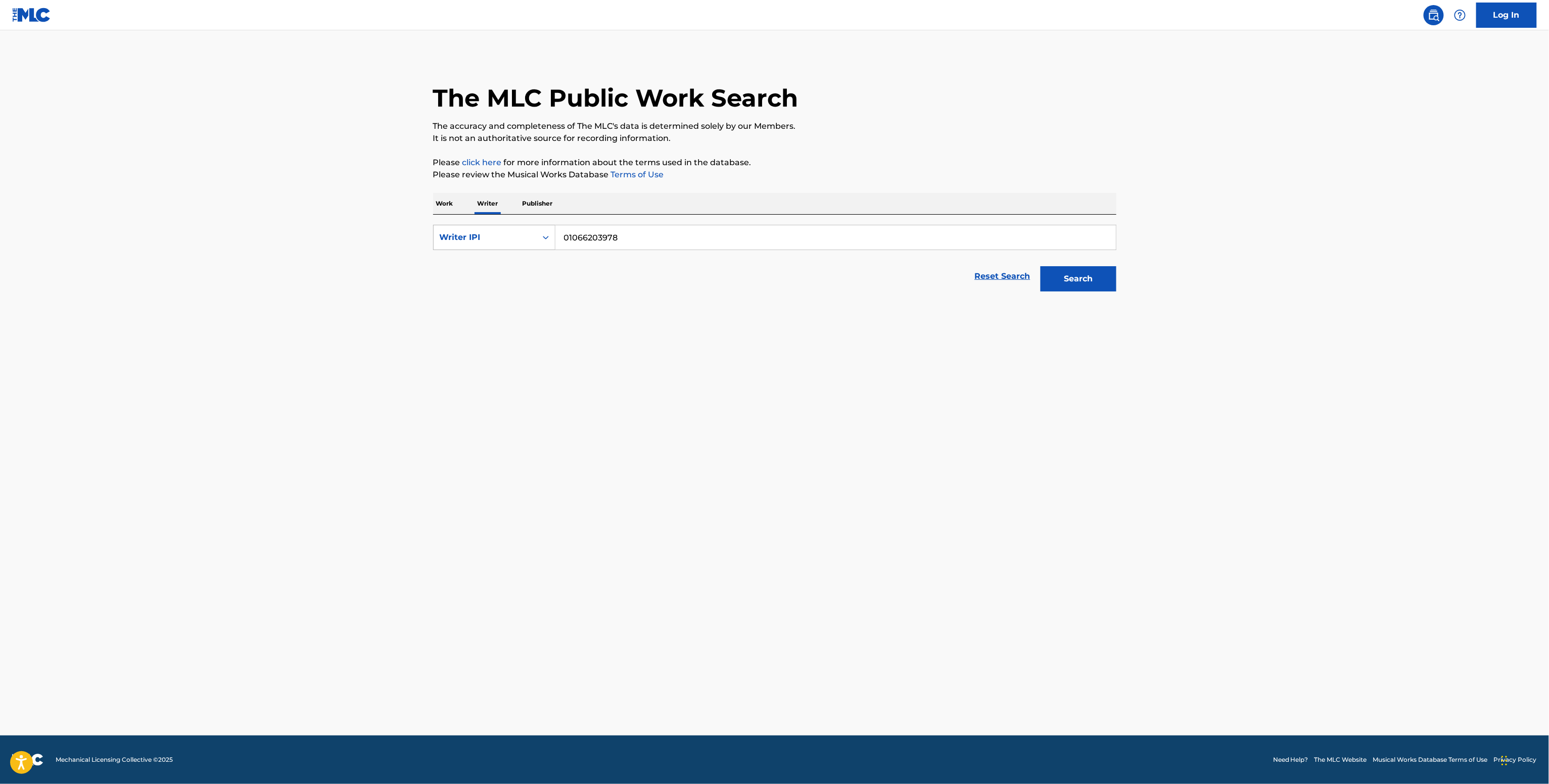
click at [496, 233] on div "Writer IPI" at bounding box center [484, 237] width 91 height 12
click at [495, 262] on div "Writer Name" at bounding box center [494, 262] width 121 height 25
drag, startPoint x: 623, startPoint y: 233, endPoint x: 615, endPoint y: 216, distance: 18.8
click at [623, 232] on input "Search Form" at bounding box center [835, 237] width 560 height 24
paste input "01066203978"
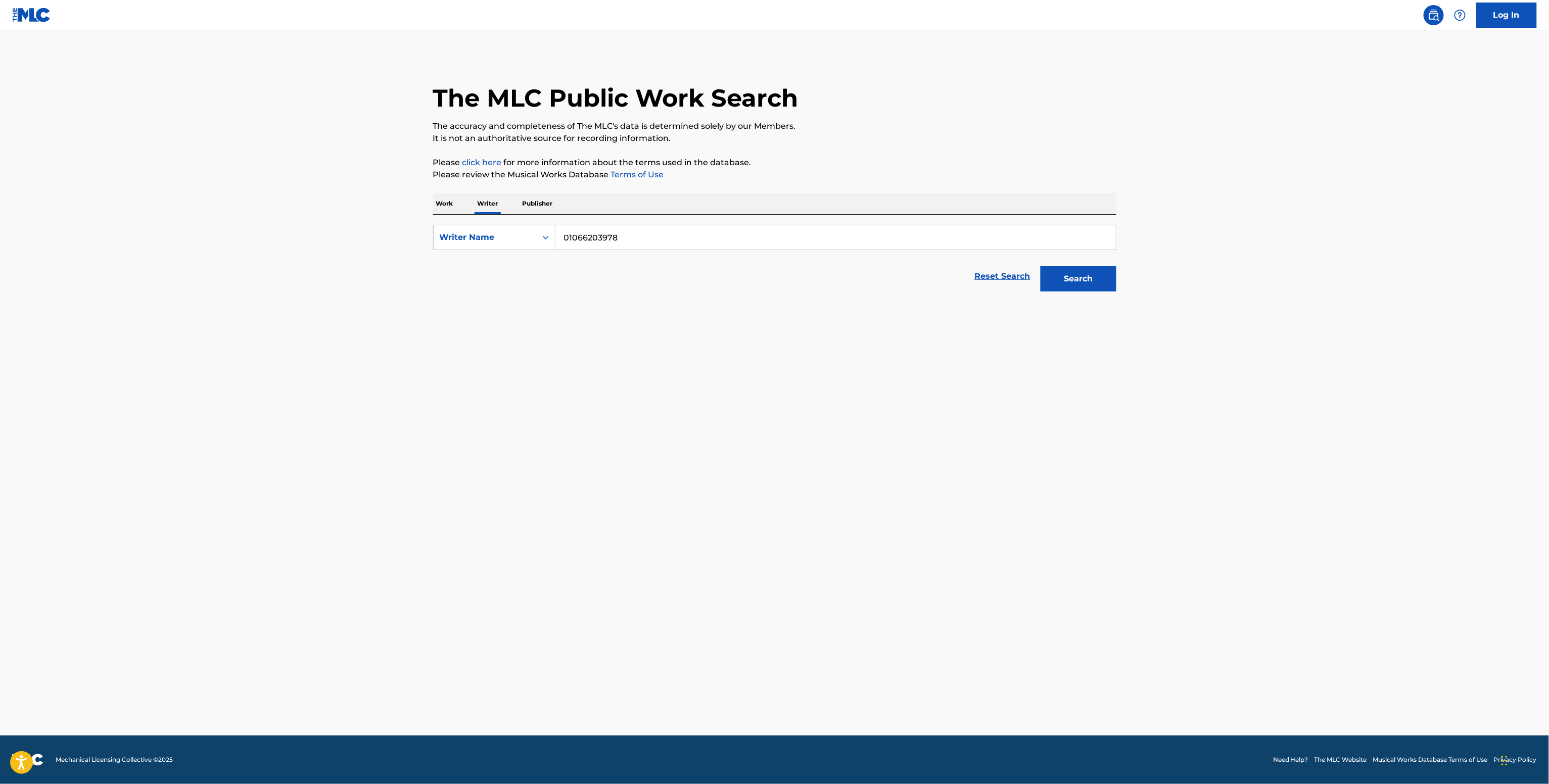
click at [1040, 266] on button "Search" at bounding box center [1078, 278] width 76 height 25
drag, startPoint x: 639, startPoint y: 239, endPoint x: 522, endPoint y: 250, distance: 117.5
click at [523, 250] on div "SearchWithCriteria9445796a-6dad-4971-85dd-959d687c231d Writer Name 01066203978" at bounding box center [774, 237] width 683 height 25
paste input "[PERSON_NAME]"
type input "[PERSON_NAME]"
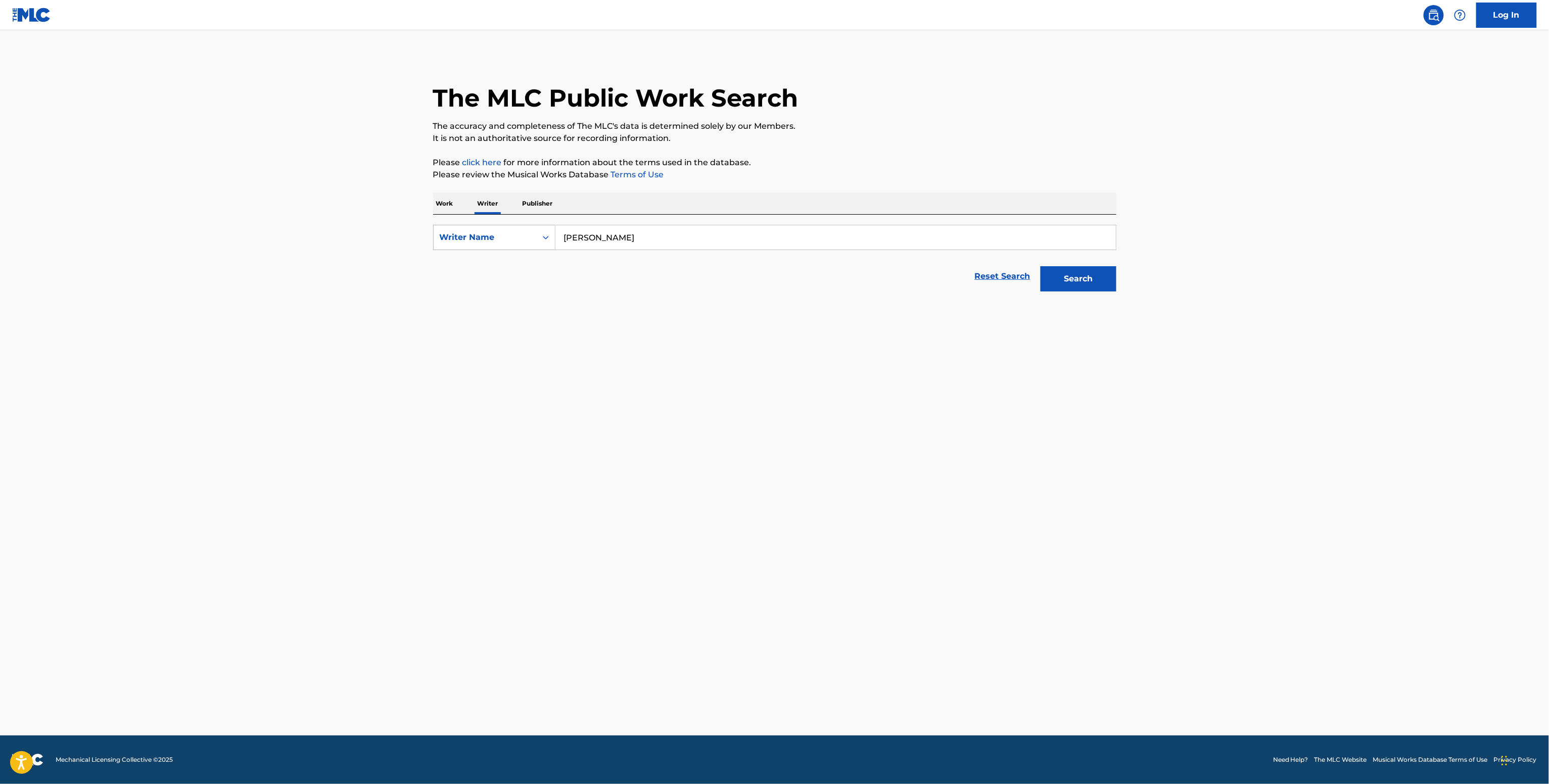
click at [1040, 266] on button "Search" at bounding box center [1078, 278] width 76 height 25
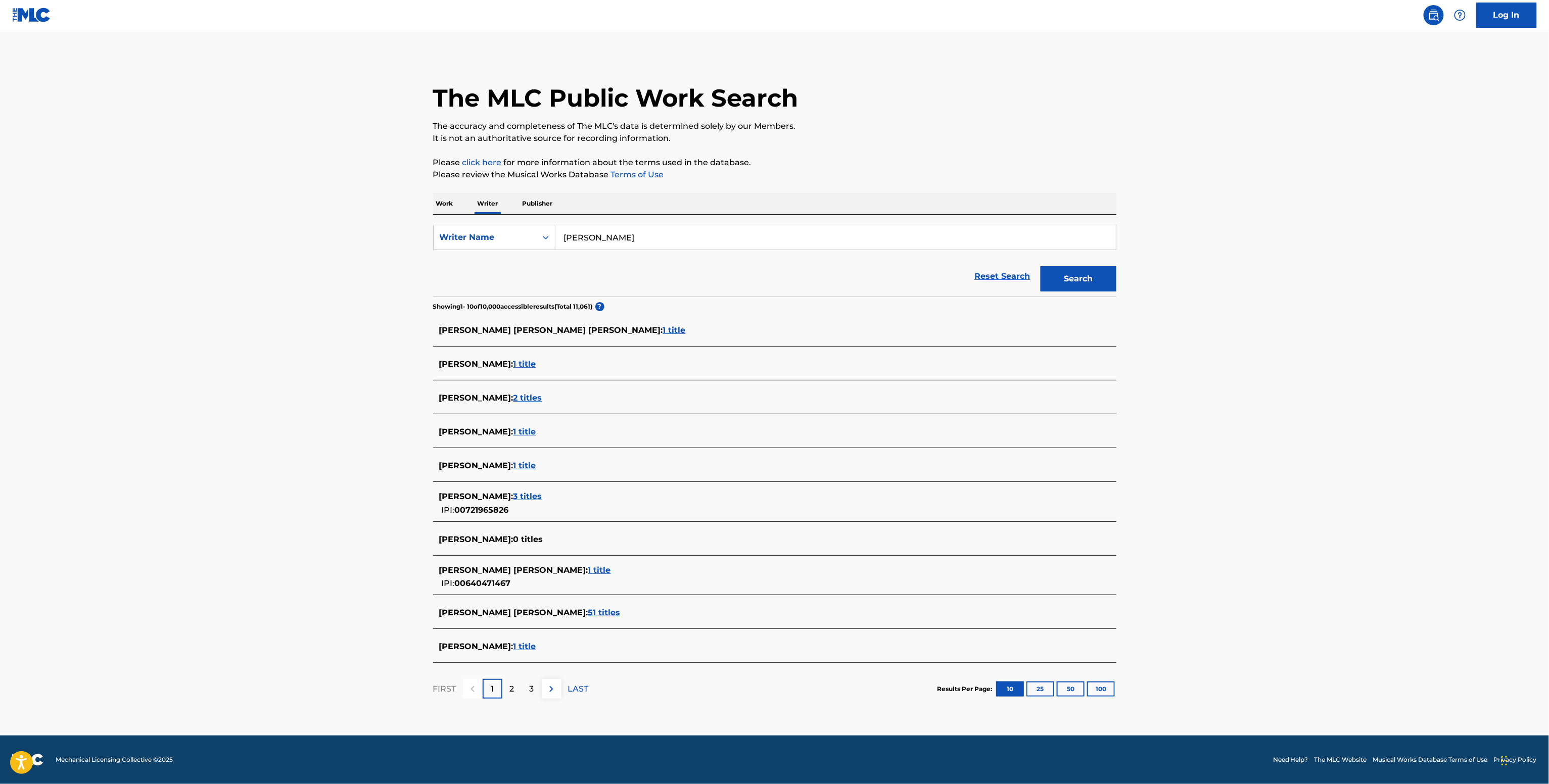
click at [506, 642] on span "[PERSON_NAME] :" at bounding box center [477, 646] width 74 height 9
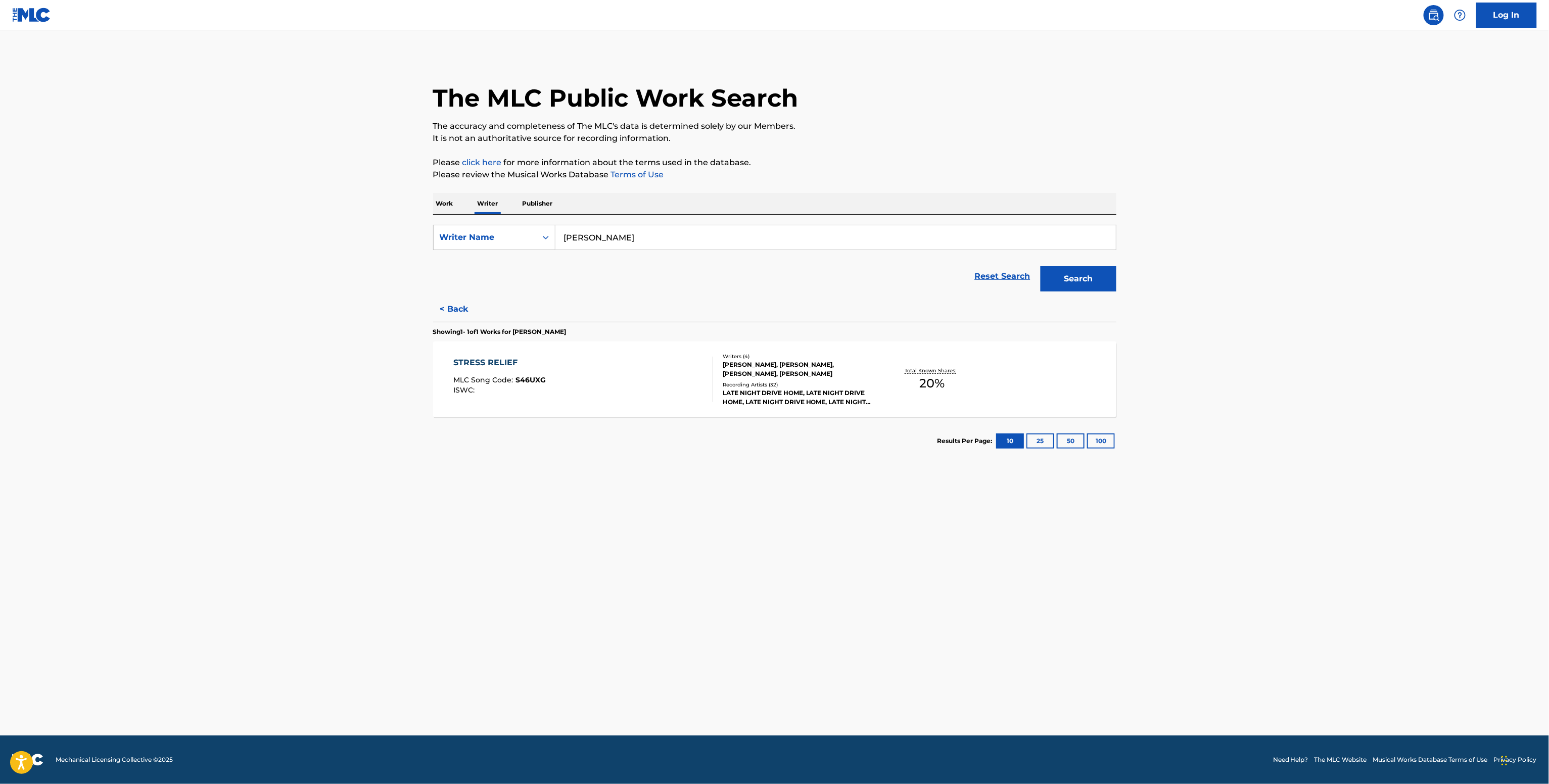
click at [850, 365] on div "[PERSON_NAME], [PERSON_NAME], [PERSON_NAME], [PERSON_NAME]" at bounding box center [799, 369] width 153 height 18
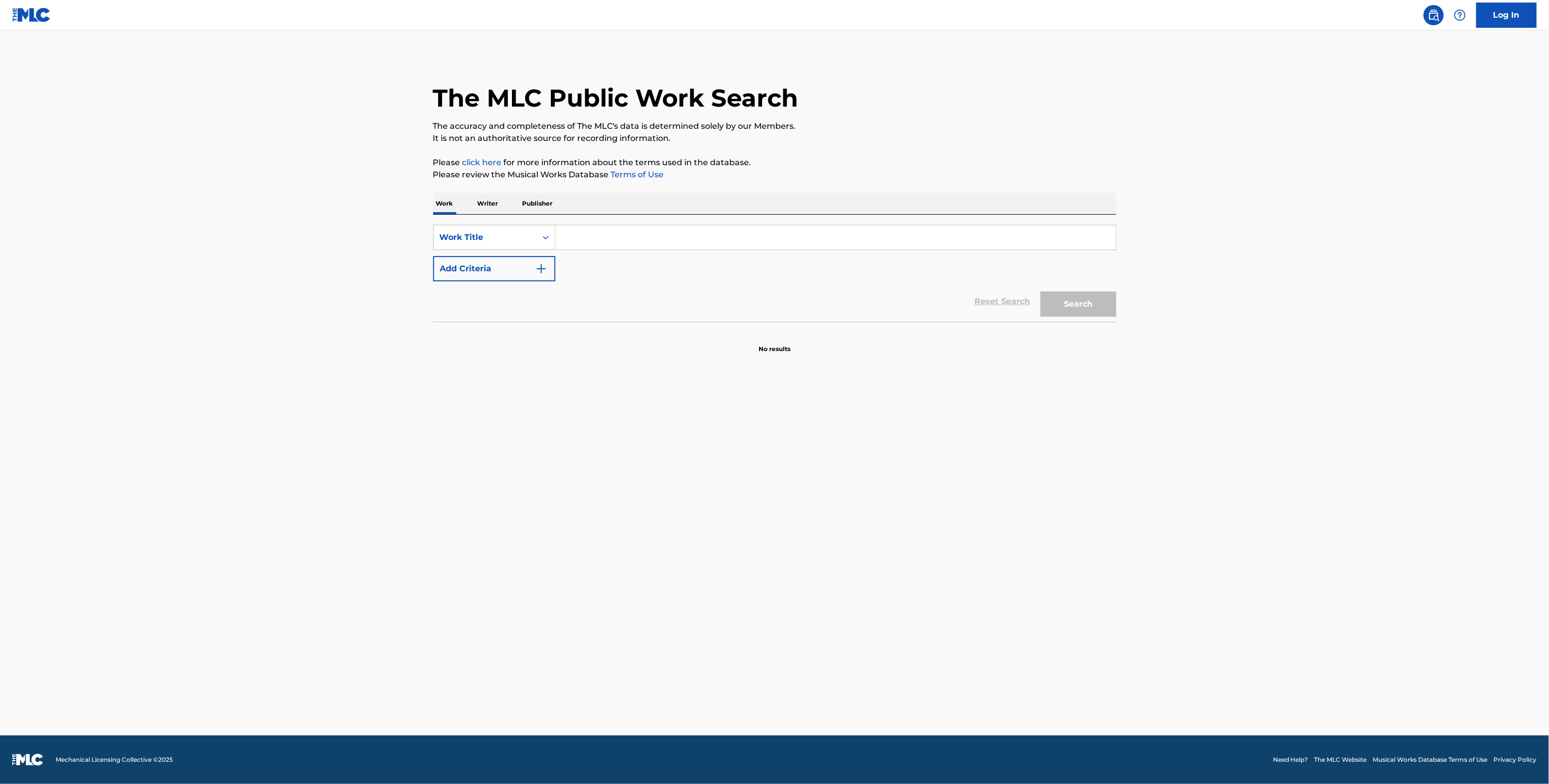
click at [620, 248] on input "Search Form" at bounding box center [835, 237] width 560 height 24
paste input "Bozo Love [PERSON_NAME]"
type input "Bozo Love [PERSON_NAME]"
click at [519, 274] on button "Add Criteria" at bounding box center [495, 269] width 123 height 25
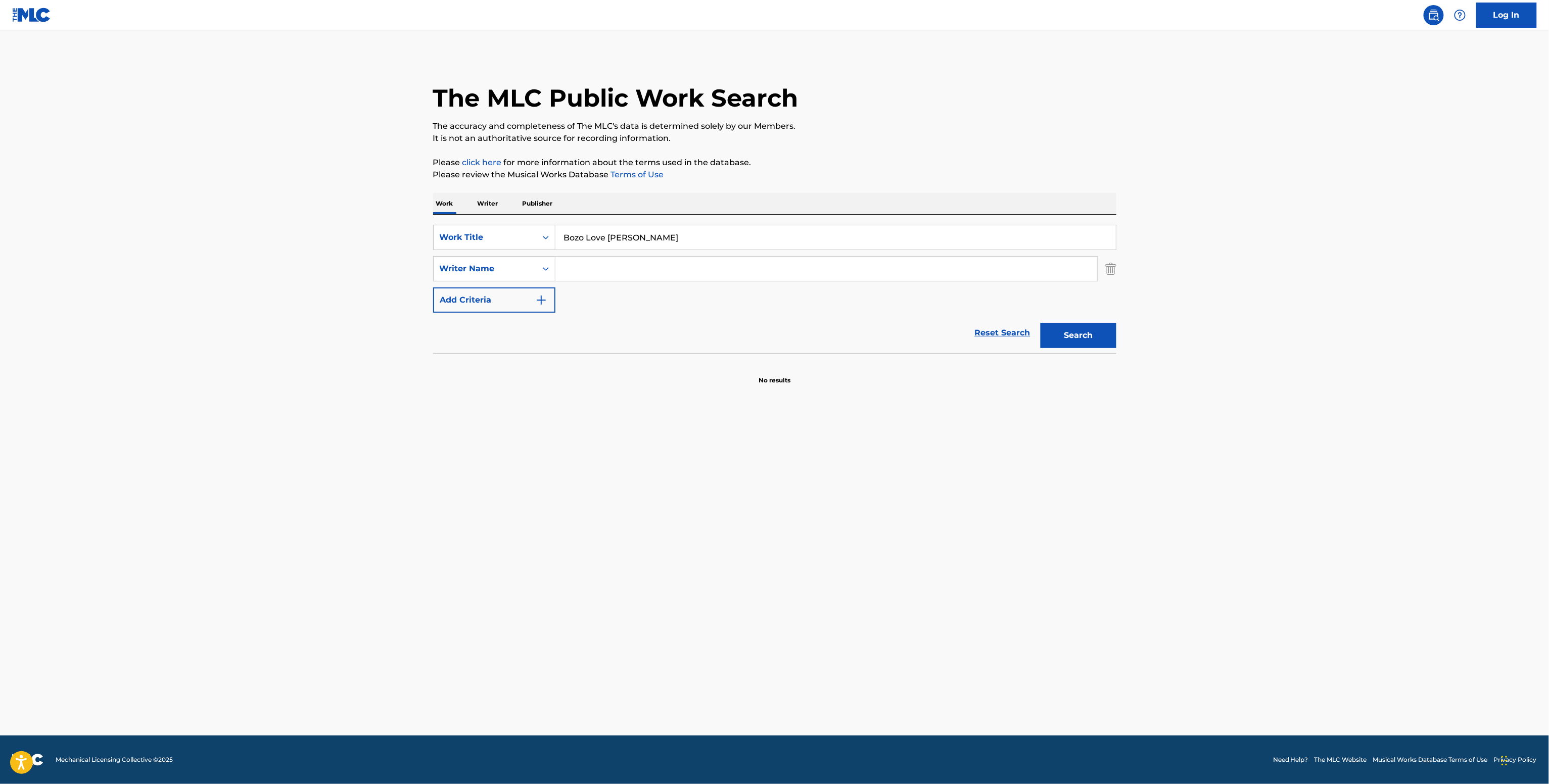
click at [579, 267] on input "Search Form" at bounding box center [825, 269] width 541 height 24
paste input "[PERSON_NAME]"
type input "[PERSON_NAME]"
drag, startPoint x: 1110, startPoint y: 351, endPoint x: 1092, endPoint y: 327, distance: 30.0
click at [1110, 351] on div "Search" at bounding box center [1076, 332] width 81 height 41
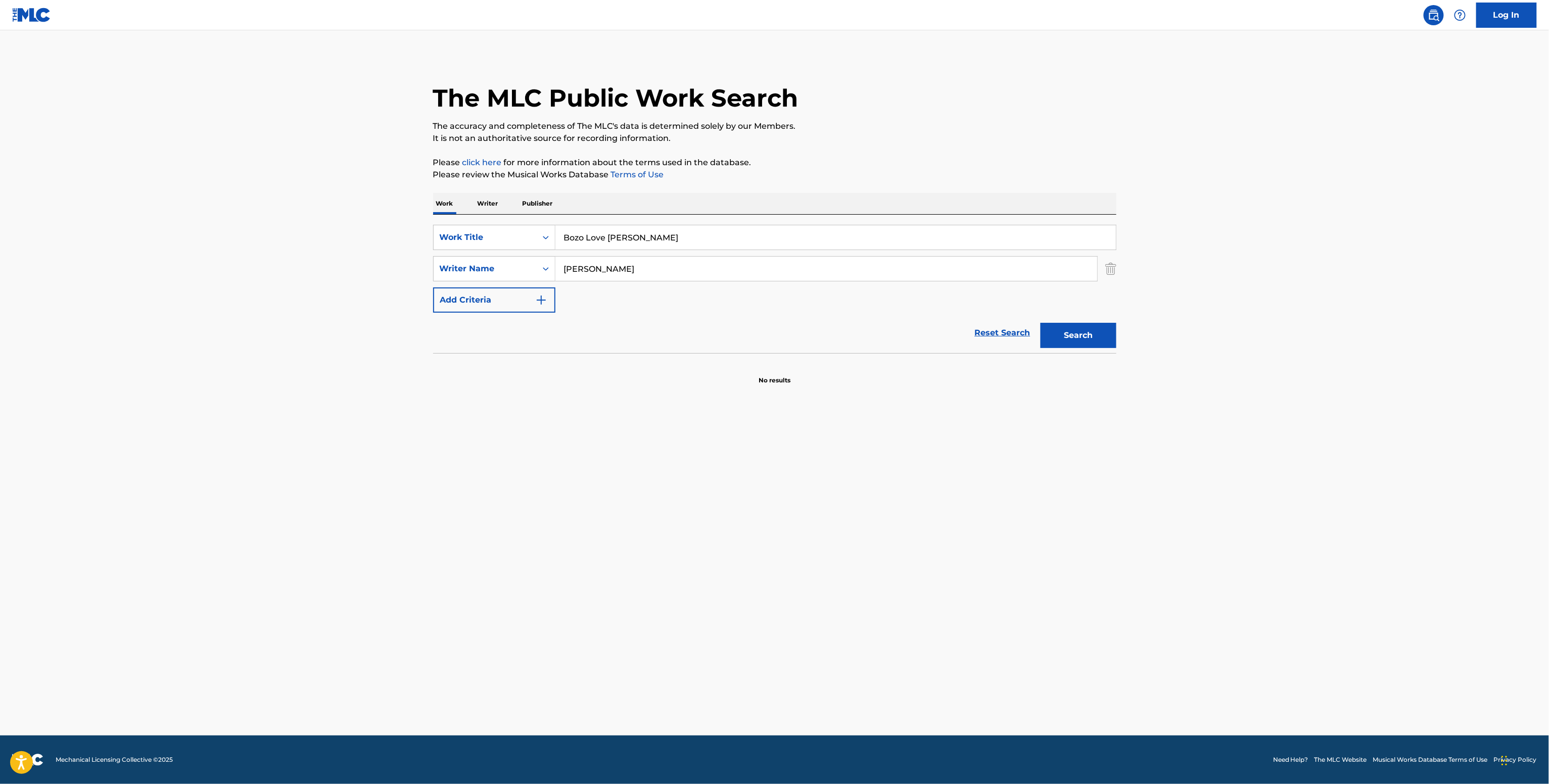
click at [1085, 321] on div "Search" at bounding box center [1076, 332] width 81 height 41
click at [1085, 336] on button "Search" at bounding box center [1078, 335] width 76 height 25
click at [497, 201] on p "Writer" at bounding box center [488, 204] width 27 height 22
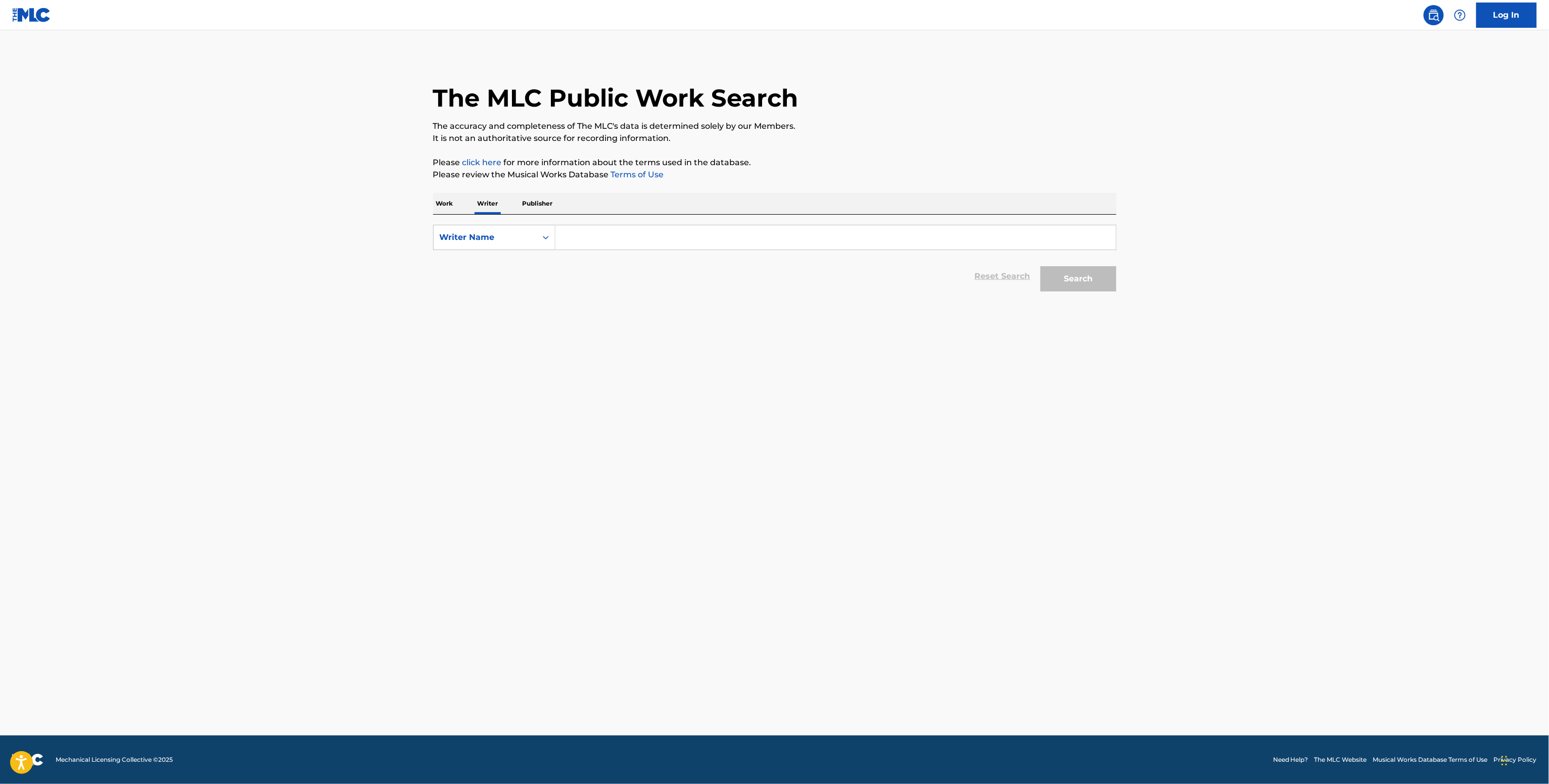
click at [600, 238] on input "Search Form" at bounding box center [835, 237] width 560 height 24
paste input "[PERSON_NAME]"
type input "[PERSON_NAME]"
click at [1072, 277] on button "Search" at bounding box center [1078, 278] width 76 height 25
